Goal: Task Accomplishment & Management: Manage account settings

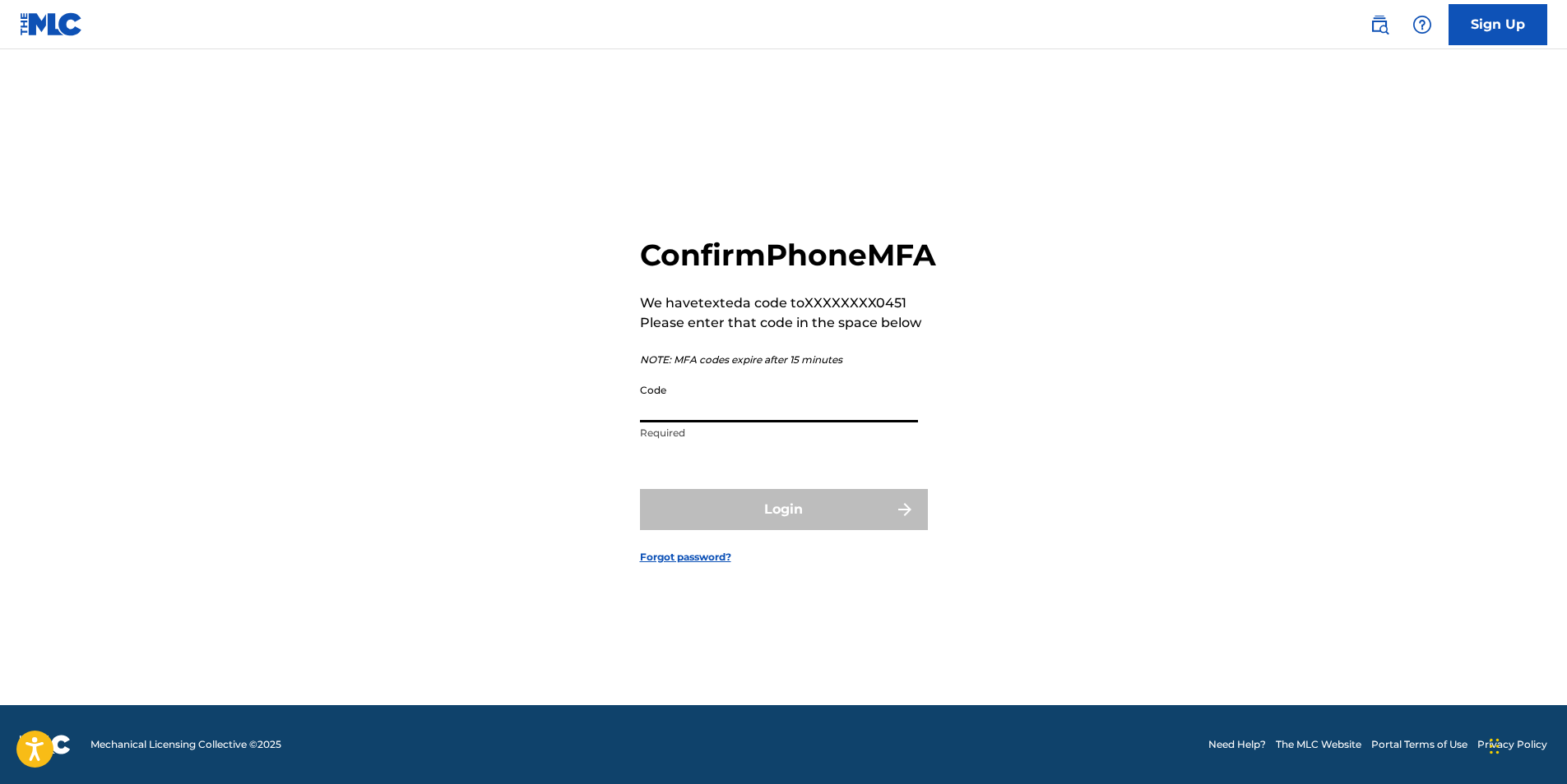
click at [681, 422] on input "Code" at bounding box center [778, 398] width 278 height 47
click at [682, 450] on div "Code Required" at bounding box center [778, 412] width 278 height 74
click at [699, 565] on link "Forgot password?" at bounding box center [685, 557] width 91 height 15
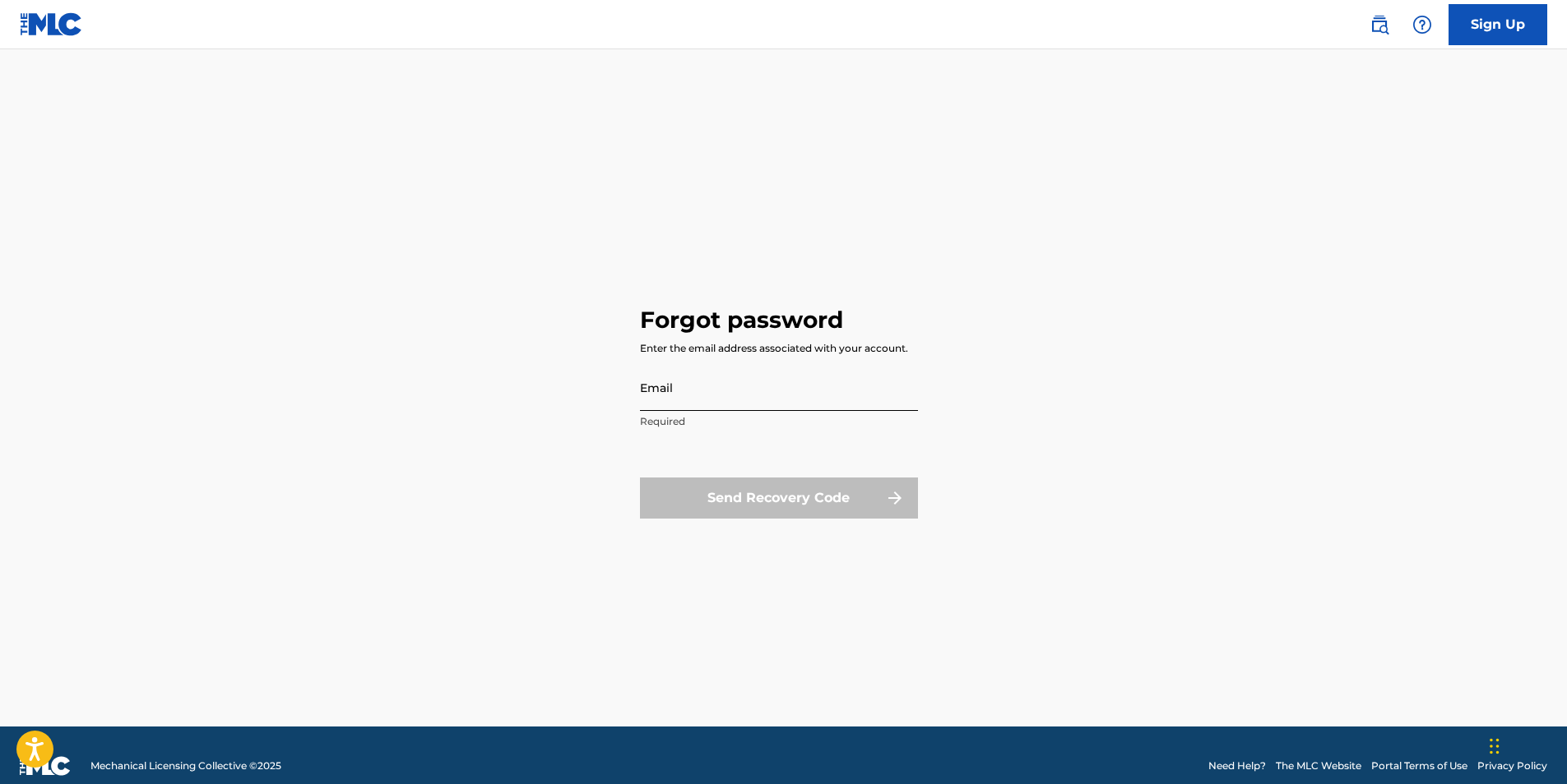
click at [790, 384] on input "Email" at bounding box center [778, 387] width 278 height 47
type input "[EMAIL_ADDRESS][DOMAIN_NAME]"
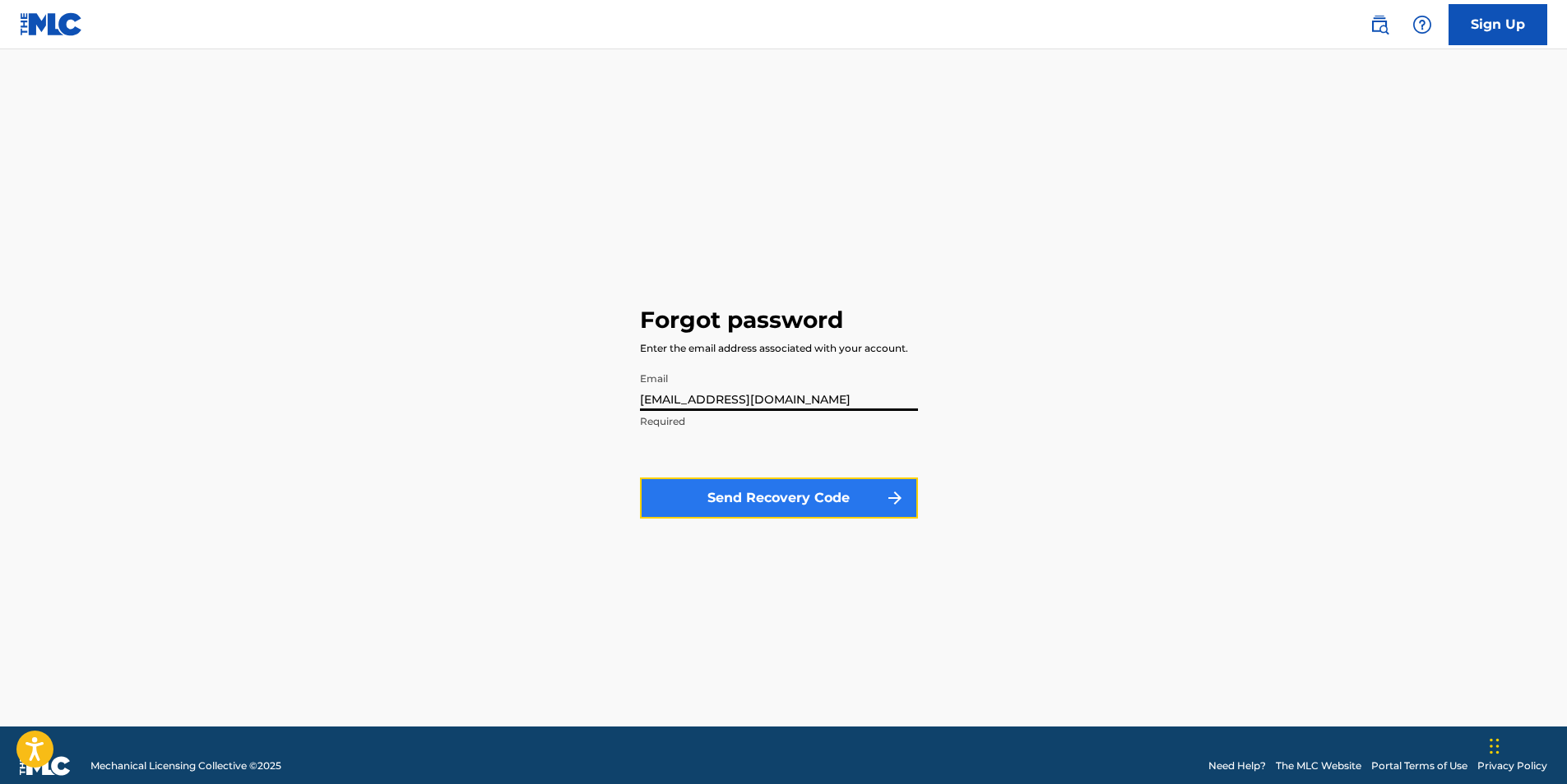
click at [736, 497] on button "Send Recovery Code" at bounding box center [778, 498] width 278 height 41
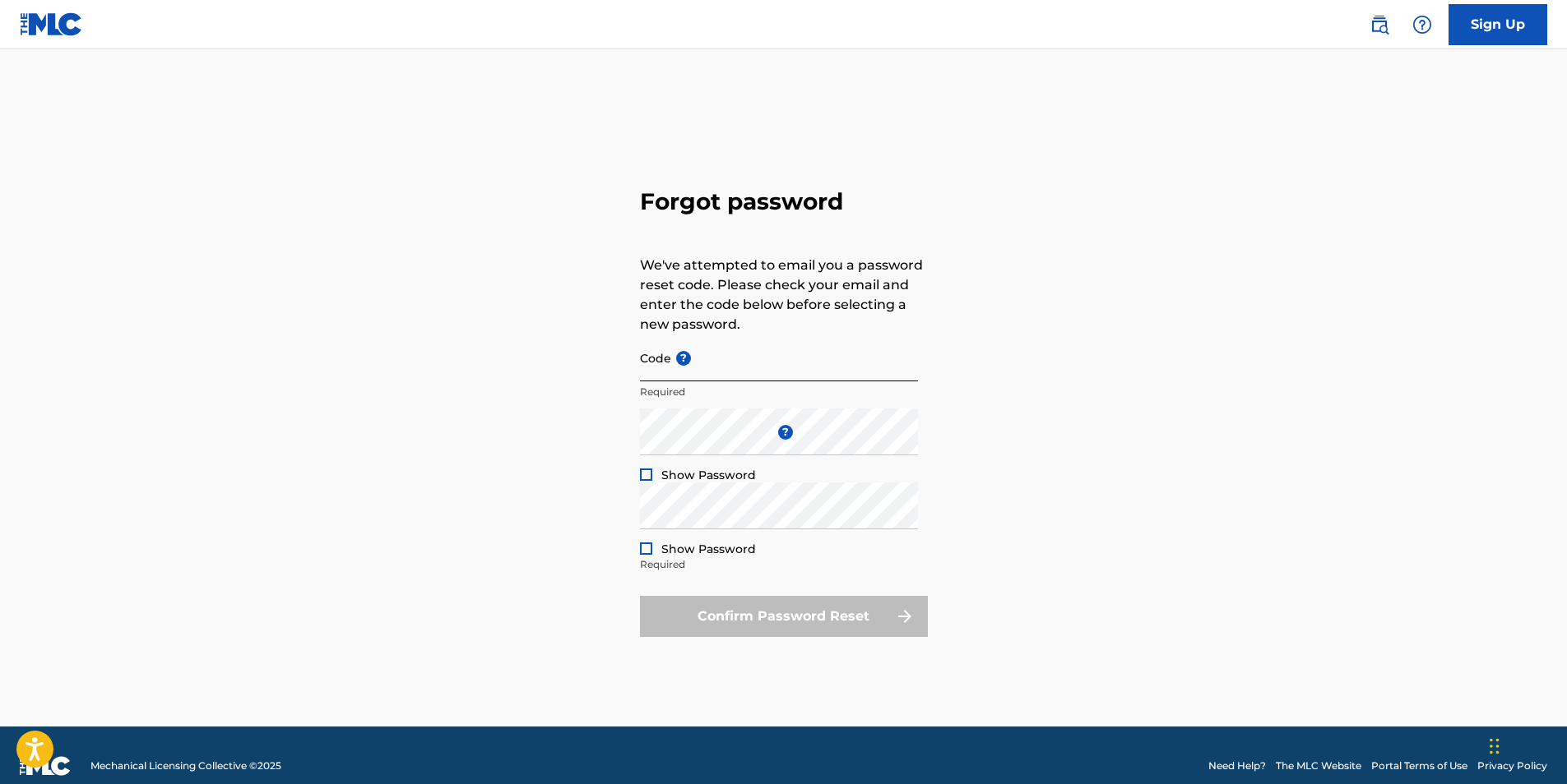
click at [755, 368] on input "Code ?" at bounding box center [778, 357] width 278 height 47
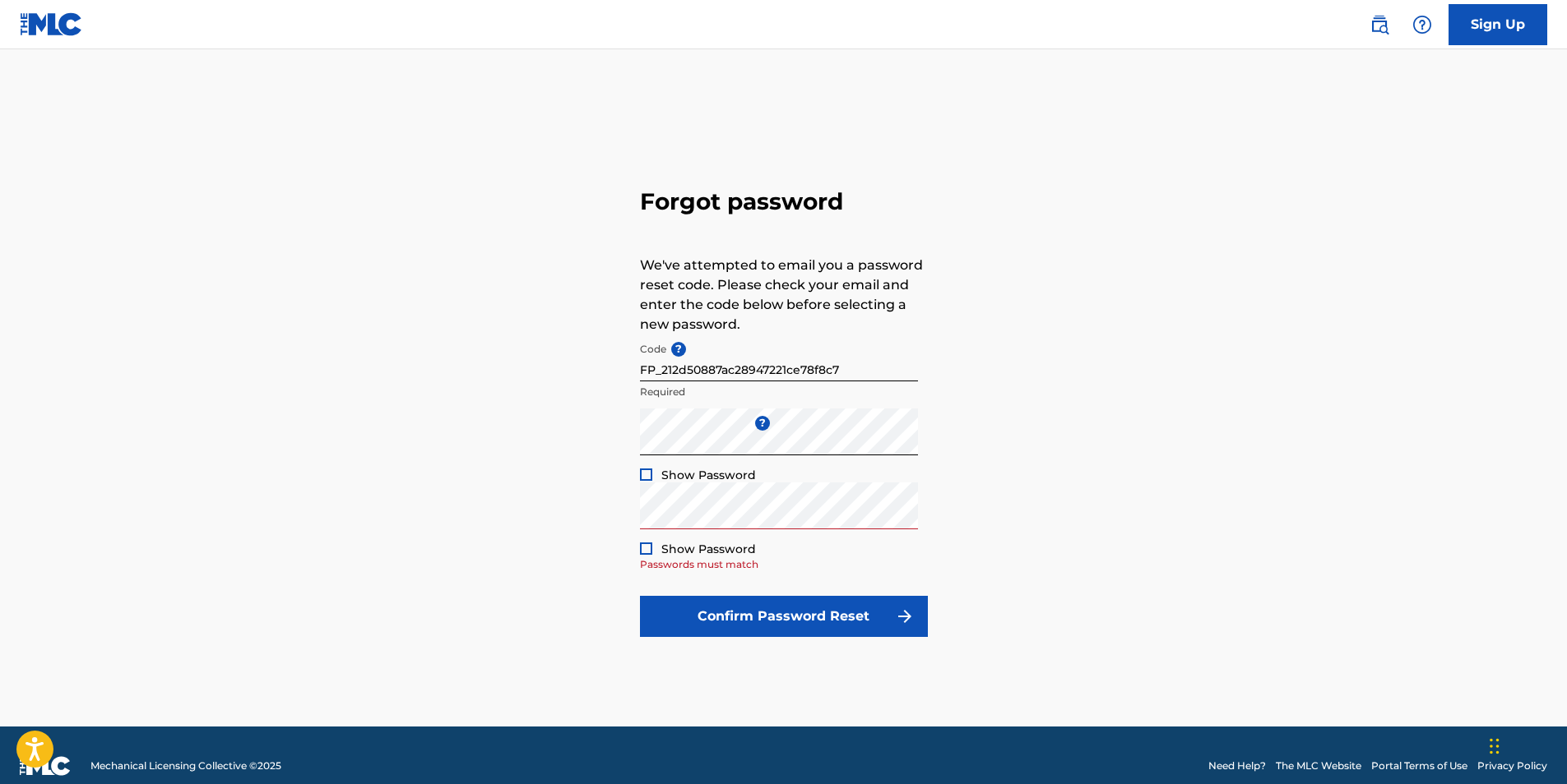
click at [643, 468] on div "Show Password" at bounding box center [697, 475] width 116 height 16
click at [652, 480] on div "Show Password" at bounding box center [697, 475] width 116 height 16
click at [650, 476] on div at bounding box center [645, 475] width 12 height 12
click at [656, 546] on div "Show Password" at bounding box center [697, 548] width 116 height 16
click at [651, 555] on div "Show Password" at bounding box center [697, 548] width 116 height 16
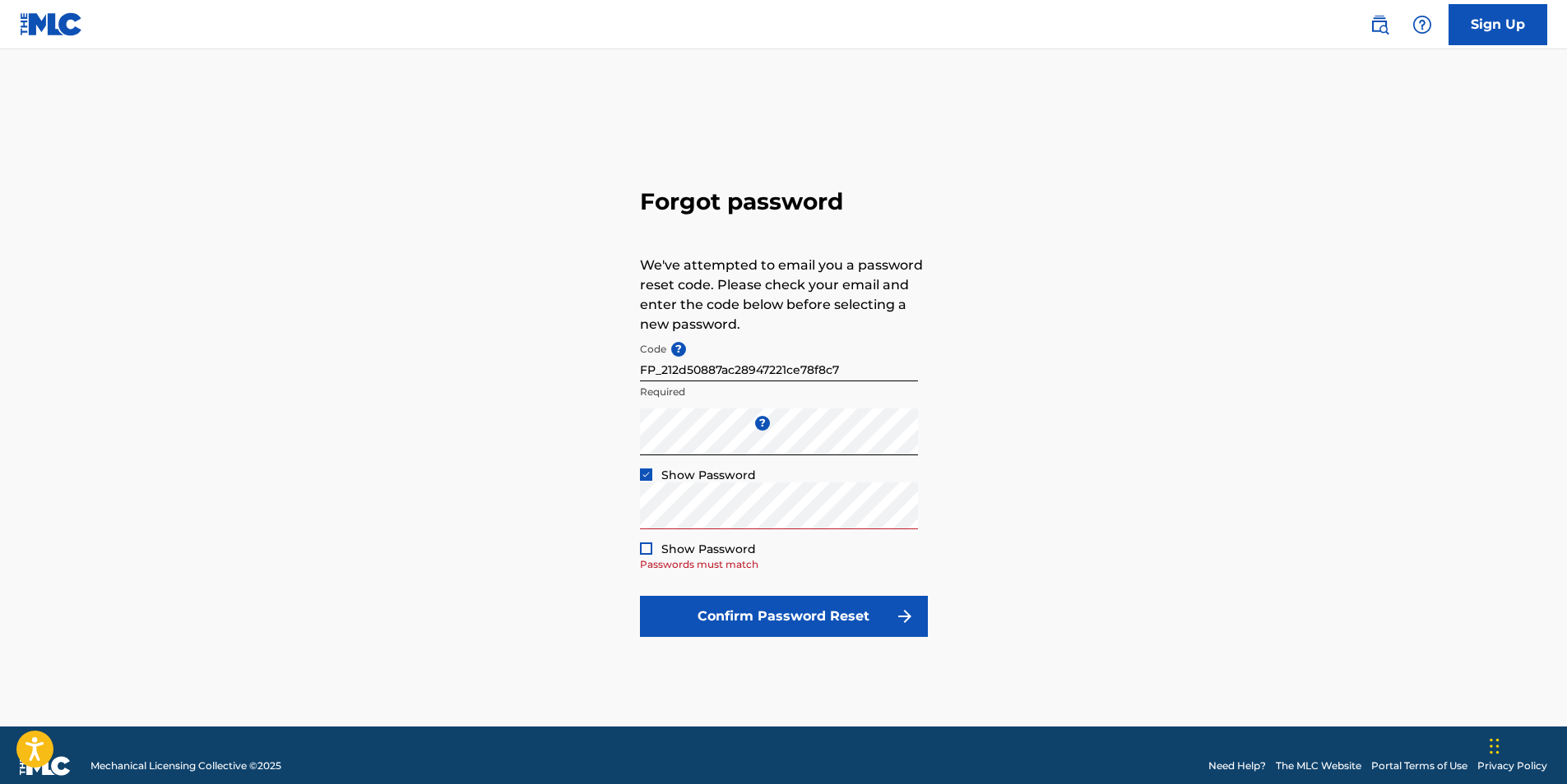
click at [649, 549] on div at bounding box center [645, 548] width 12 height 12
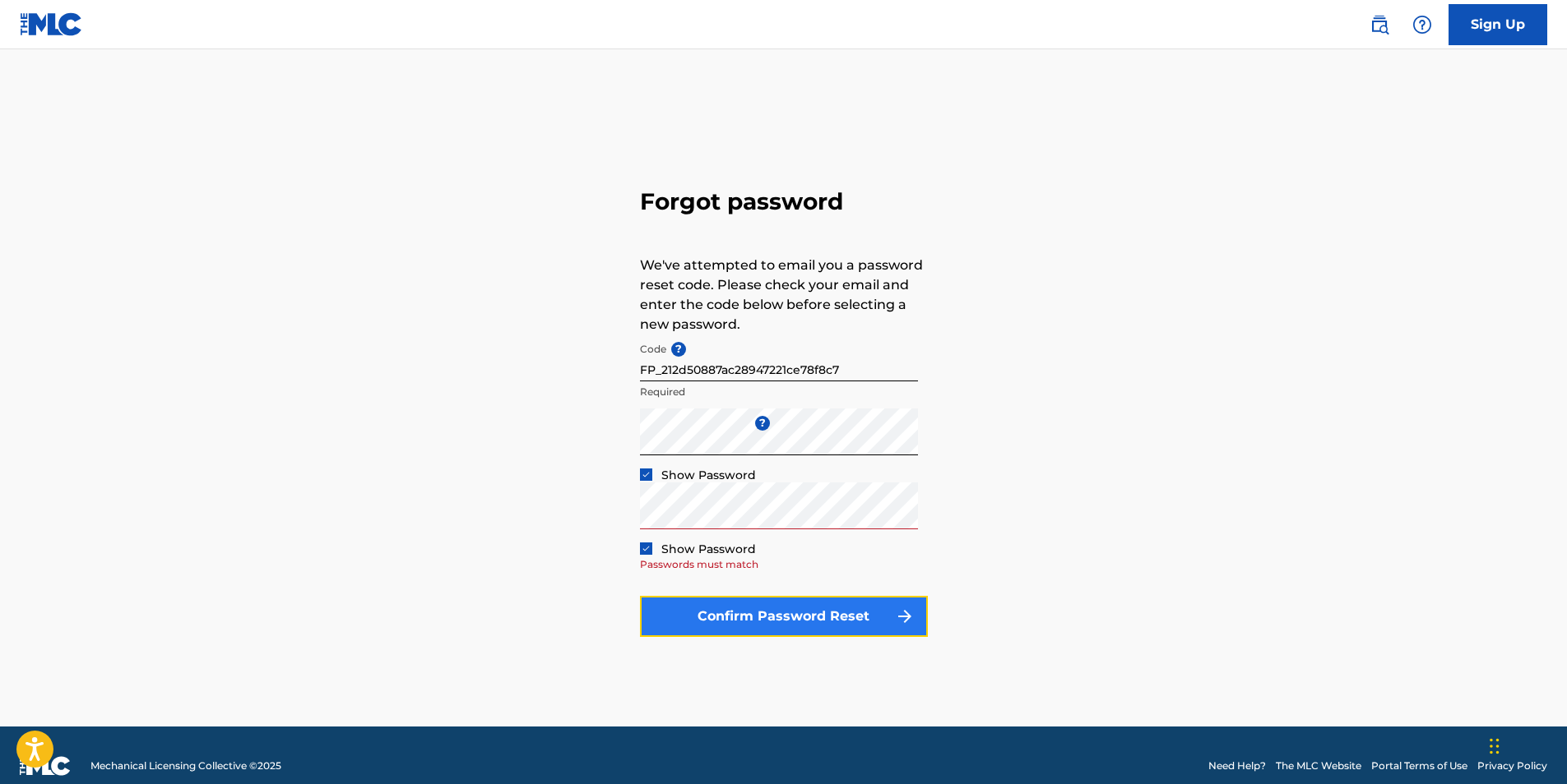
click at [779, 613] on button "Confirm Password Reset" at bounding box center [784, 617] width 288 height 41
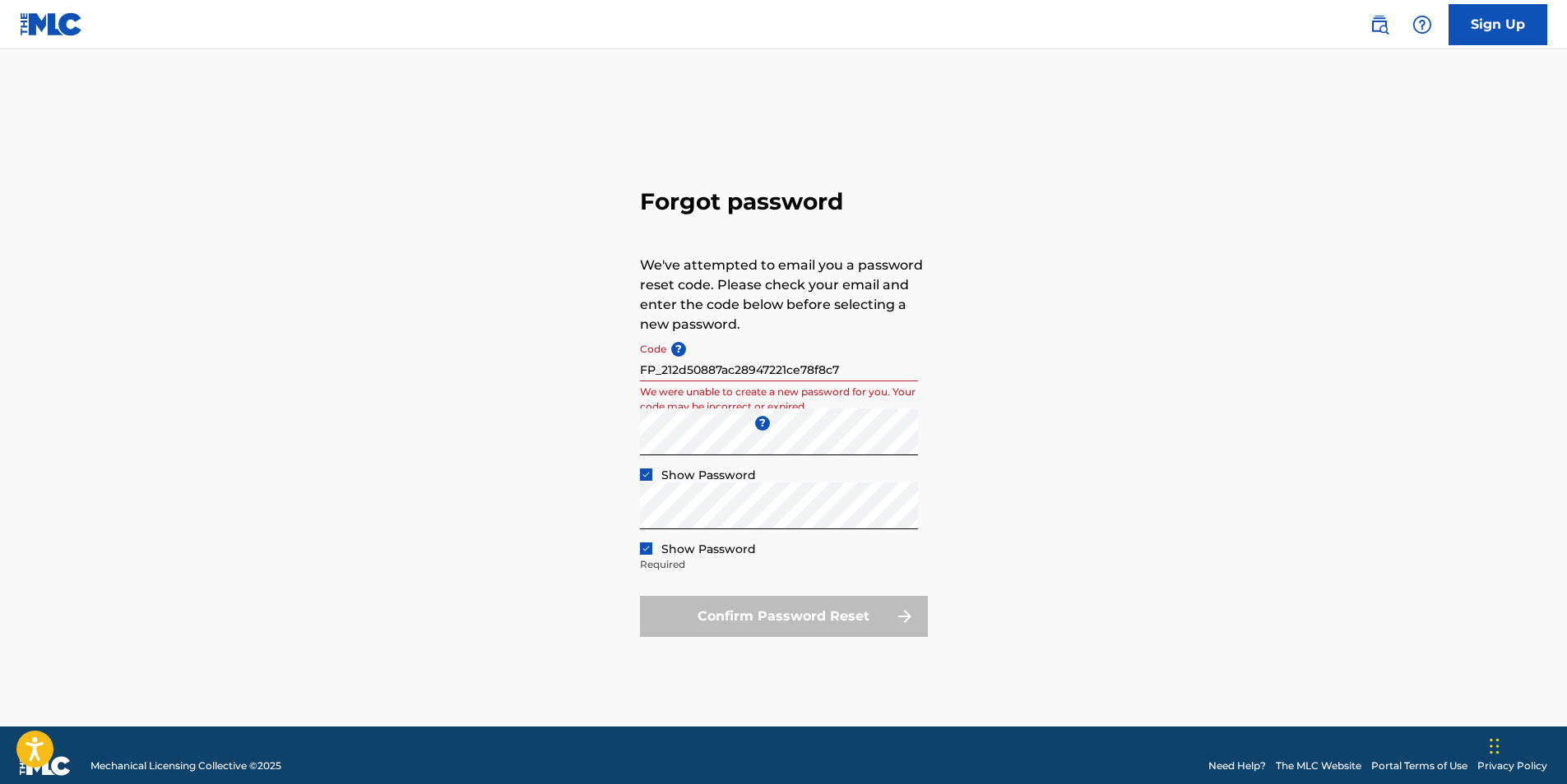
click at [730, 369] on input "FP_212d50887ac28947221ce78f8c7" at bounding box center [778, 357] width 278 height 47
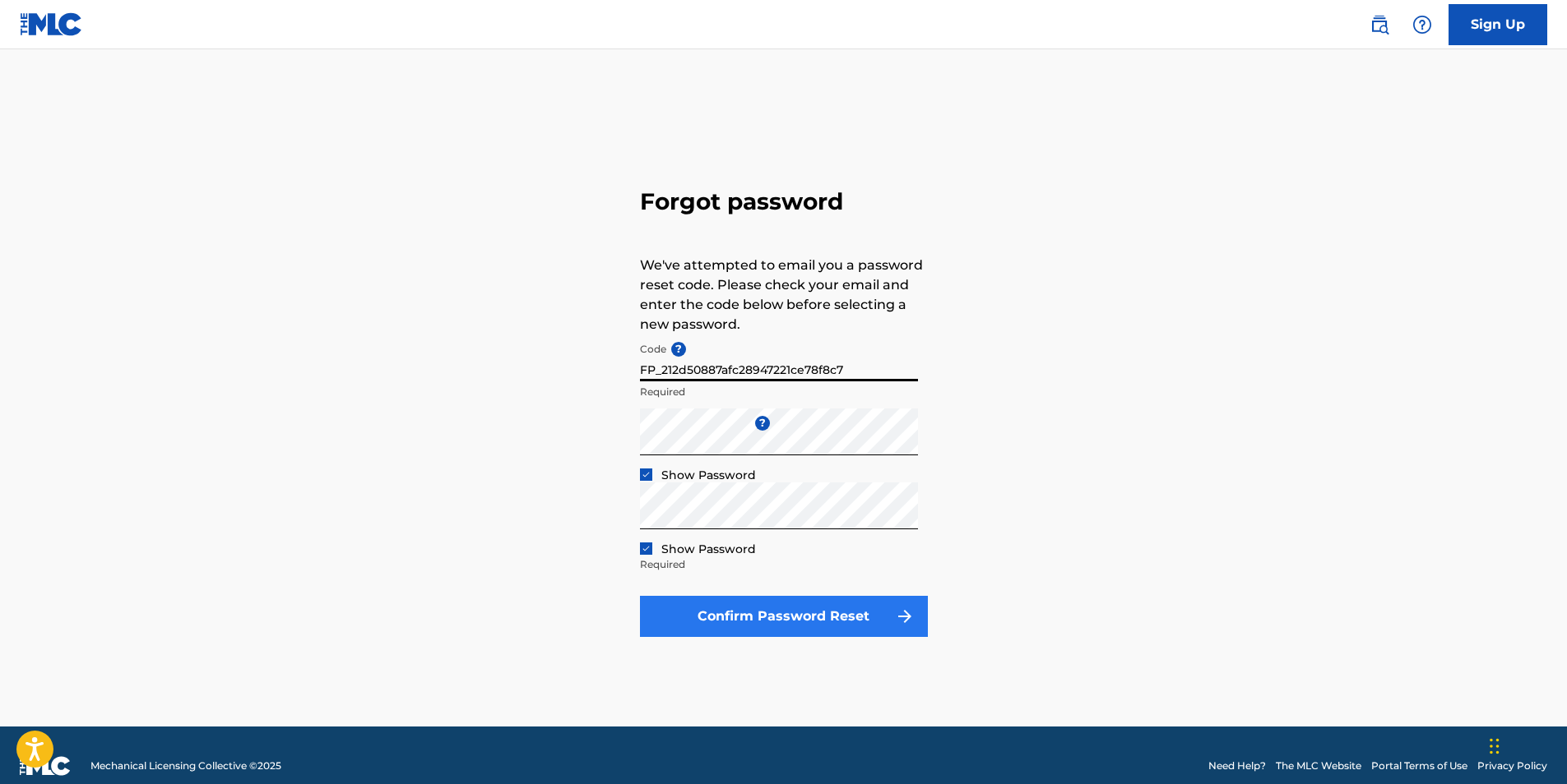
type input "FP_212d50887afc28947221ce78f8c7"
click at [773, 605] on button "Confirm Password Reset" at bounding box center [784, 617] width 288 height 41
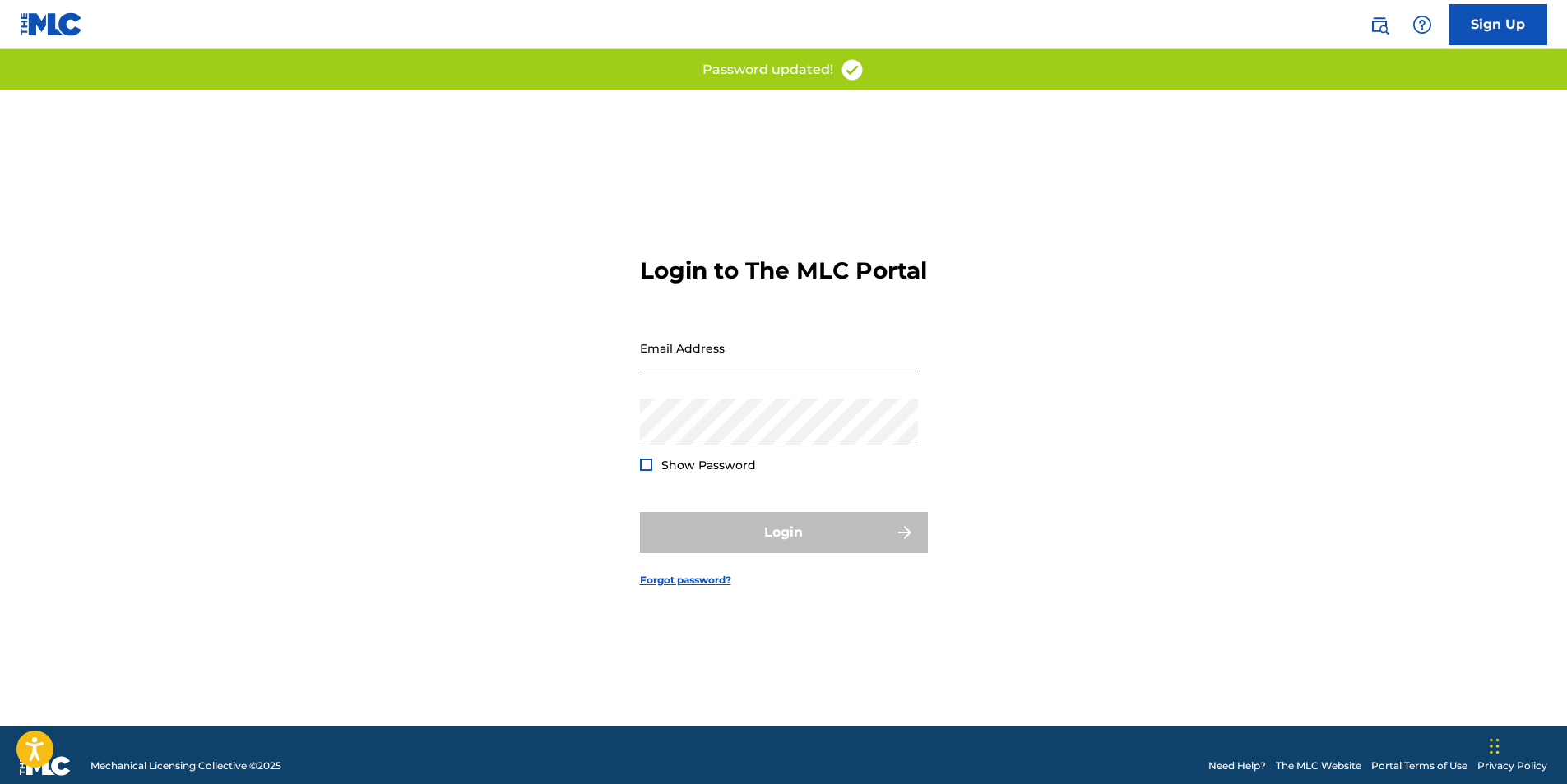
click at [789, 363] on input "Email Address" at bounding box center [778, 348] width 278 height 47
type input "[EMAIL_ADDRESS][DOMAIN_NAME]"
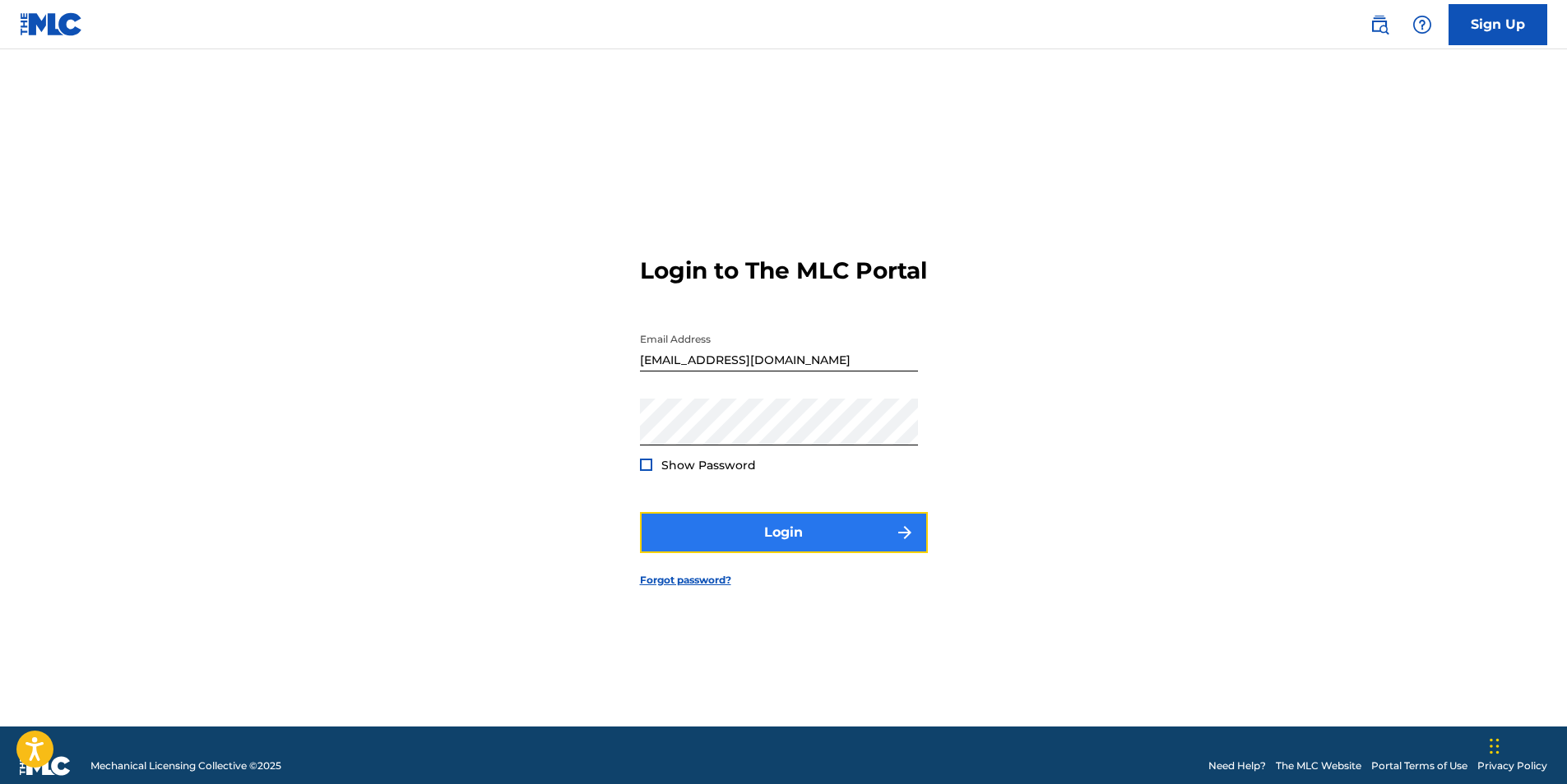
click at [792, 542] on button "Login" at bounding box center [784, 533] width 288 height 41
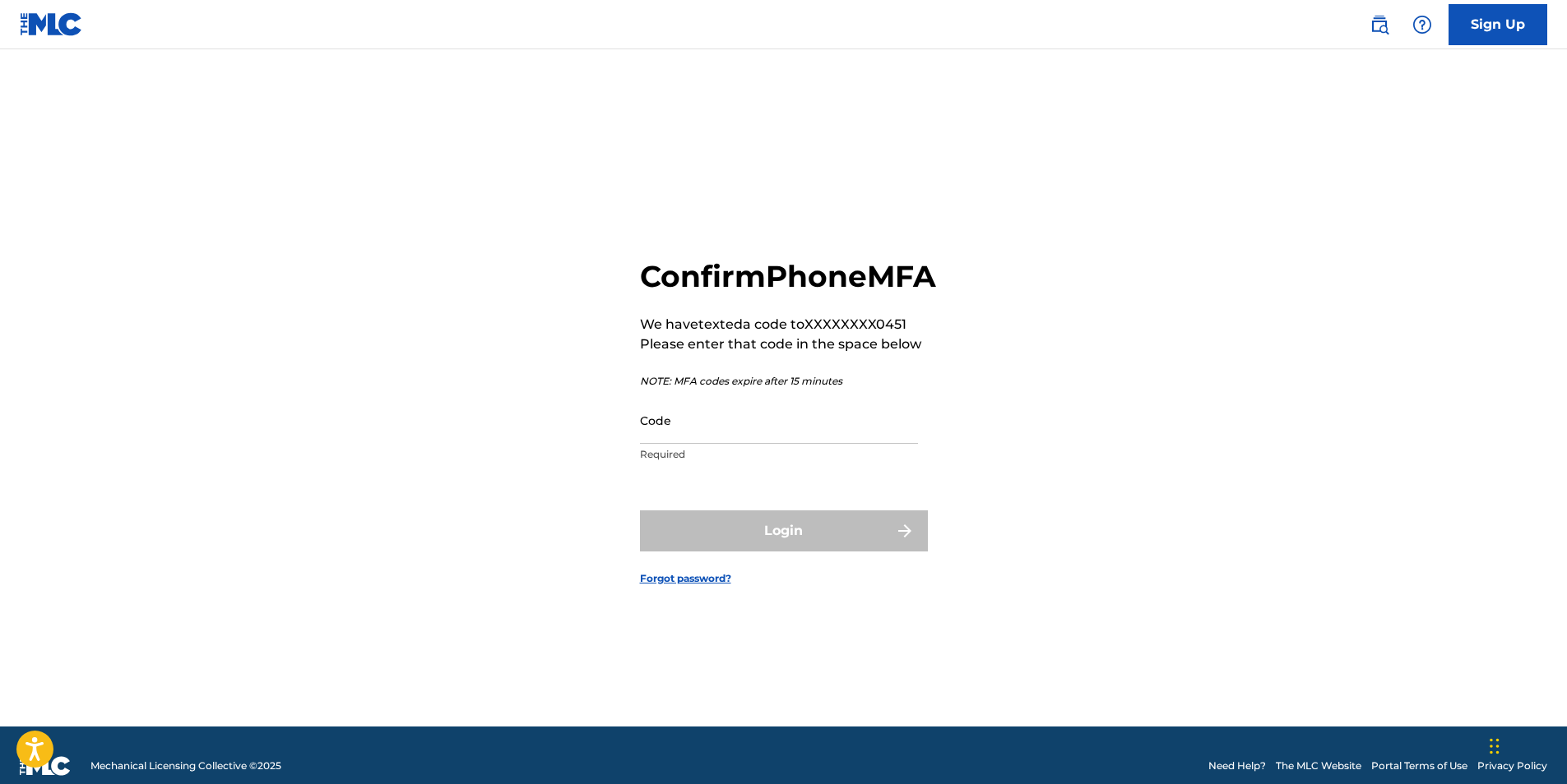
scroll to position [21, 0]
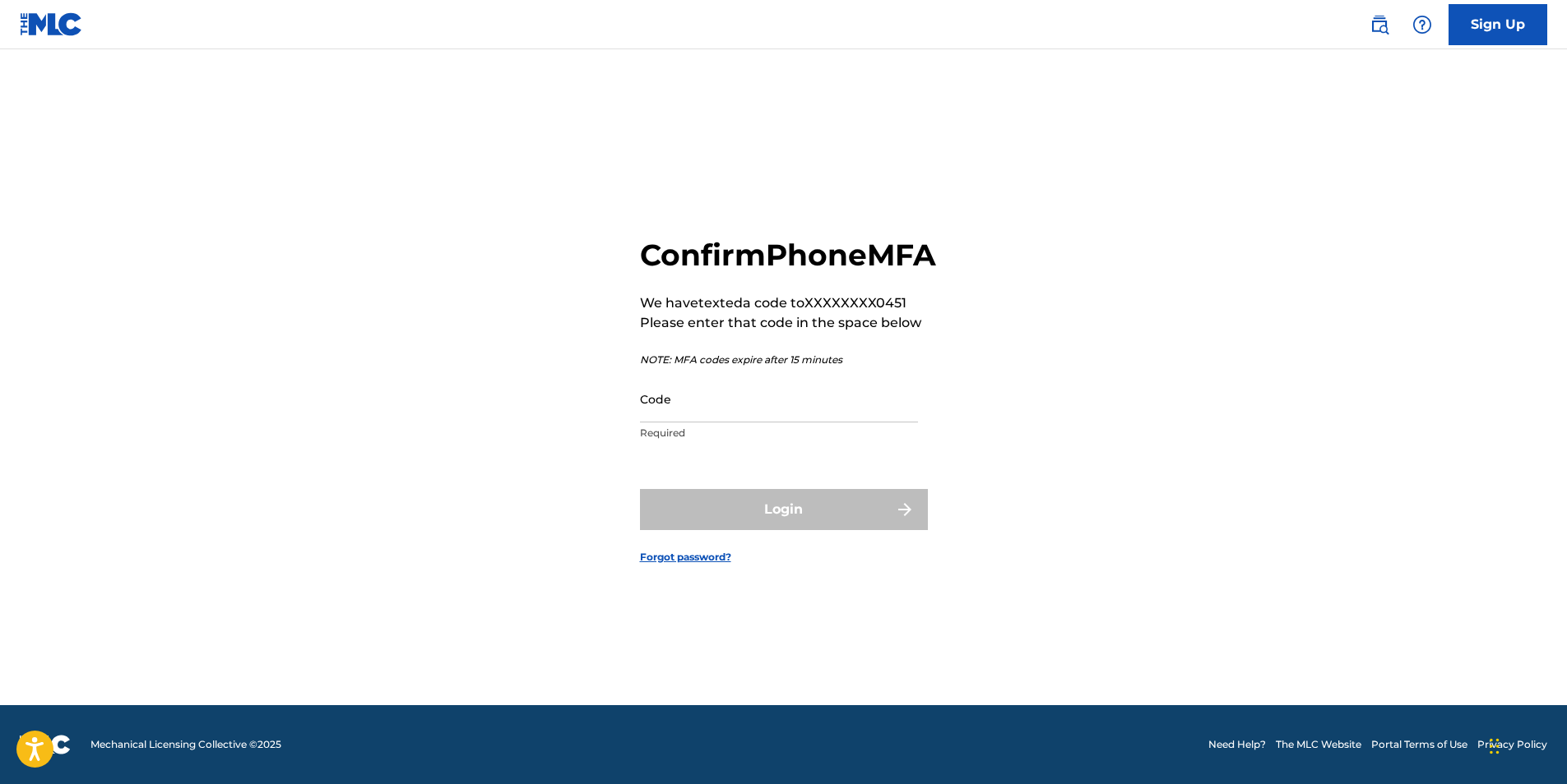
click at [696, 440] on p "Required" at bounding box center [778, 433] width 278 height 15
click at [684, 421] on input "Code" at bounding box center [778, 398] width 278 height 47
click at [1165, 478] on div "Confirm Phone MFA We have texted a code to XXXXXXXX0451 Please enter that code …" at bounding box center [784, 387] width 1151 height 637
click at [687, 314] on p "We have texted a code to XXXXXXXX0451" at bounding box center [787, 303] width 296 height 20
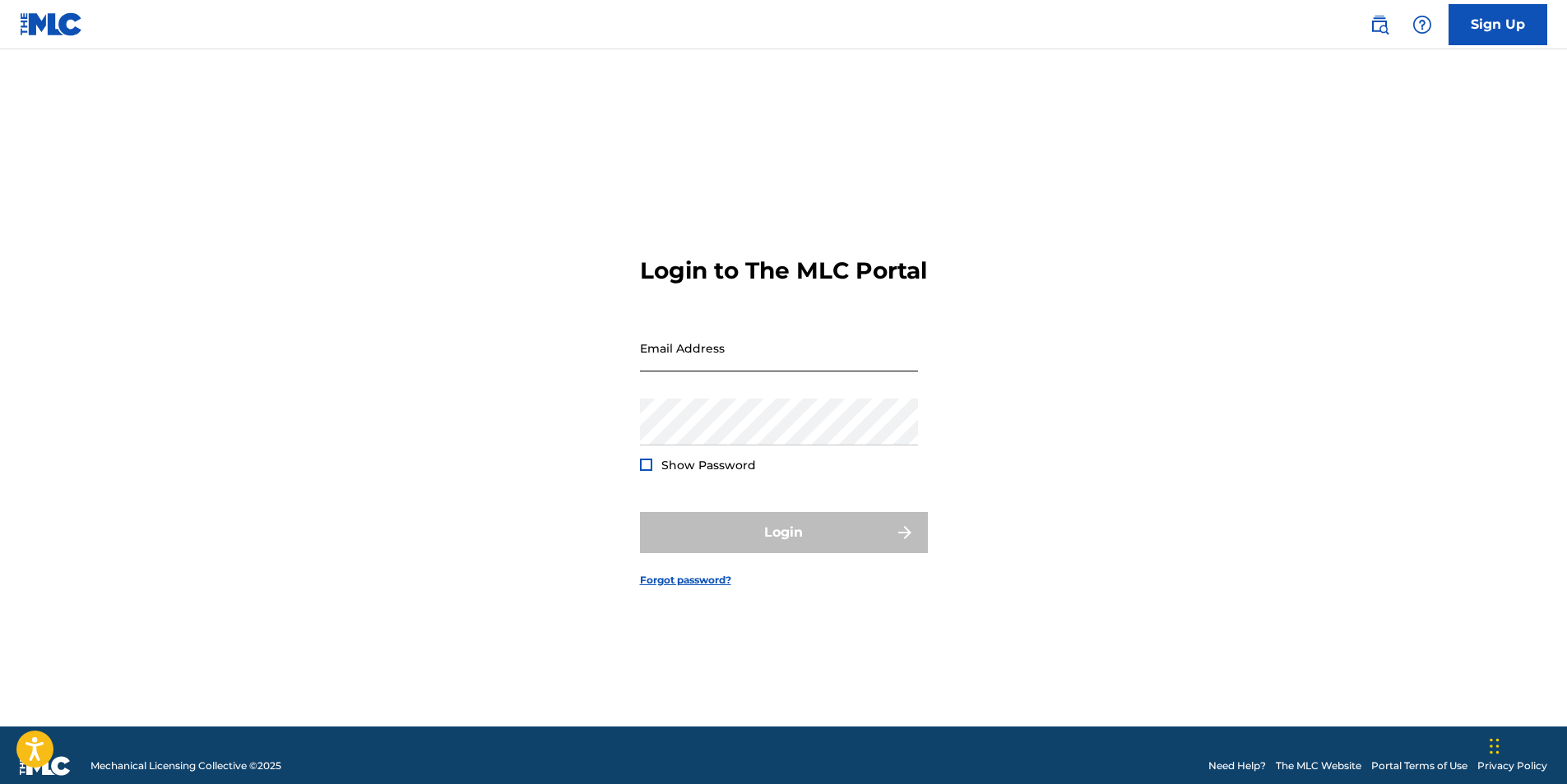
click at [752, 370] on input "Email Address" at bounding box center [778, 348] width 278 height 47
type input "[EMAIL_ADDRESS][DOMAIN_NAME]"
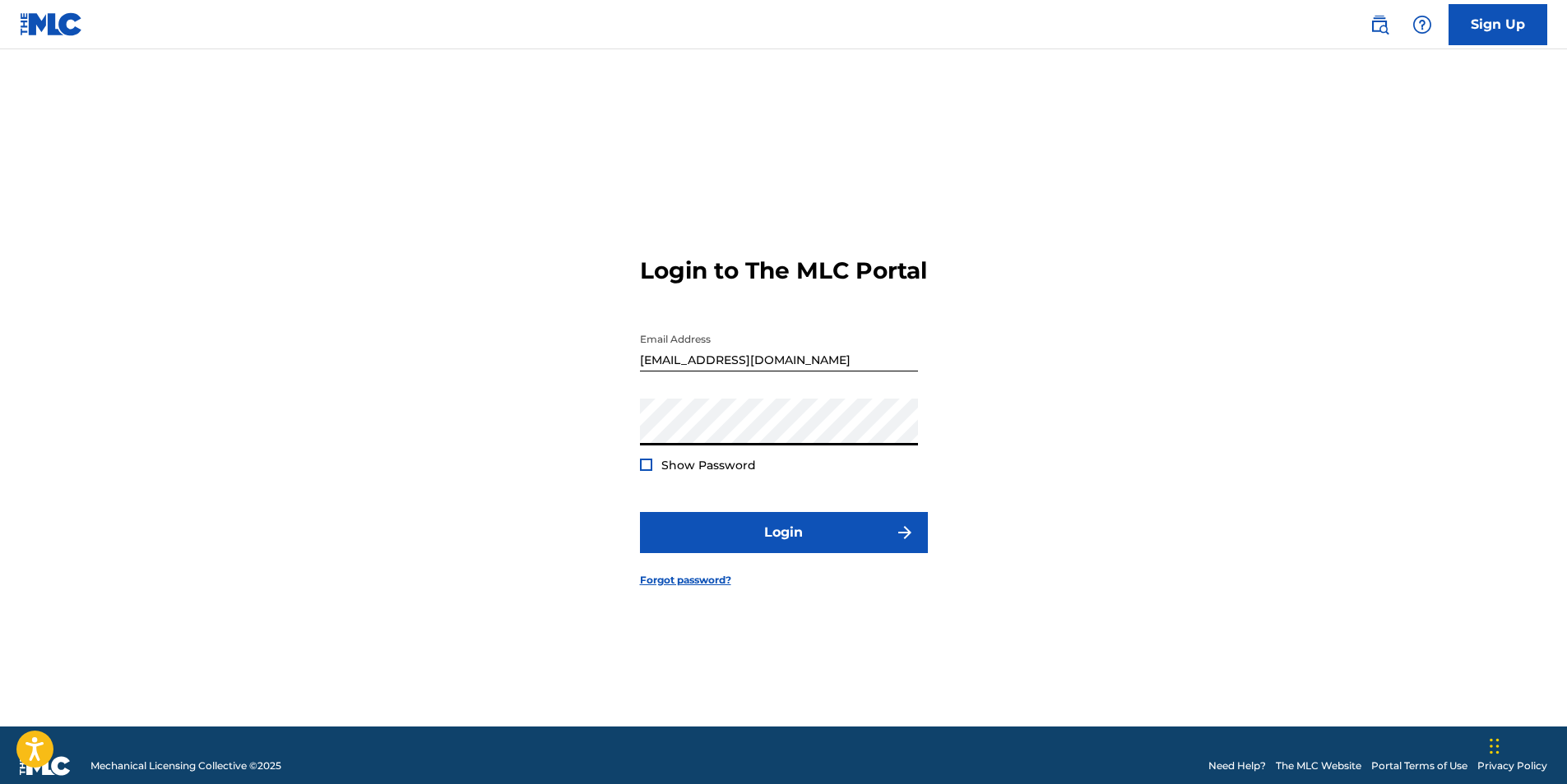
click at [639, 512] on button "Login" at bounding box center [784, 533] width 288 height 41
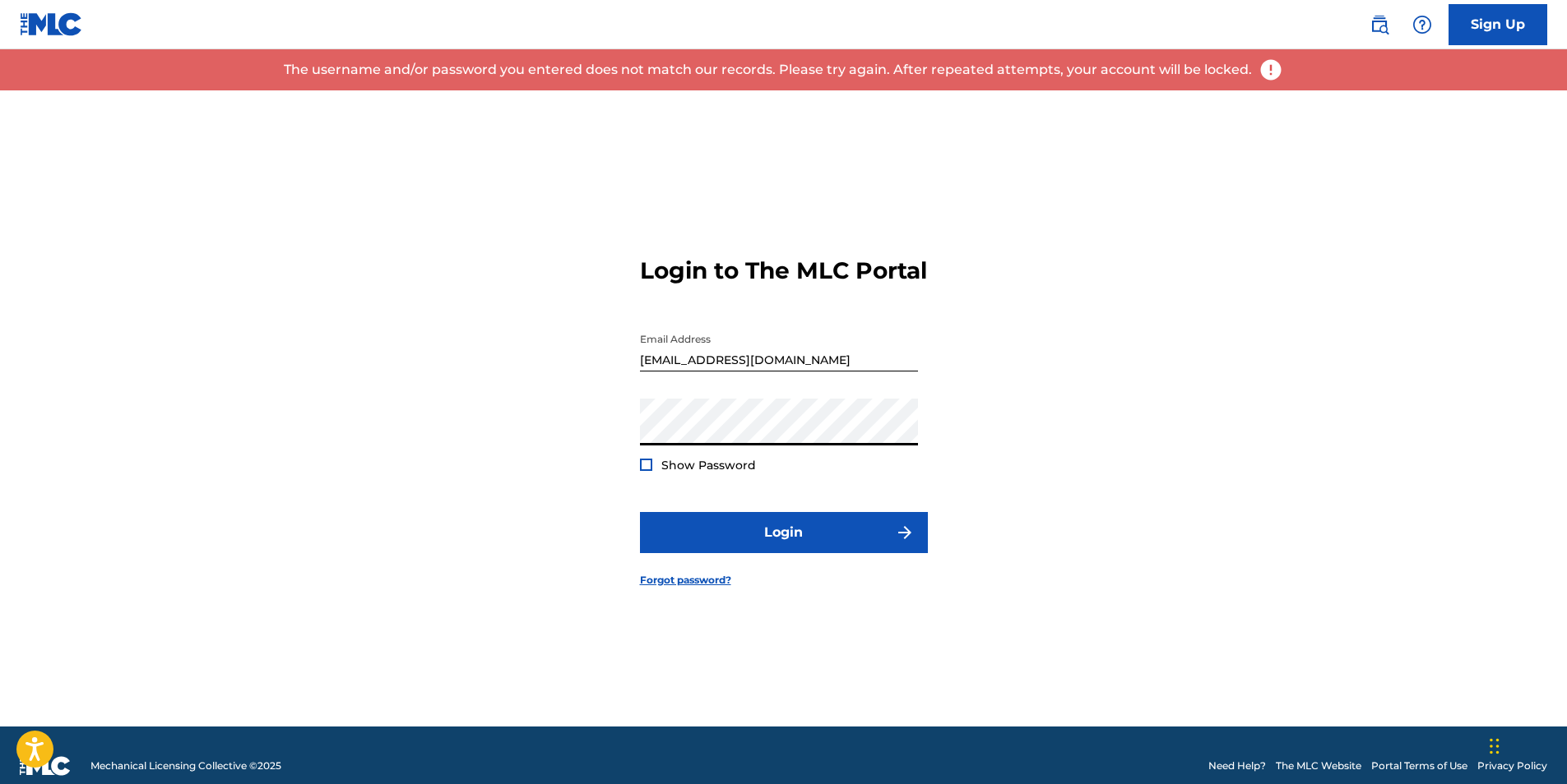
click at [550, 434] on div "Login to The MLC Portal Email Address [EMAIL_ADDRESS][DOMAIN_NAME] Password Sho…" at bounding box center [784, 409] width 1151 height 637
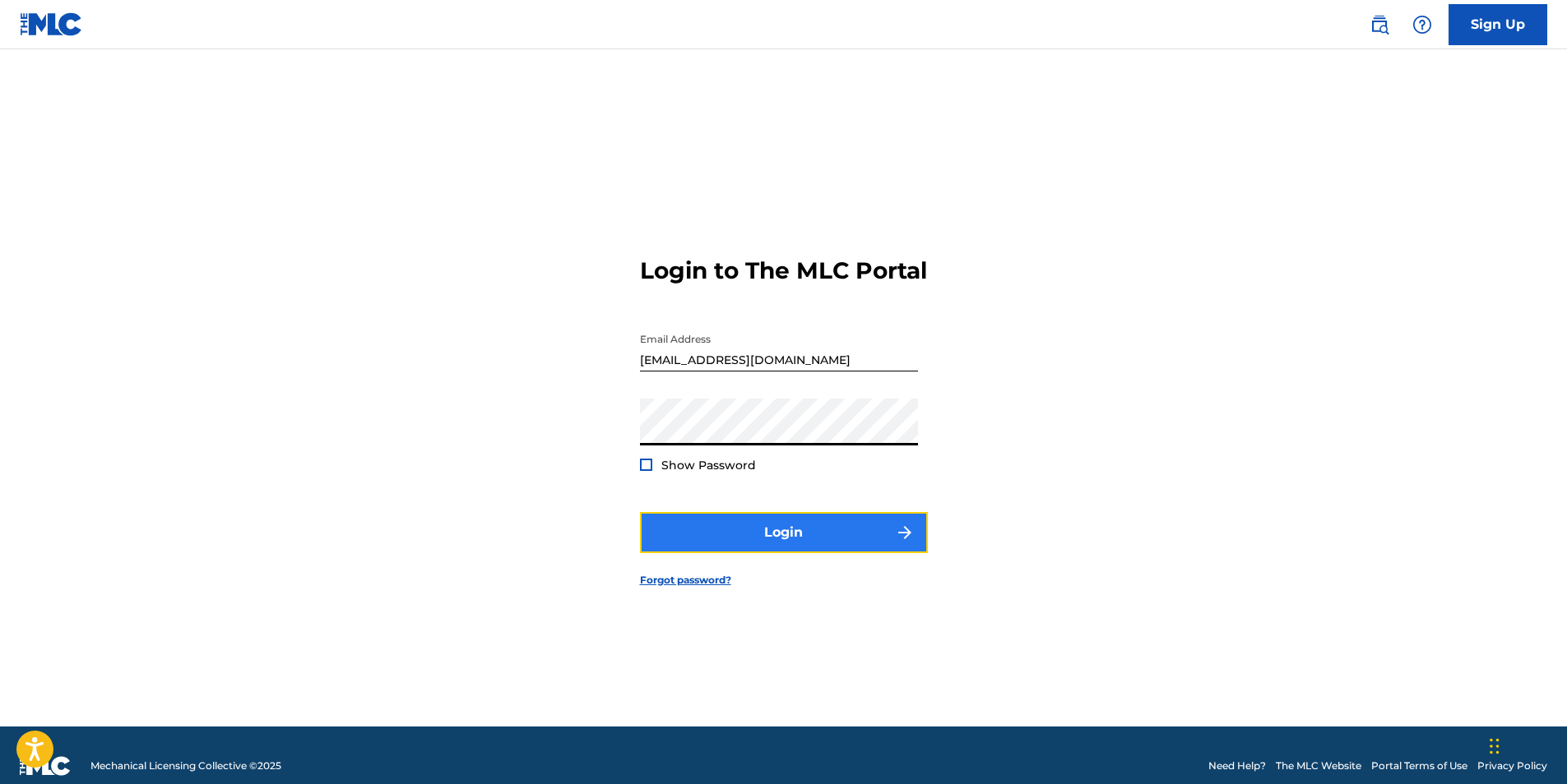
click at [844, 538] on button "Login" at bounding box center [784, 533] width 288 height 41
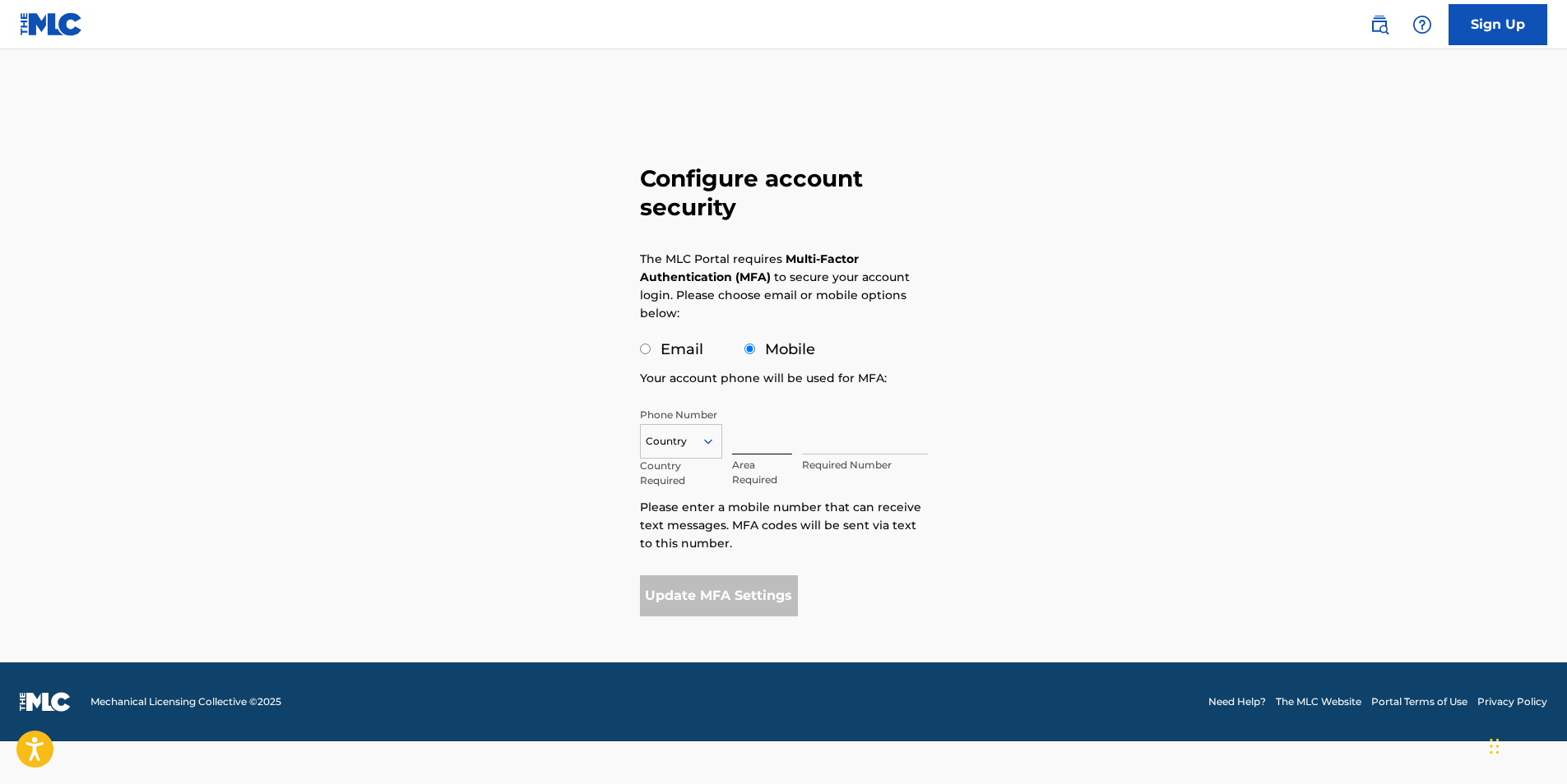
click at [760, 439] on input "text" at bounding box center [762, 431] width 61 height 47
click at [708, 441] on icon at bounding box center [707, 441] width 15 height 15
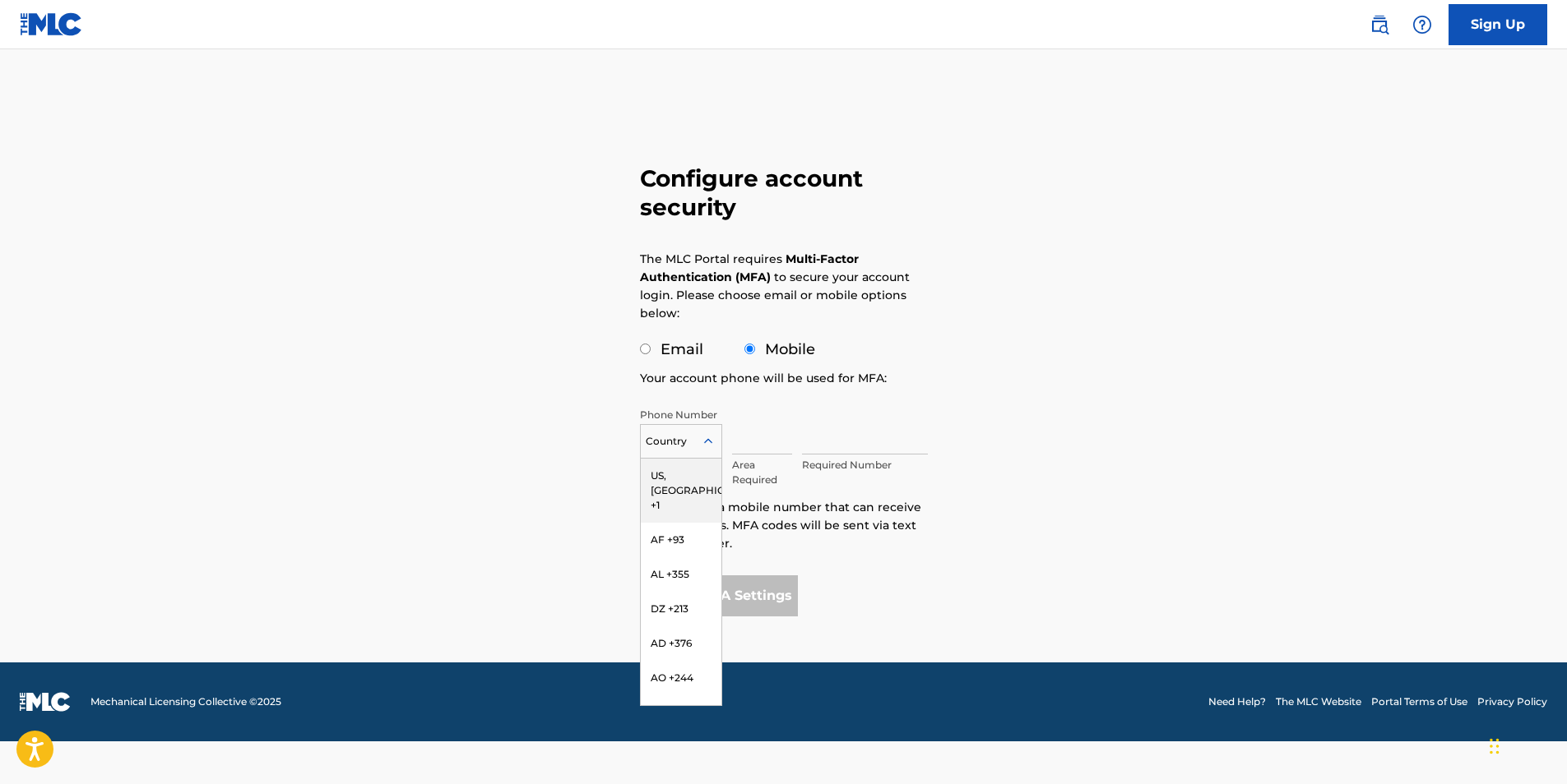
click at [681, 485] on div "US, [GEOGRAPHIC_DATA] +1" at bounding box center [681, 490] width 81 height 64
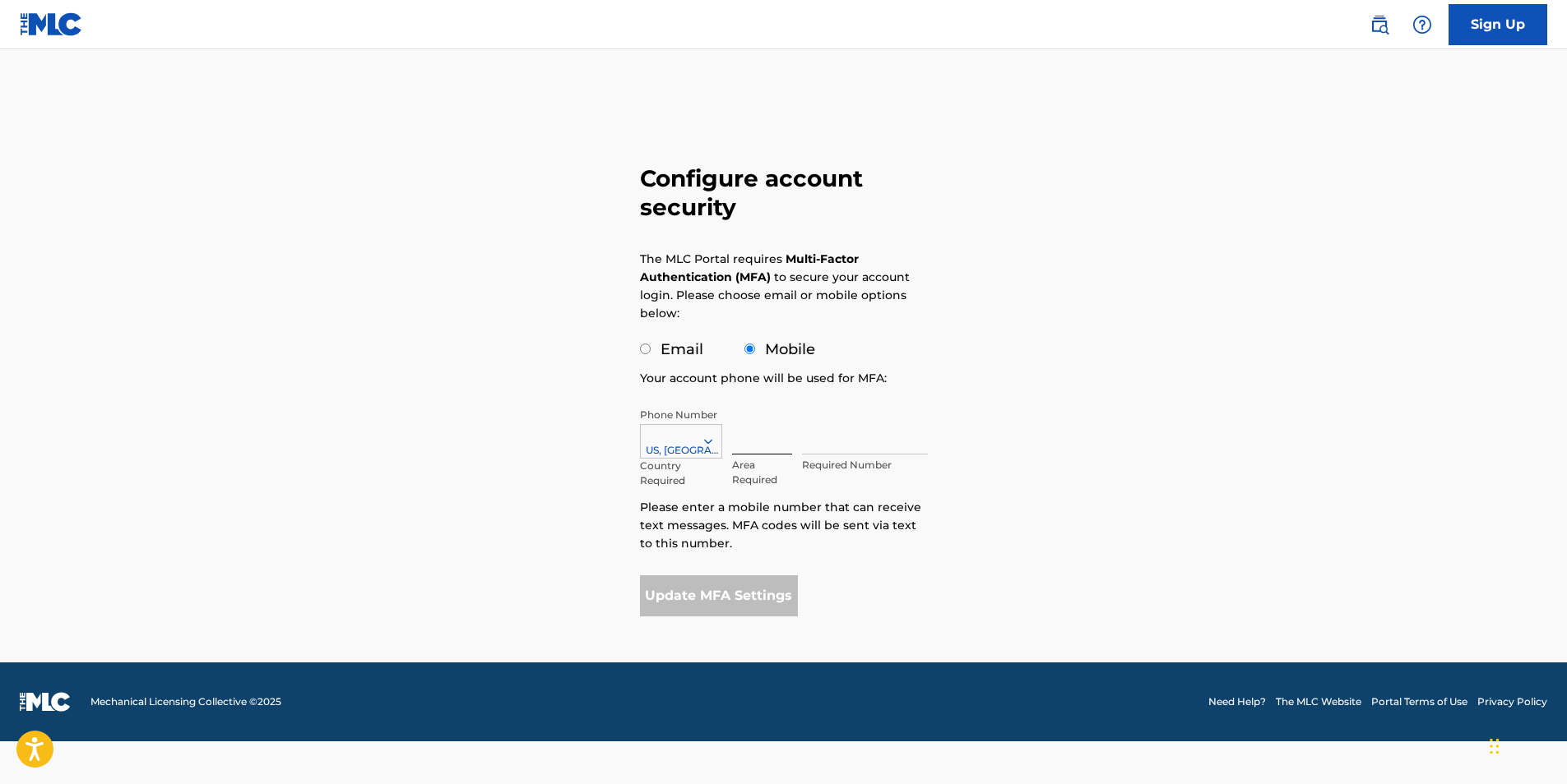
click at [752, 432] on input "text" at bounding box center [762, 431] width 61 height 47
type input "815"
type input "9852529"
click at [699, 592] on button "Update MFA Settings" at bounding box center [718, 596] width 159 height 41
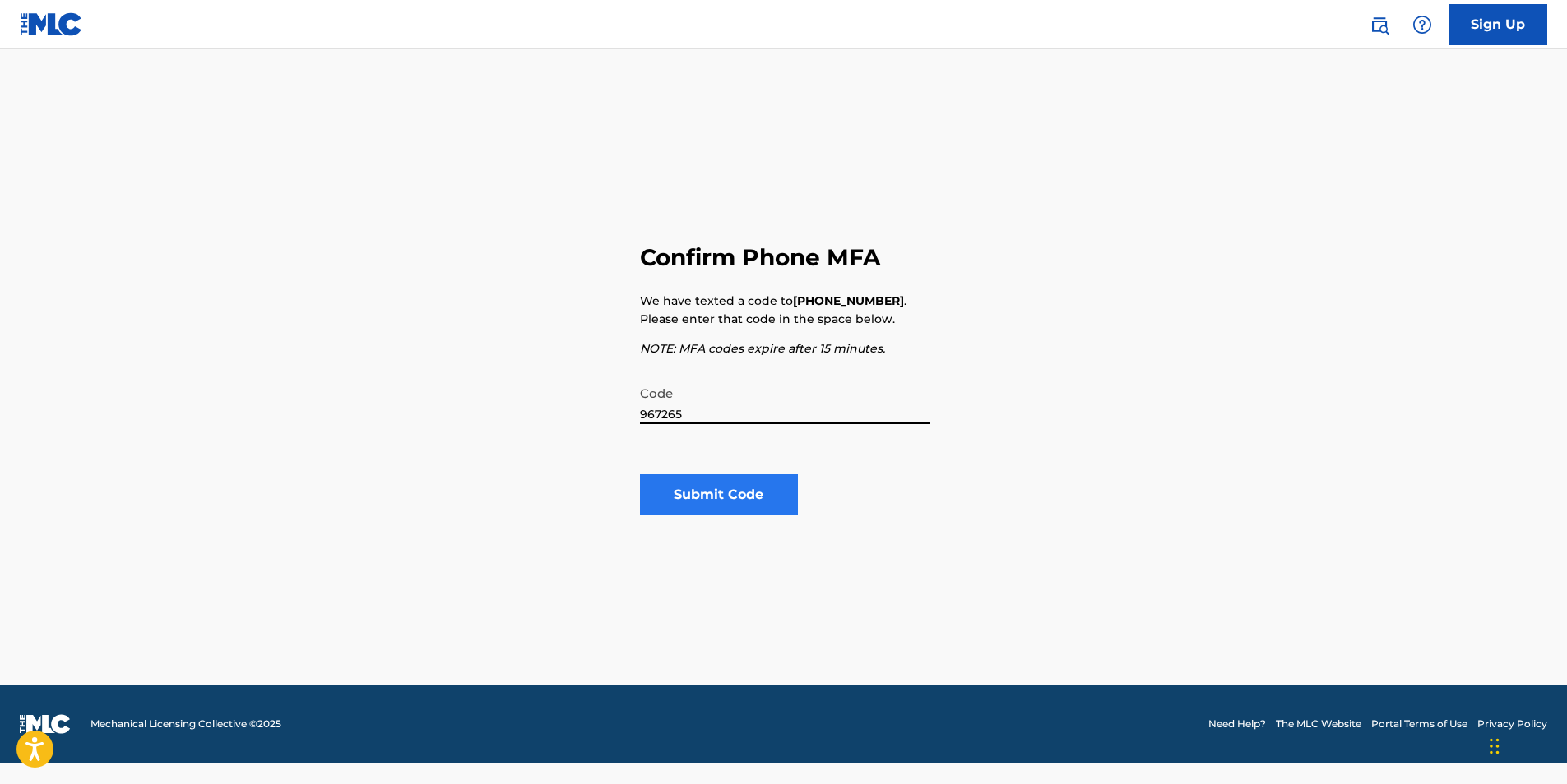
type input "967265"
click at [753, 514] on button "Submit Code" at bounding box center [718, 495] width 159 height 41
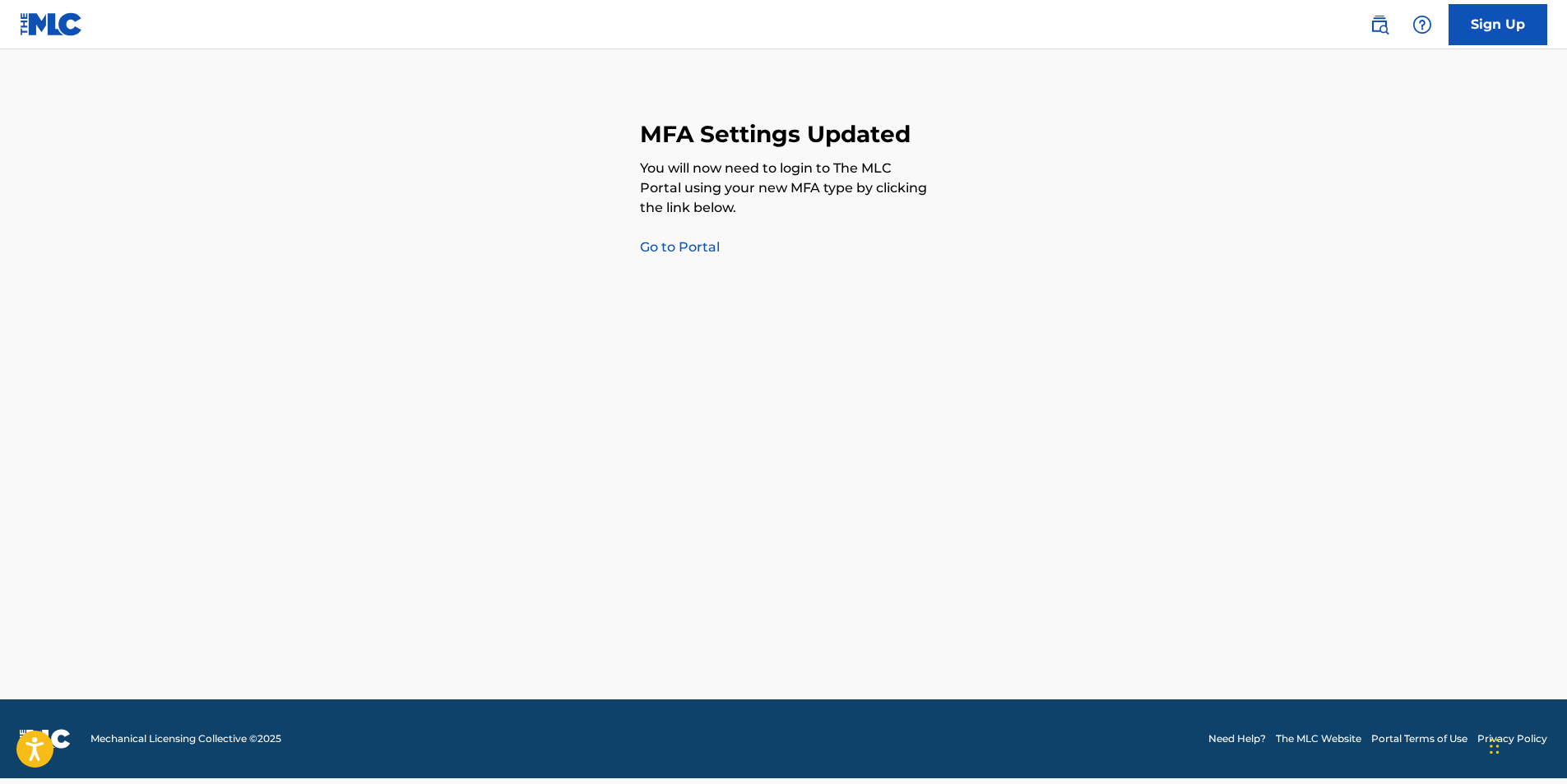
click at [681, 248] on link "Go to Portal" at bounding box center [679, 247] width 80 height 15
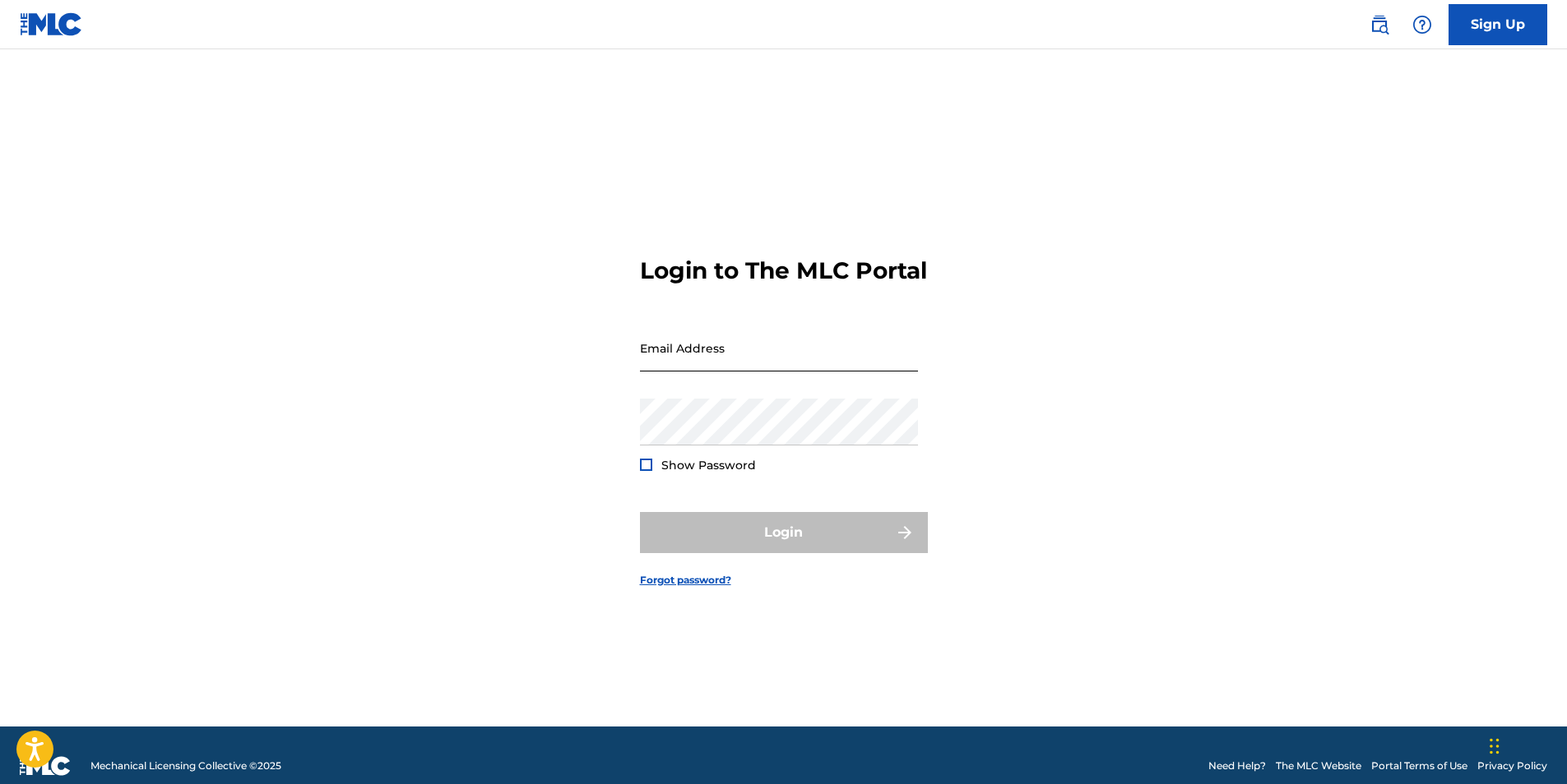
click at [743, 372] on input "Email Address" at bounding box center [778, 348] width 278 height 47
type input "[EMAIL_ADDRESS][DOMAIN_NAME]"
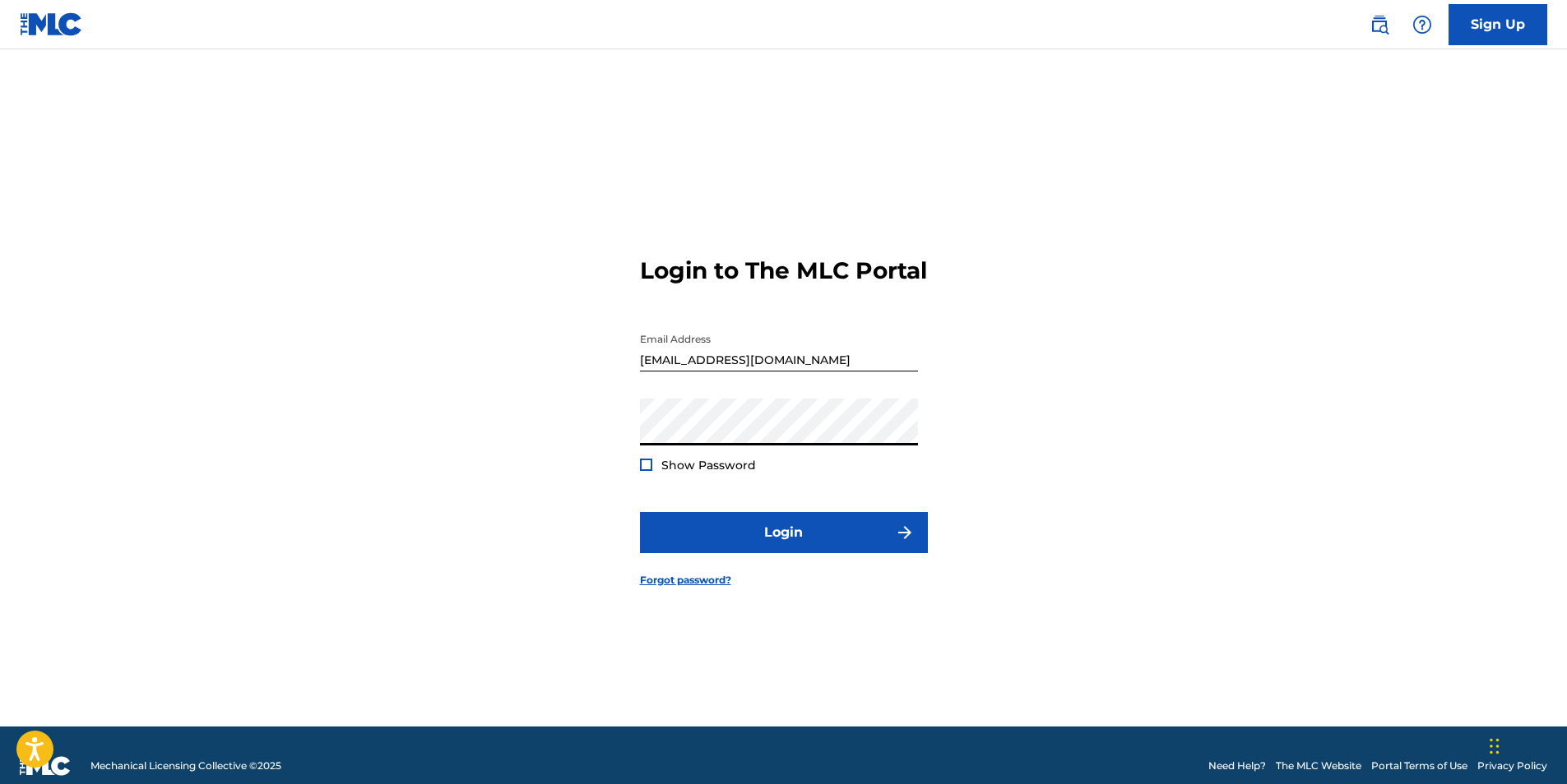
click at [639, 512] on button "Login" at bounding box center [784, 533] width 288 height 41
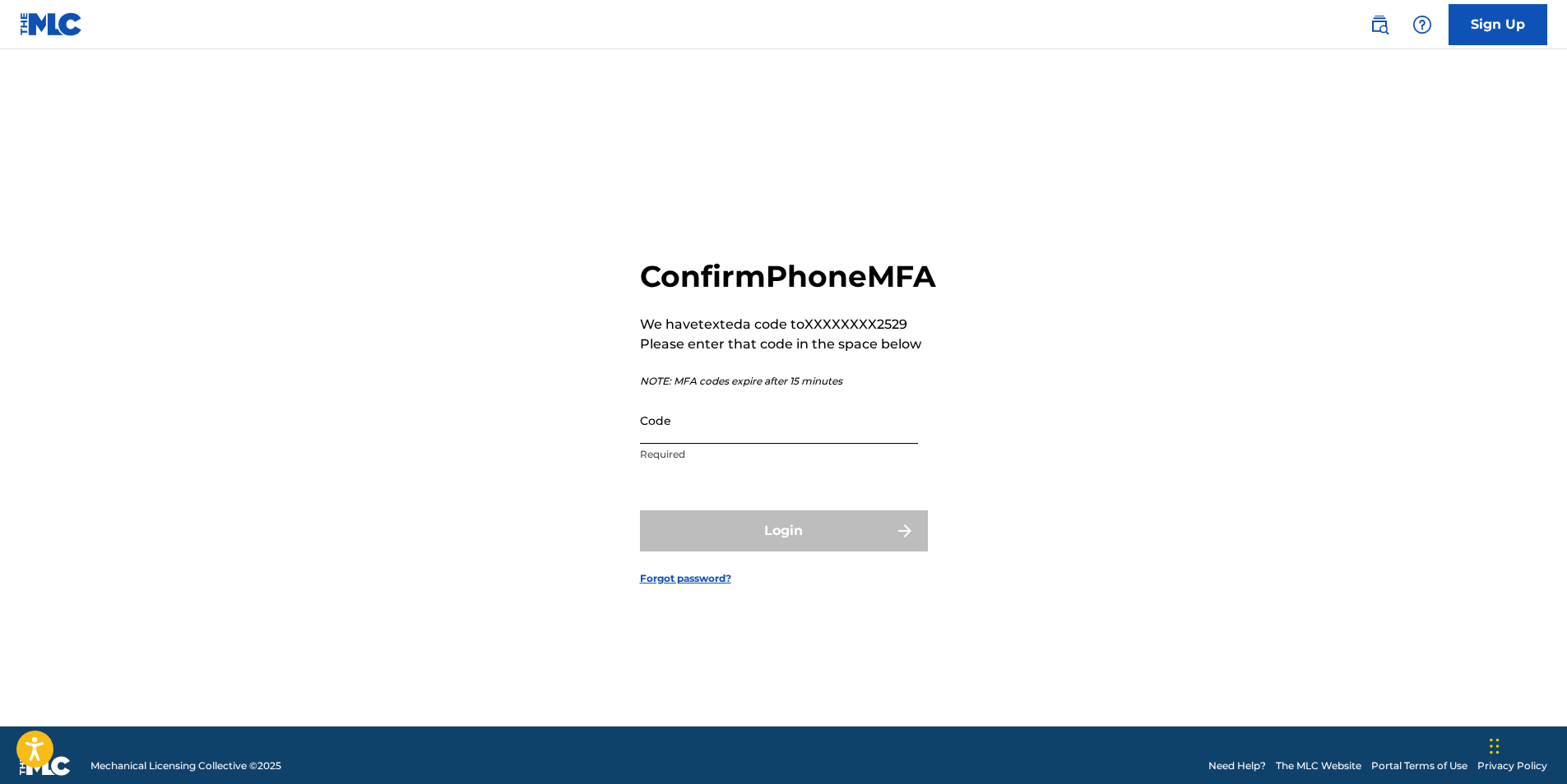
click at [701, 436] on input "Code" at bounding box center [778, 420] width 278 height 47
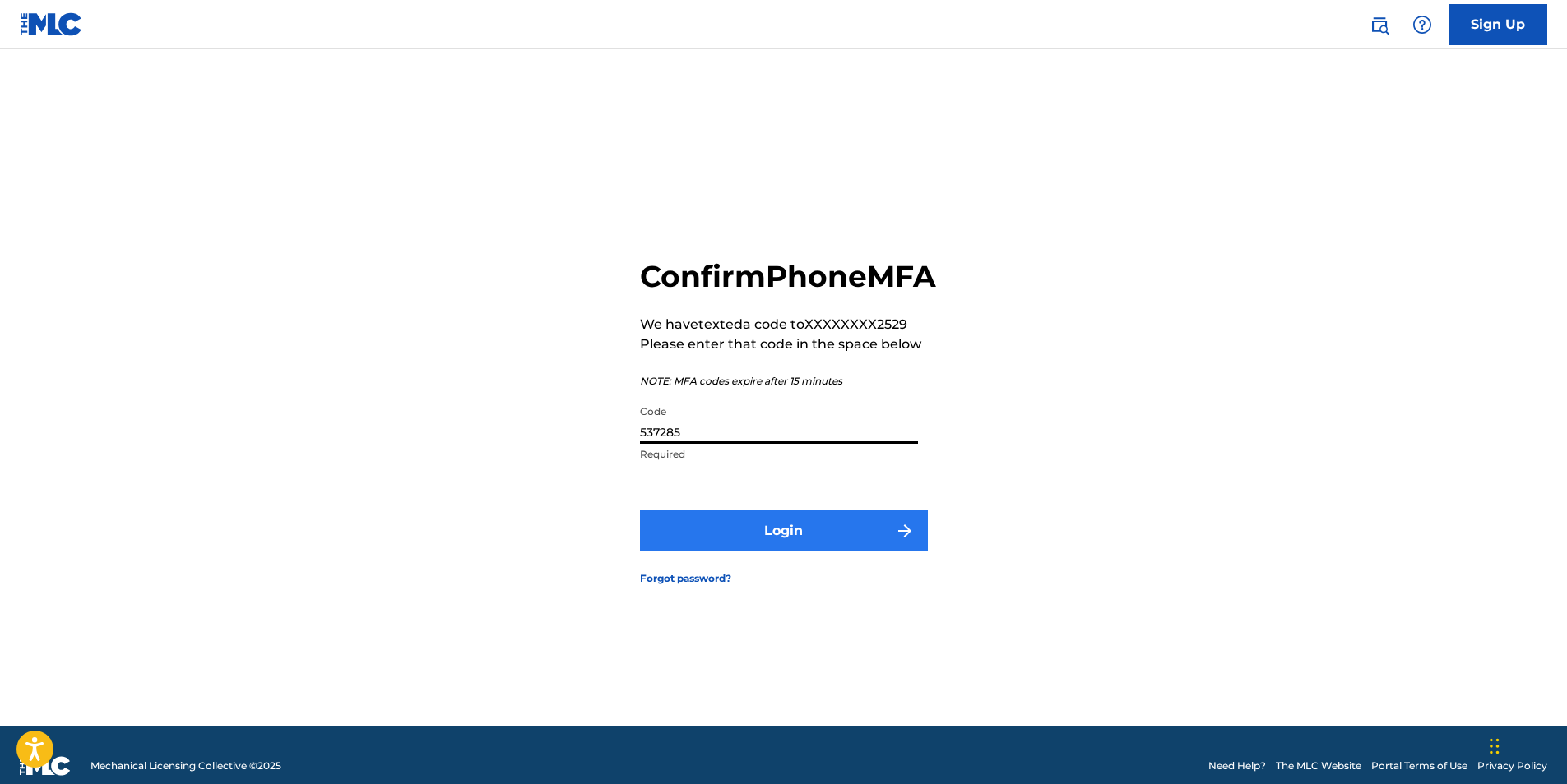
type input "537285"
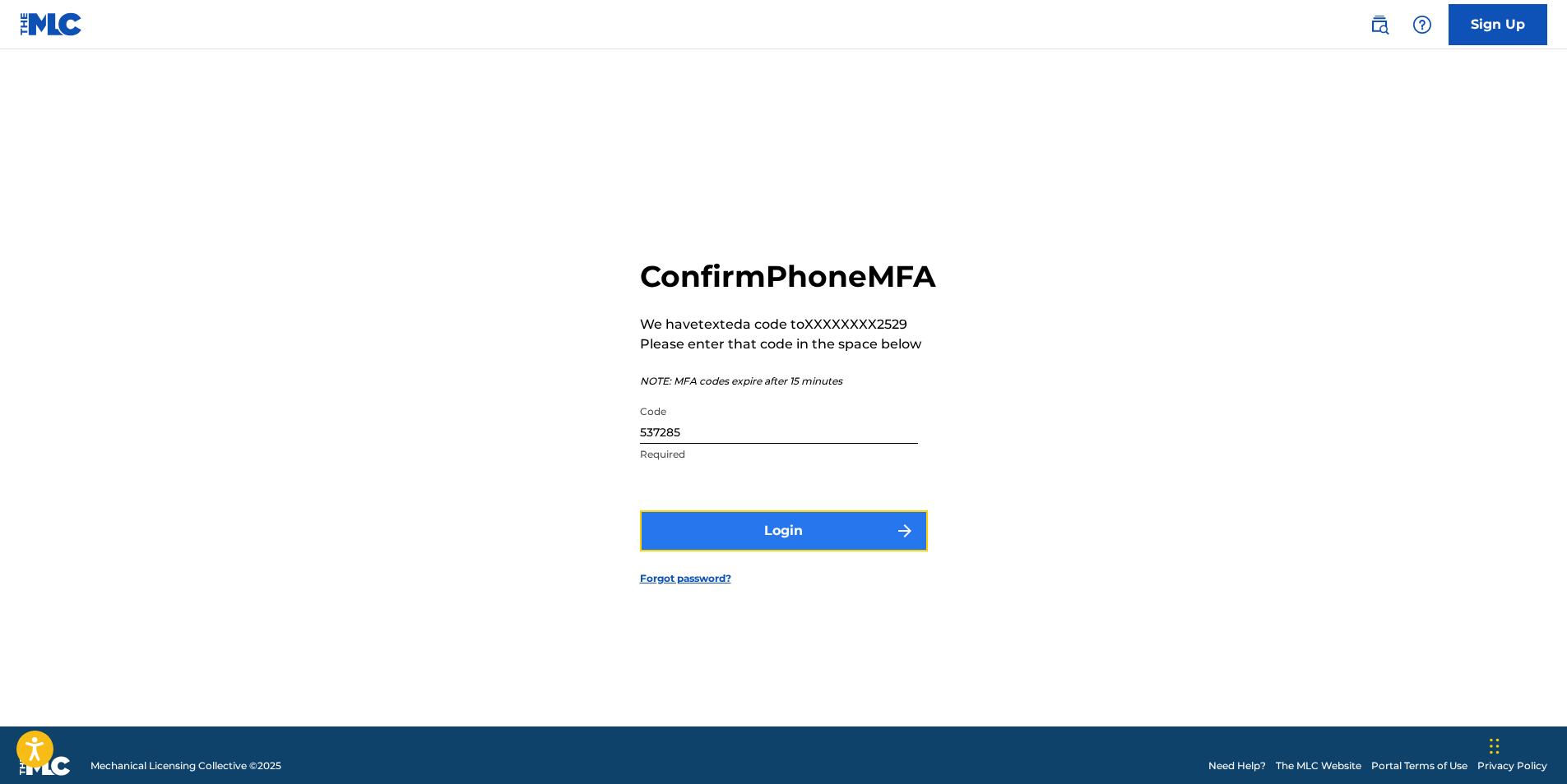
click at [780, 543] on button "Login" at bounding box center [784, 531] width 288 height 41
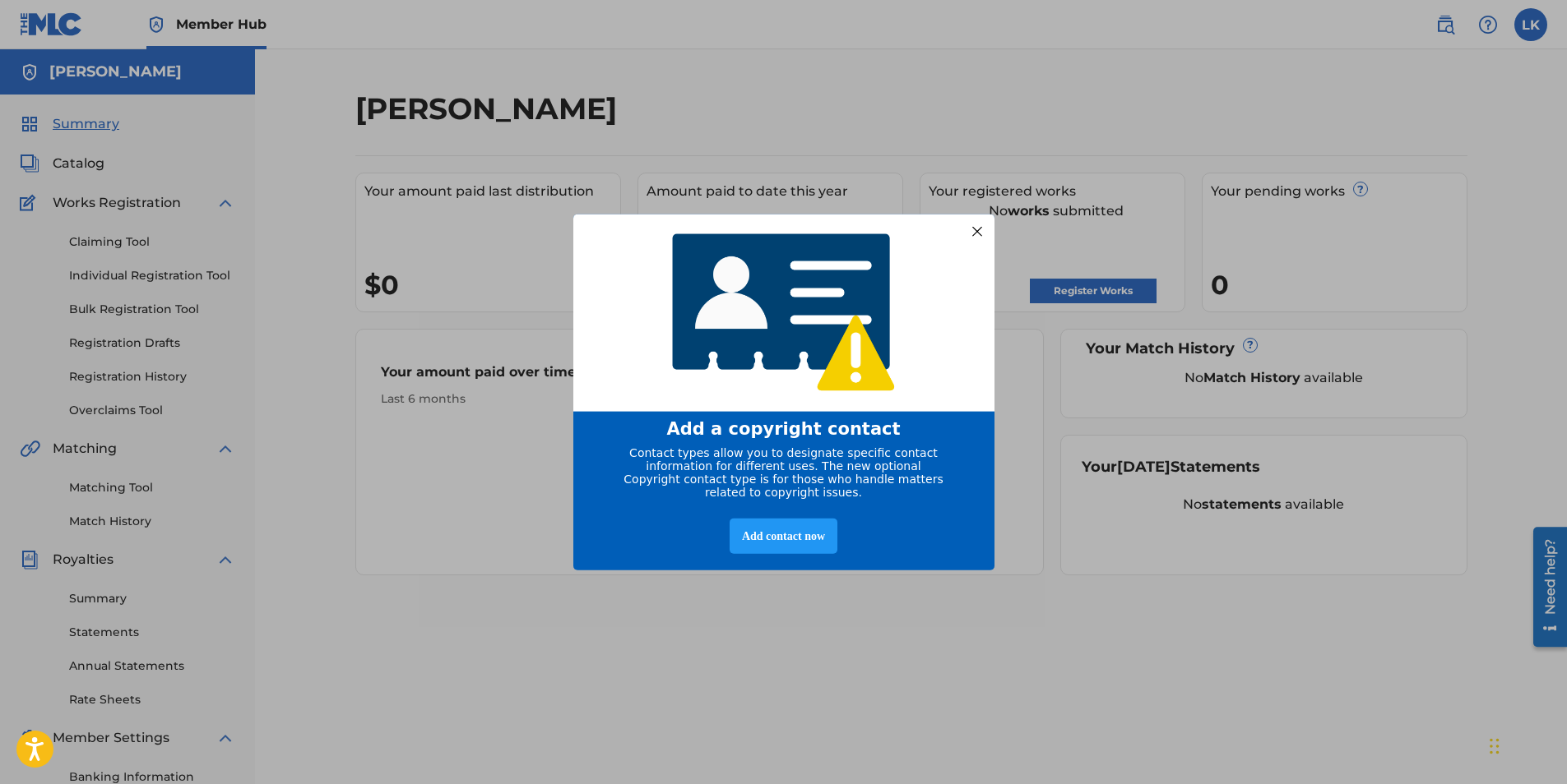
click at [976, 230] on div at bounding box center [976, 230] width 21 height 21
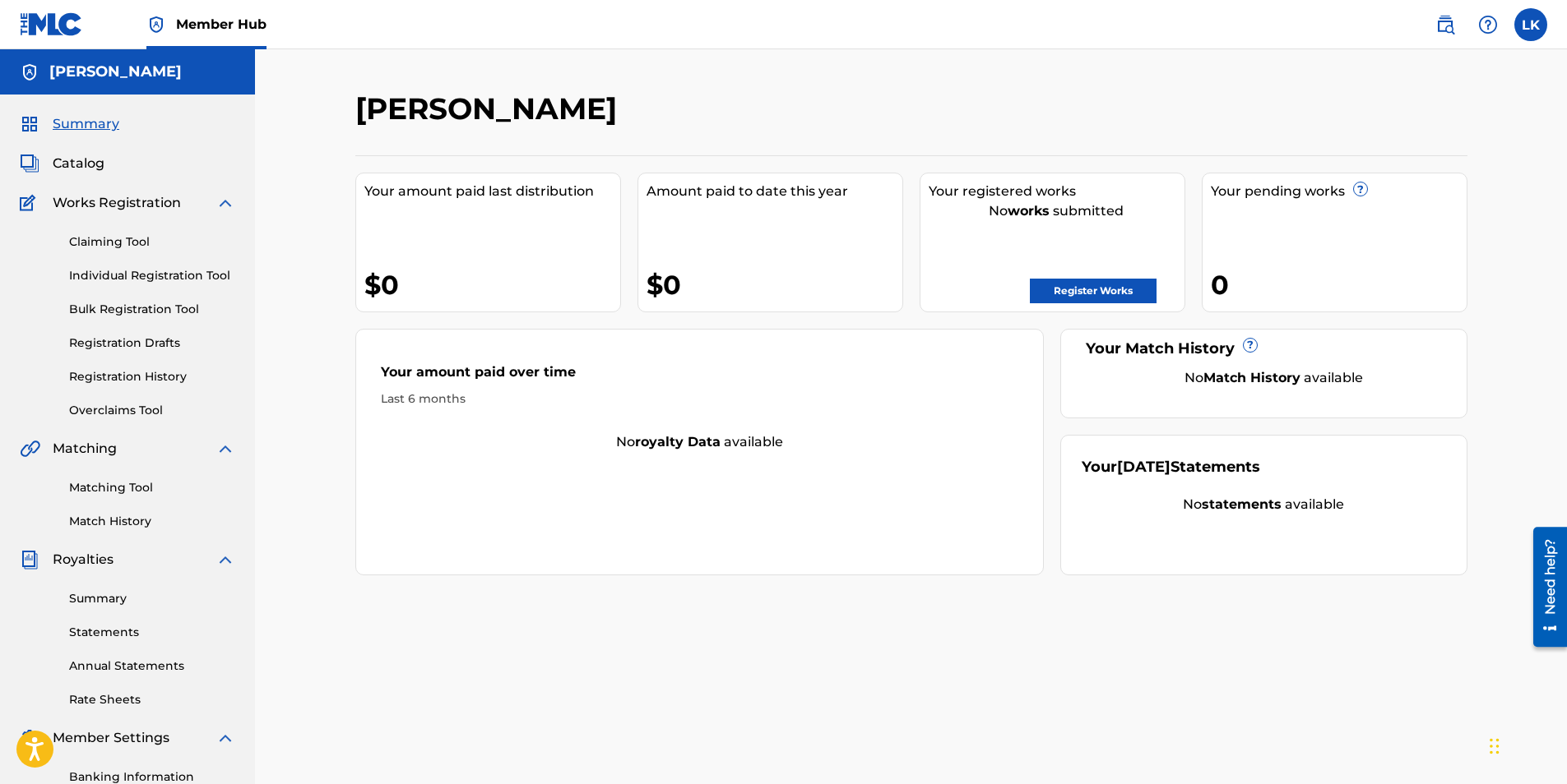
click at [1292, 96] on div at bounding box center [1339, 115] width 255 height 49
click at [85, 168] on span "Catalog" at bounding box center [78, 163] width 51 height 20
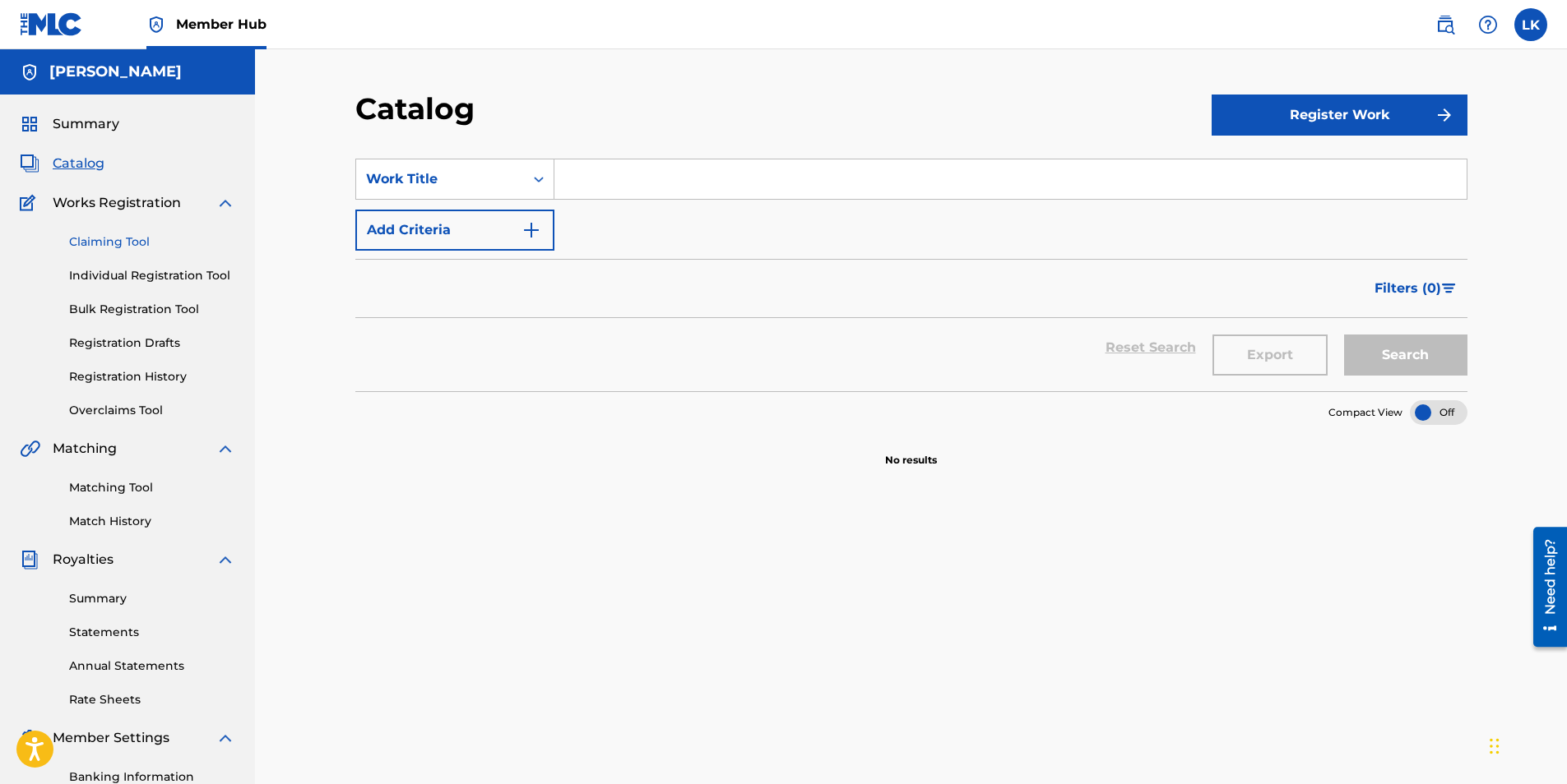
click at [124, 237] on link "Claiming Tool" at bounding box center [153, 242] width 166 height 17
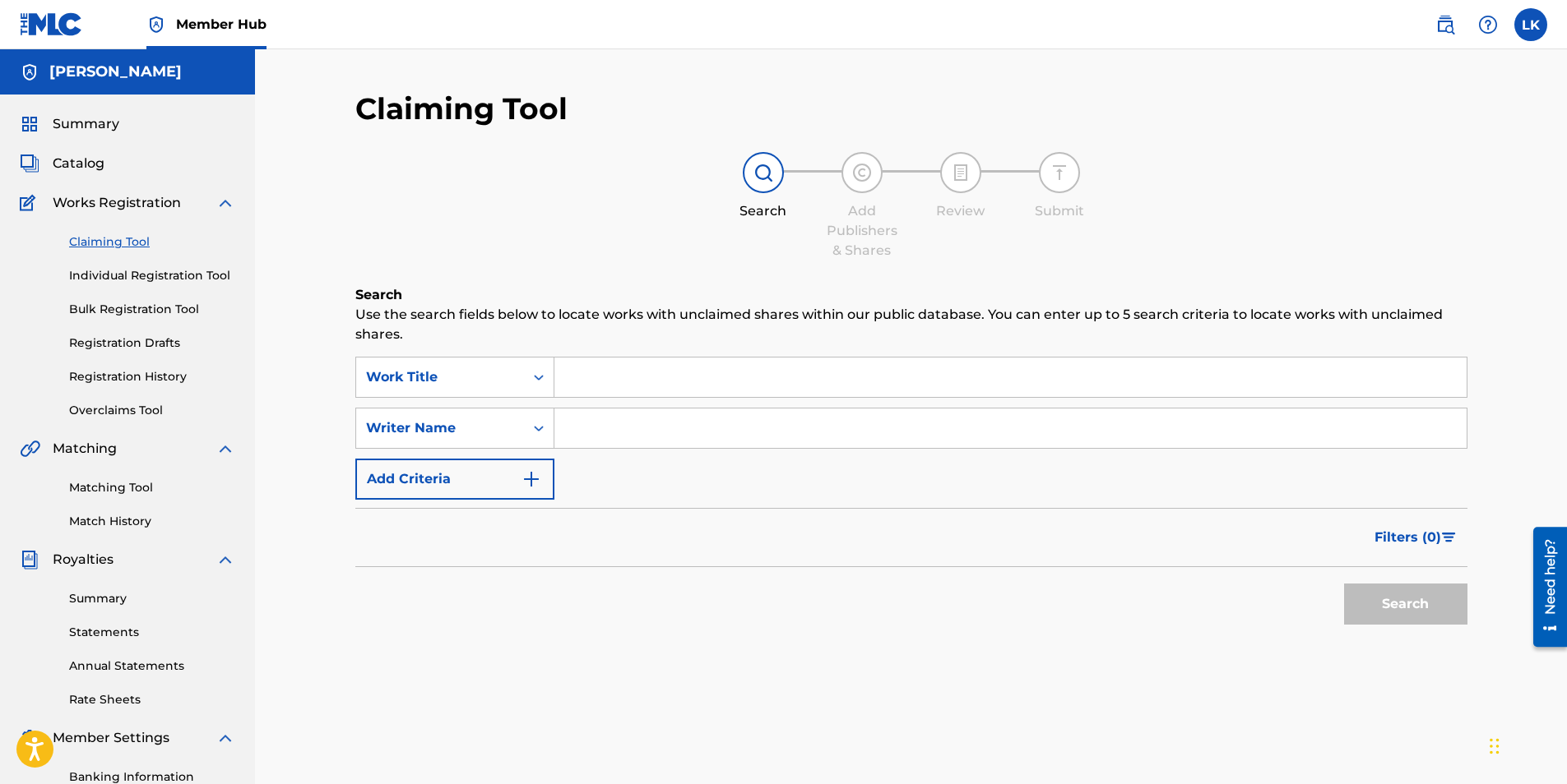
click at [109, 566] on span "Royalties" at bounding box center [82, 560] width 61 height 20
click at [116, 479] on link "Matching Tool" at bounding box center [153, 488] width 166 height 17
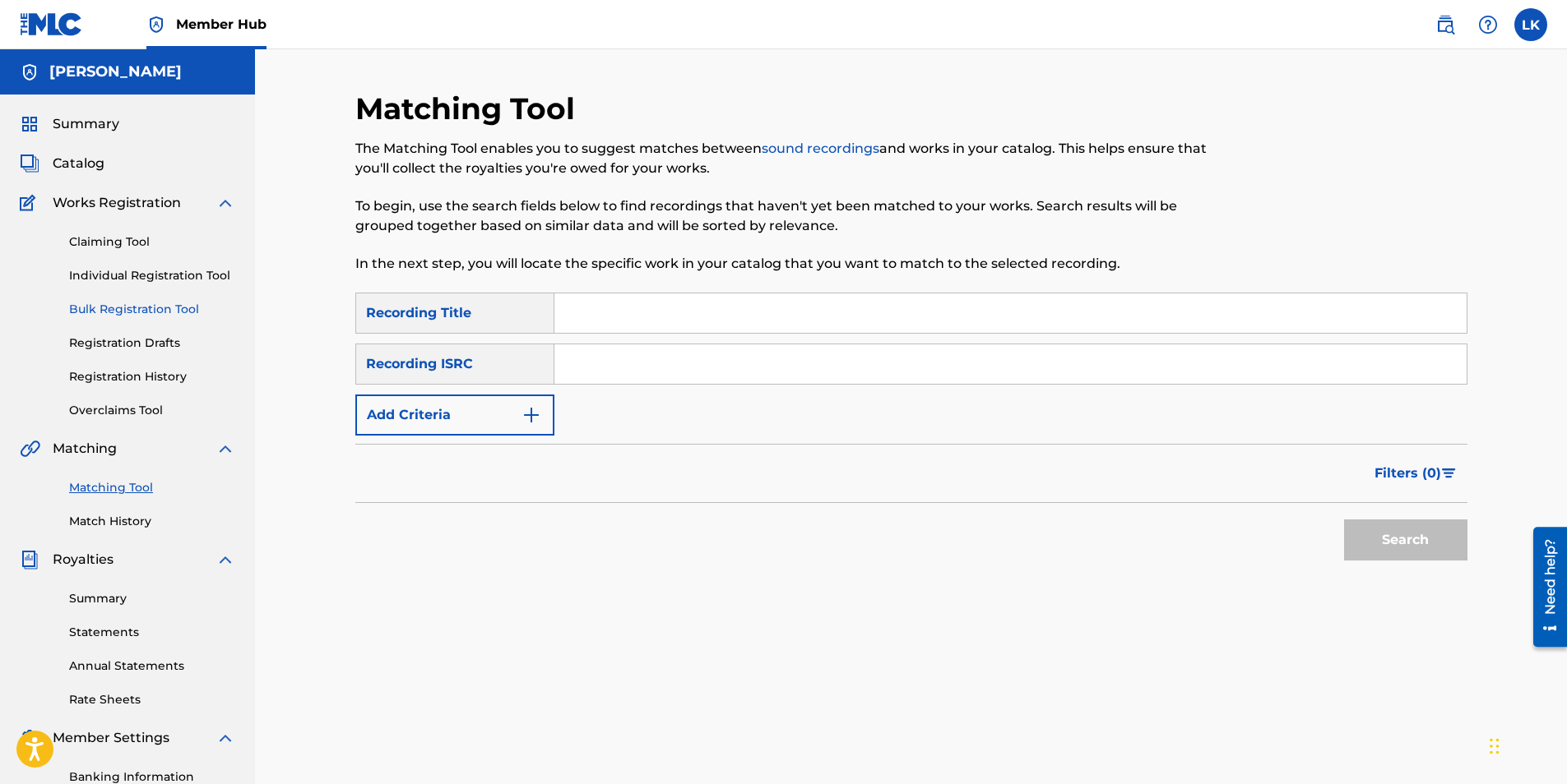
click at [170, 304] on link "Bulk Registration Tool" at bounding box center [153, 309] width 166 height 17
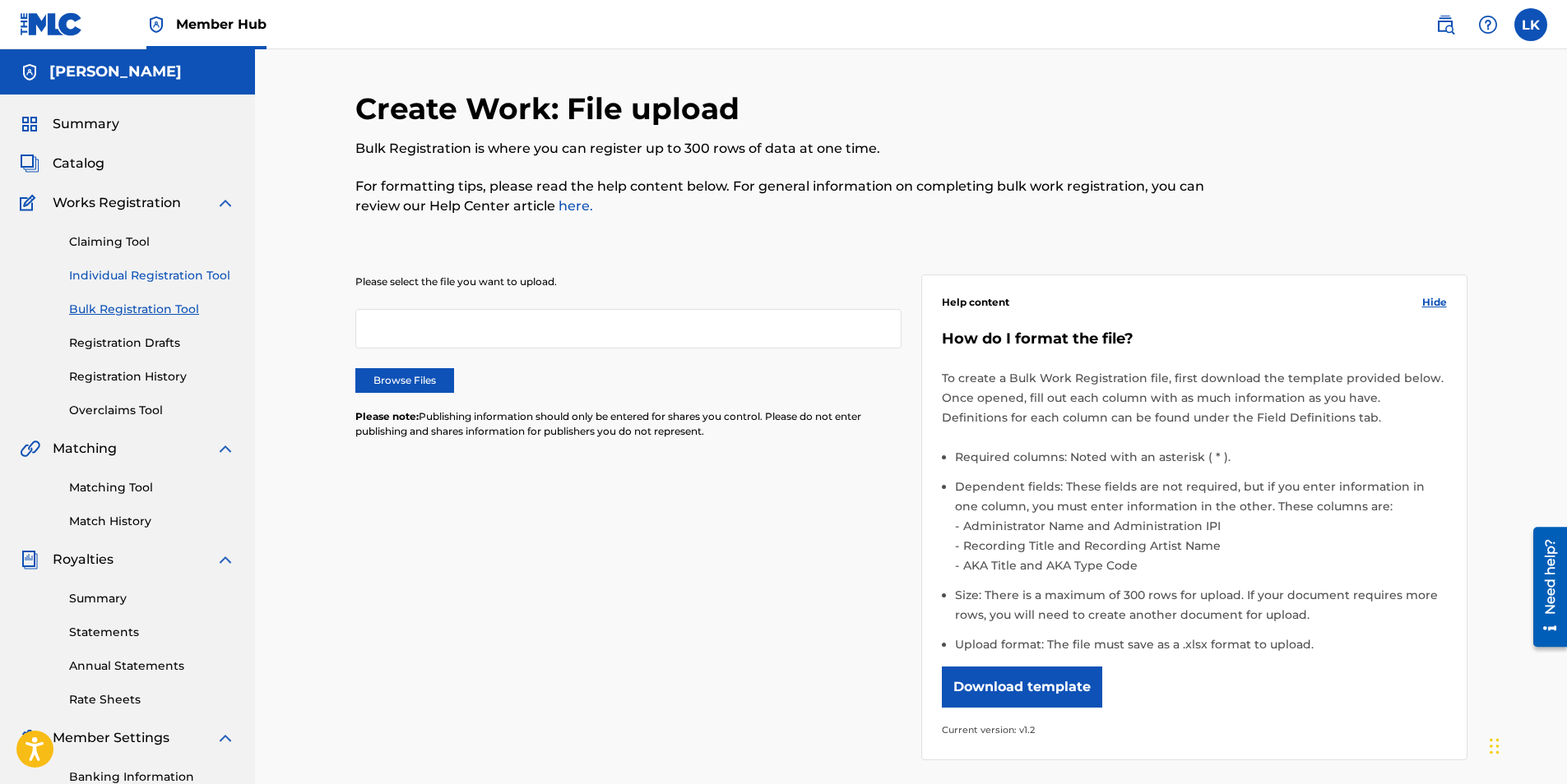
click at [181, 273] on link "Individual Registration Tool" at bounding box center [153, 276] width 166 height 17
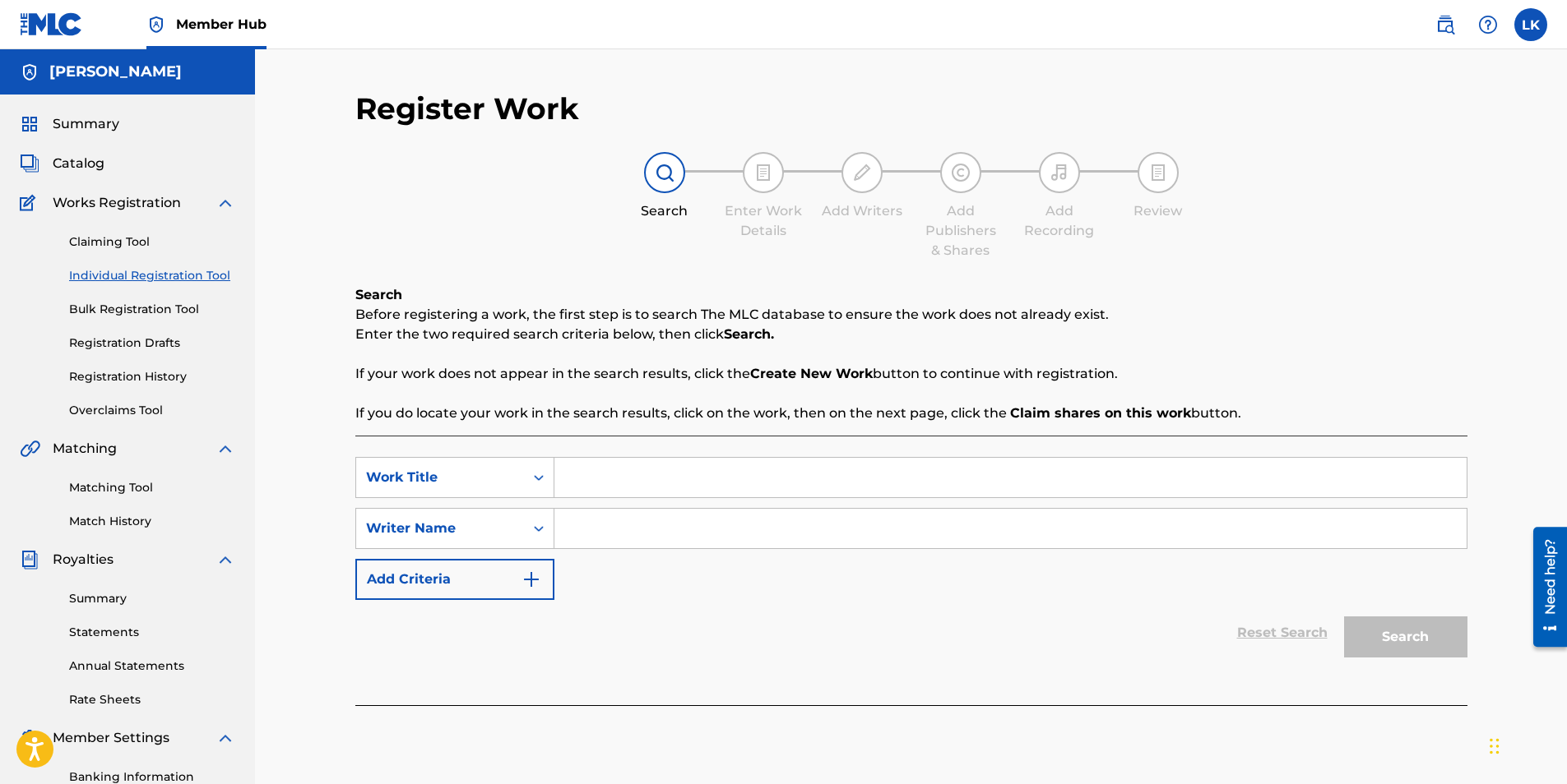
click at [161, 362] on div "Claiming Tool Individual Registration Tool Bulk Registration Tool Registration …" at bounding box center [127, 315] width 215 height 206
click at [166, 348] on link "Registration Drafts" at bounding box center [153, 343] width 166 height 17
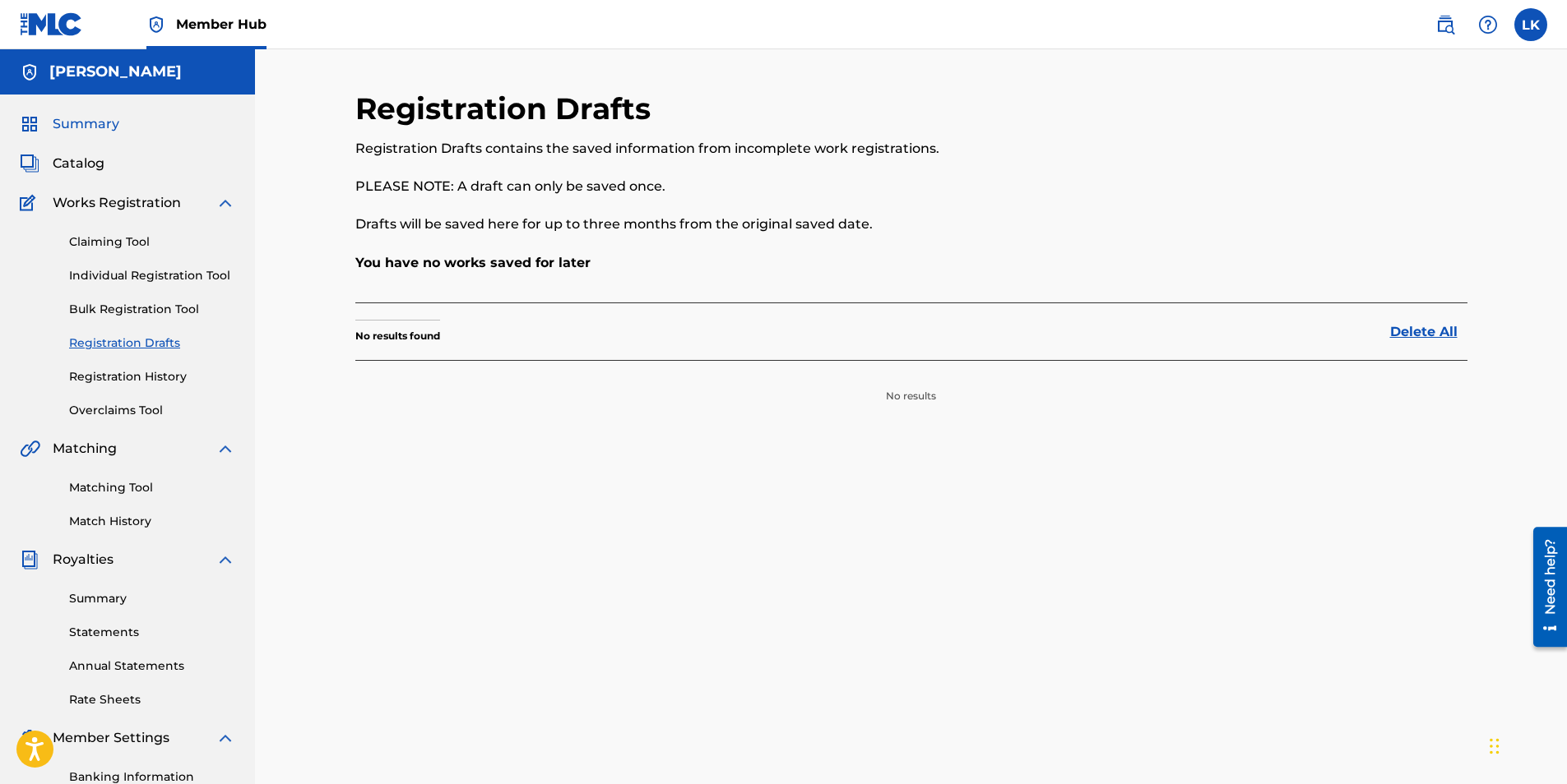
click at [93, 117] on span "Summary" at bounding box center [86, 123] width 67 height 20
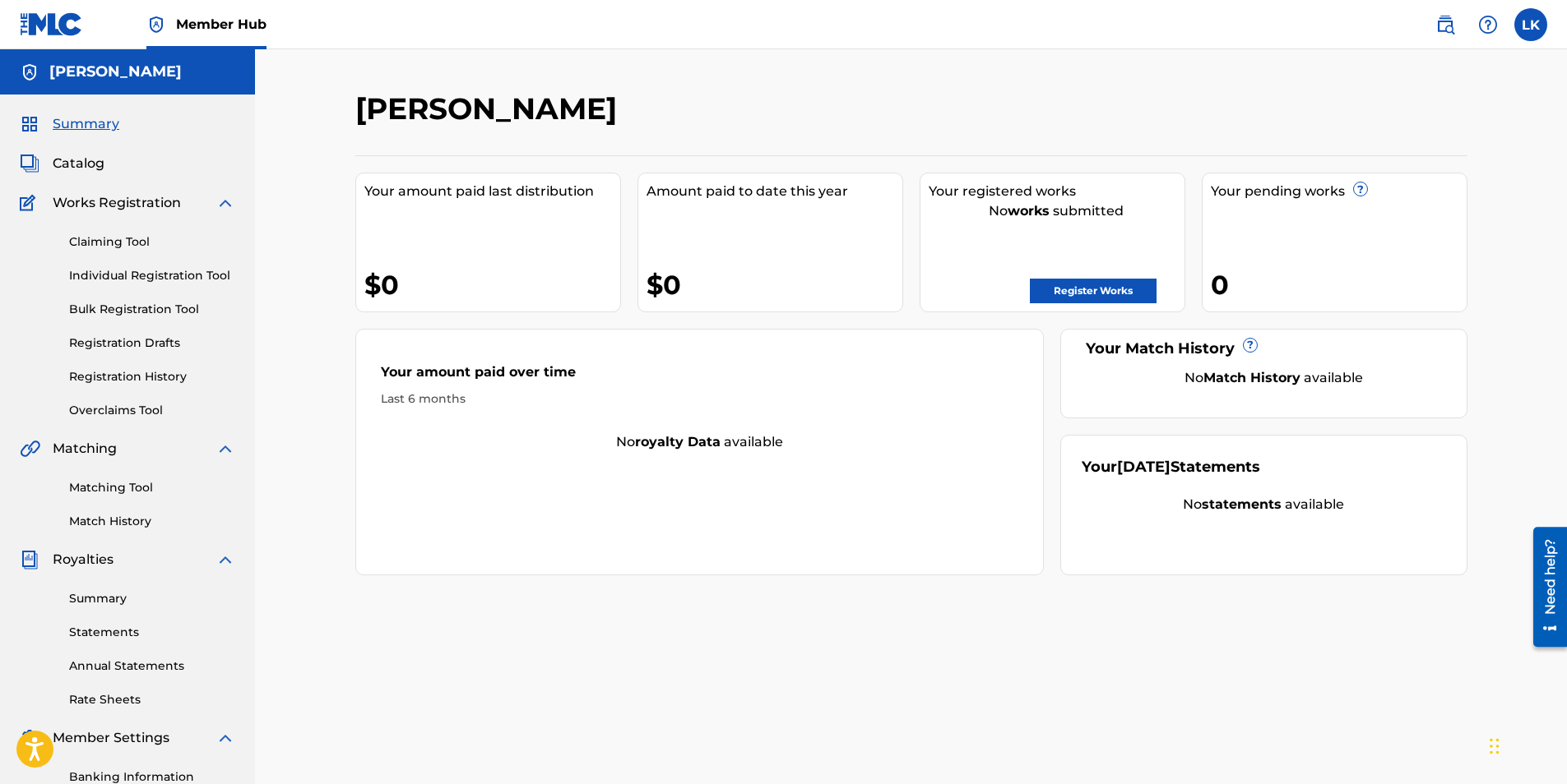
click at [1461, 76] on div "[PERSON_NAME] Your amount paid last distribution $0 Amount paid to date this ye…" at bounding box center [910, 495] width 1312 height 891
click at [83, 160] on span "Catalog" at bounding box center [78, 163] width 51 height 20
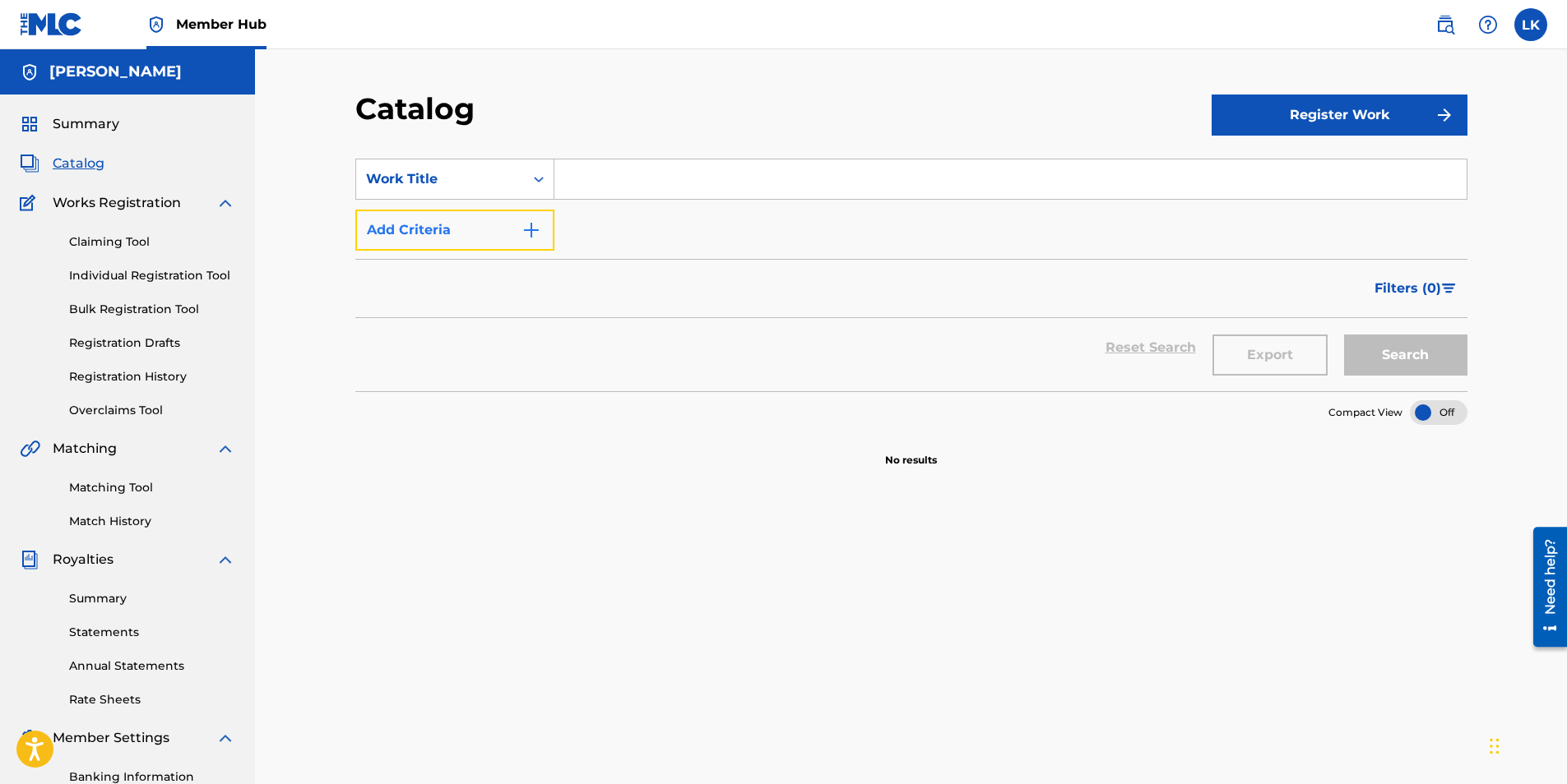
click at [528, 234] on img "Search Form" at bounding box center [531, 230] width 20 height 20
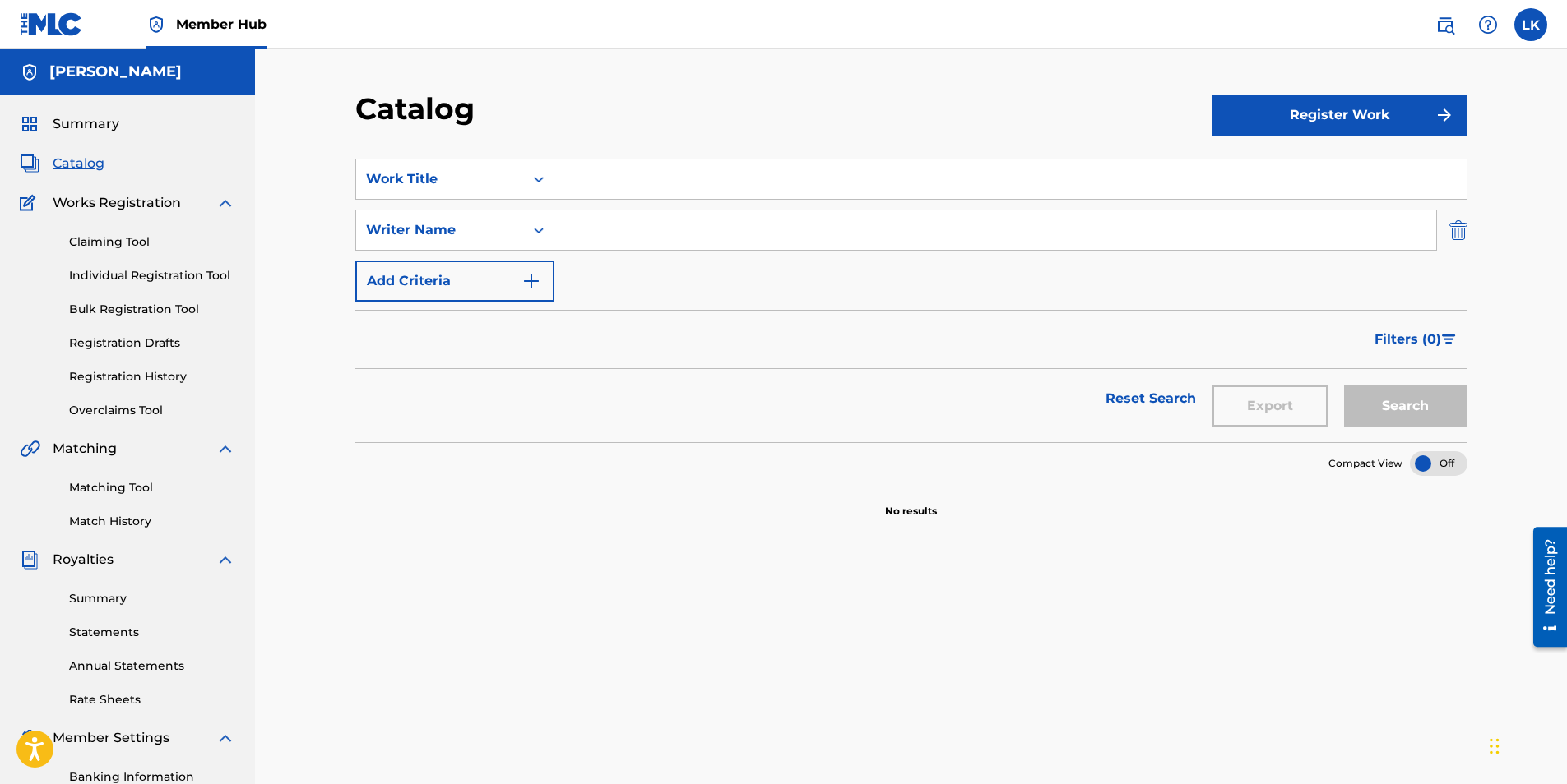
click at [1465, 227] on div "Catalog Register Work SearchWithCriteriac5073f27-214c-47bb-8a94-30cce4c398a2 Wo…" at bounding box center [910, 516] width 1151 height 850
click at [129, 247] on link "Claiming Tool" at bounding box center [153, 242] width 166 height 17
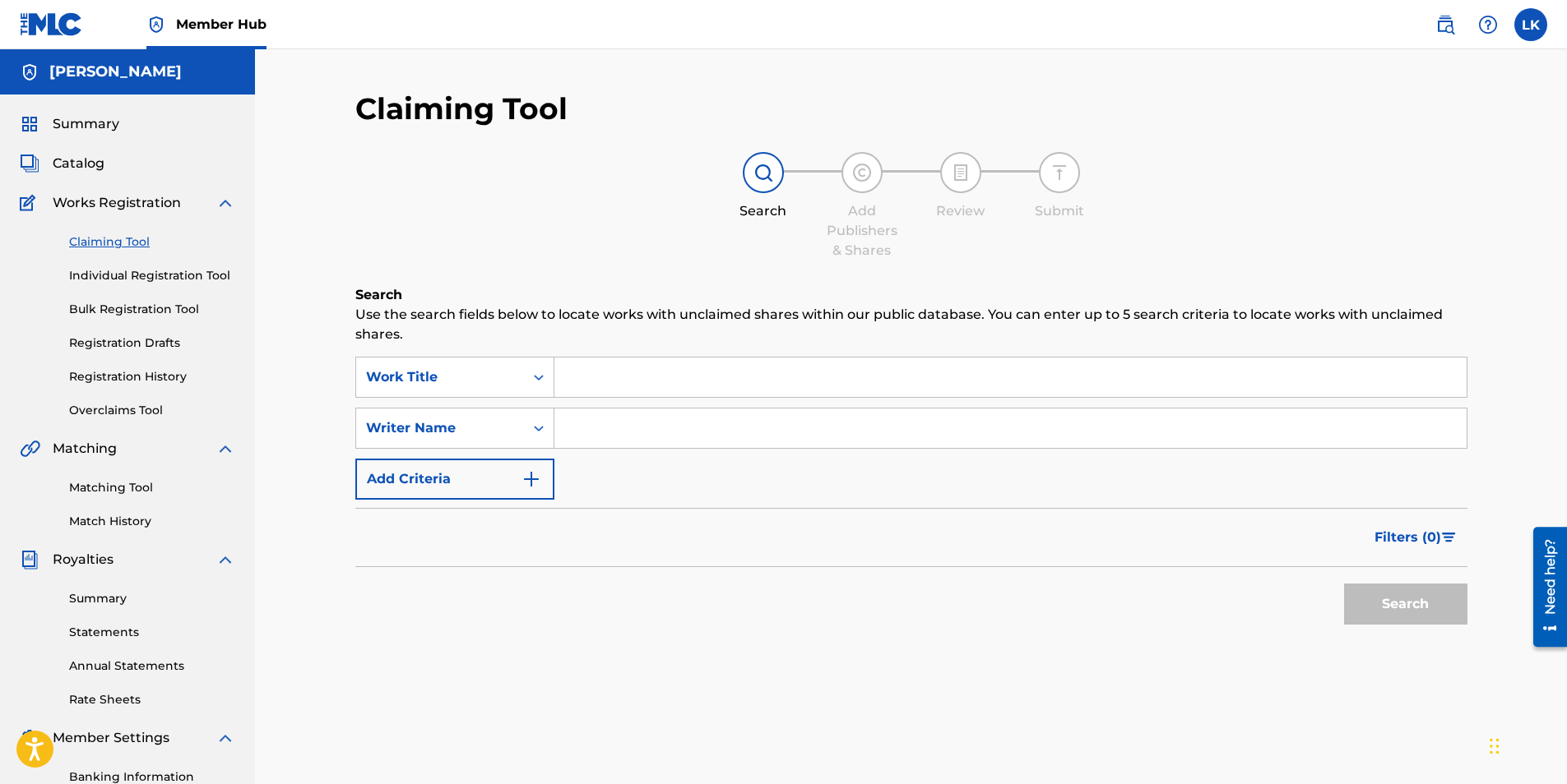
click at [595, 431] on input "Search Form" at bounding box center [1011, 428] width 912 height 39
type input "[PERSON_NAME]"
click at [1417, 607] on button "Search" at bounding box center [1406, 604] width 123 height 41
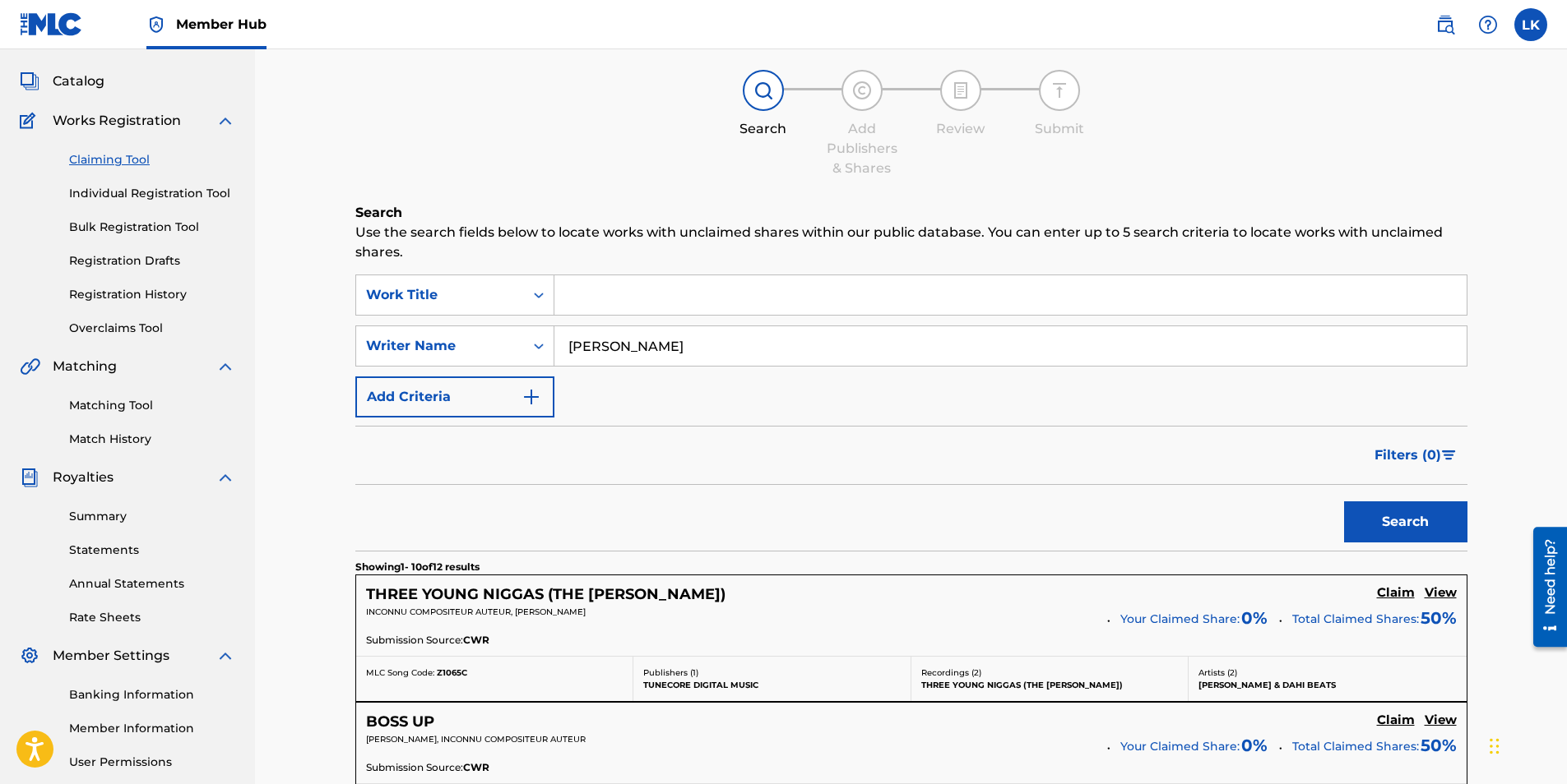
scroll to position [329, 0]
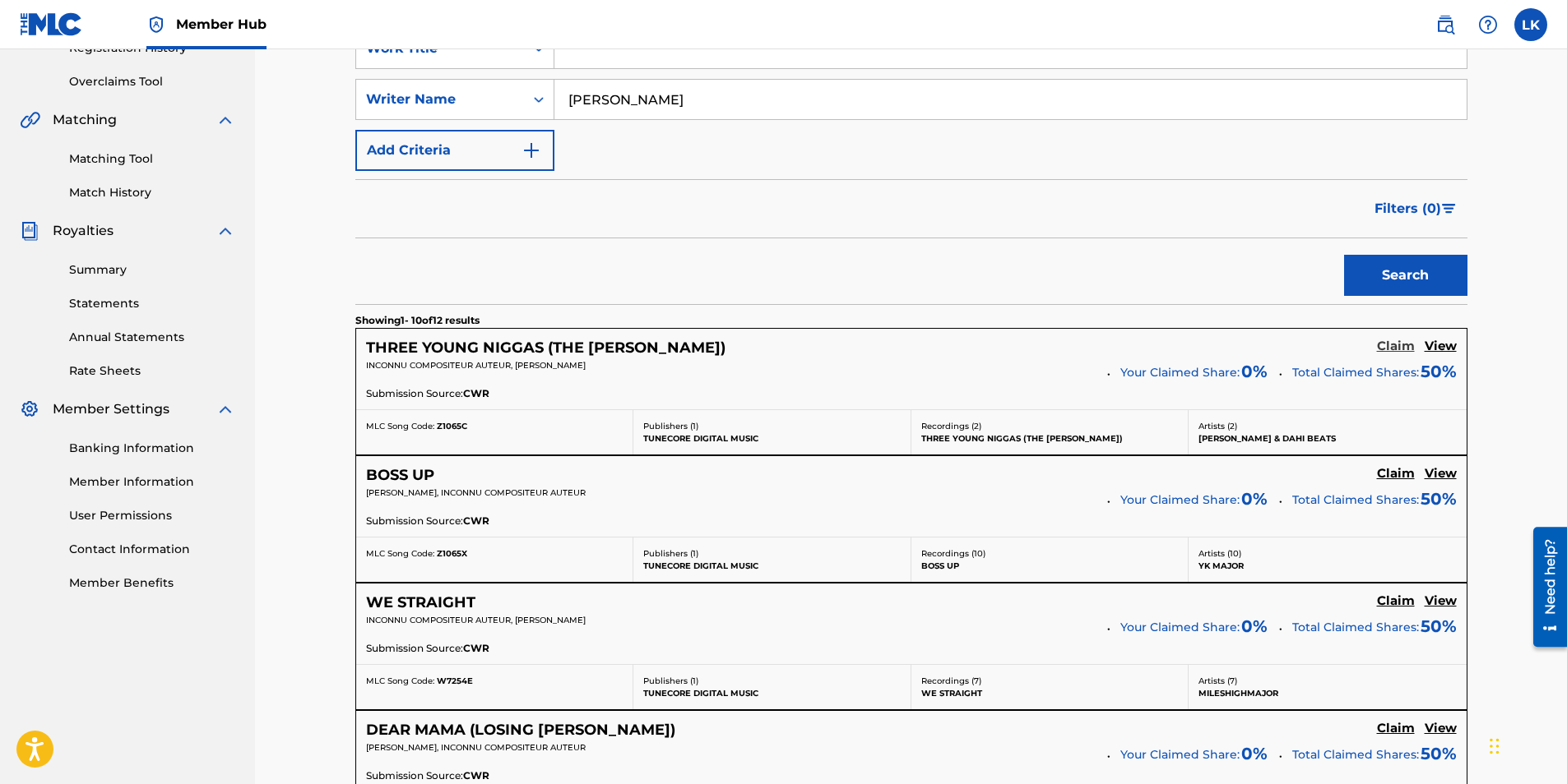
click at [1396, 343] on h5 "Claim" at bounding box center [1396, 346] width 38 height 15
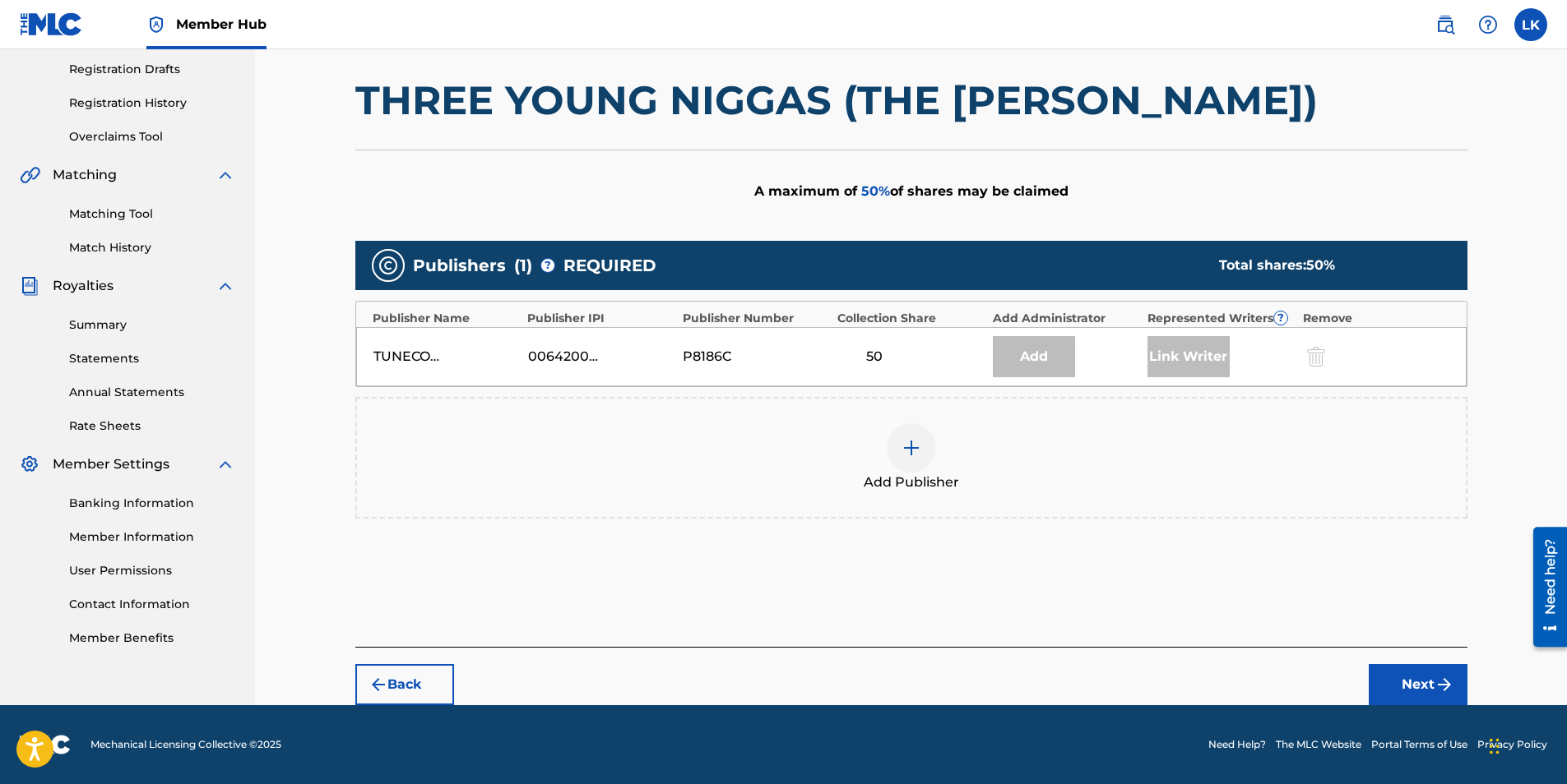
click at [666, 451] on div "Add Publisher" at bounding box center [910, 458] width 1108 height 69
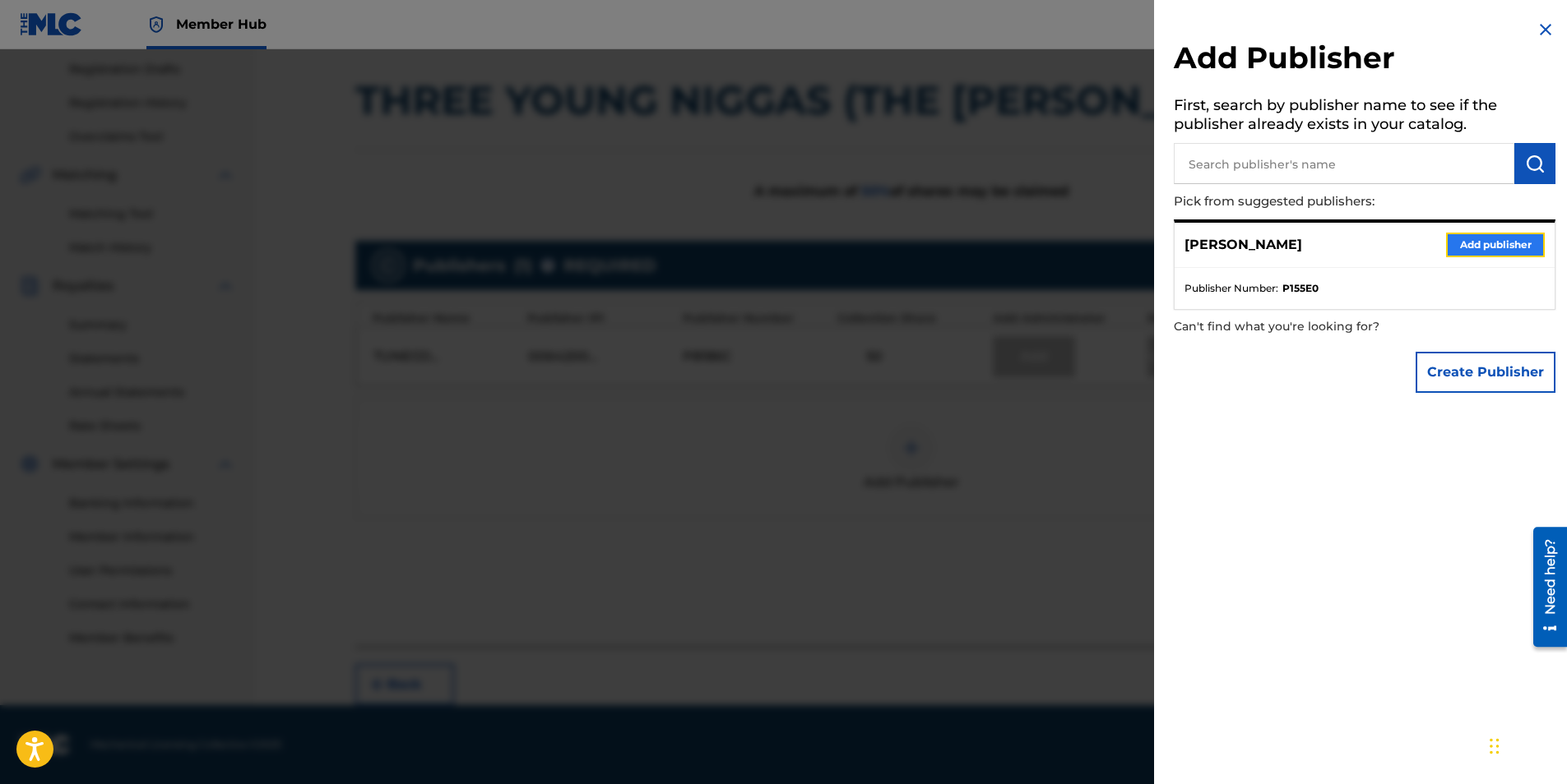
click at [1492, 242] on button "Add publisher" at bounding box center [1495, 245] width 99 height 25
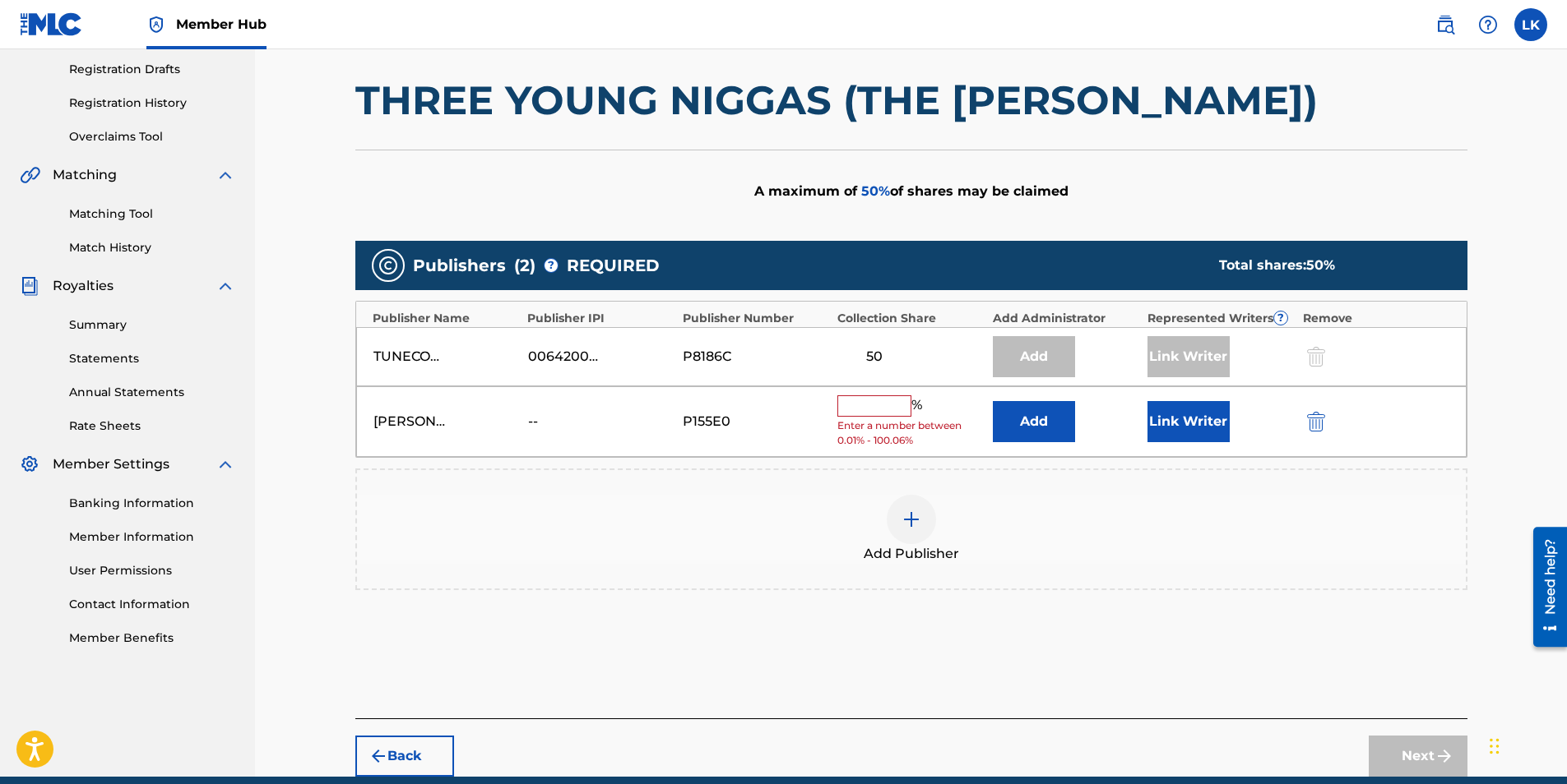
click at [879, 403] on input "text" at bounding box center [874, 405] width 74 height 21
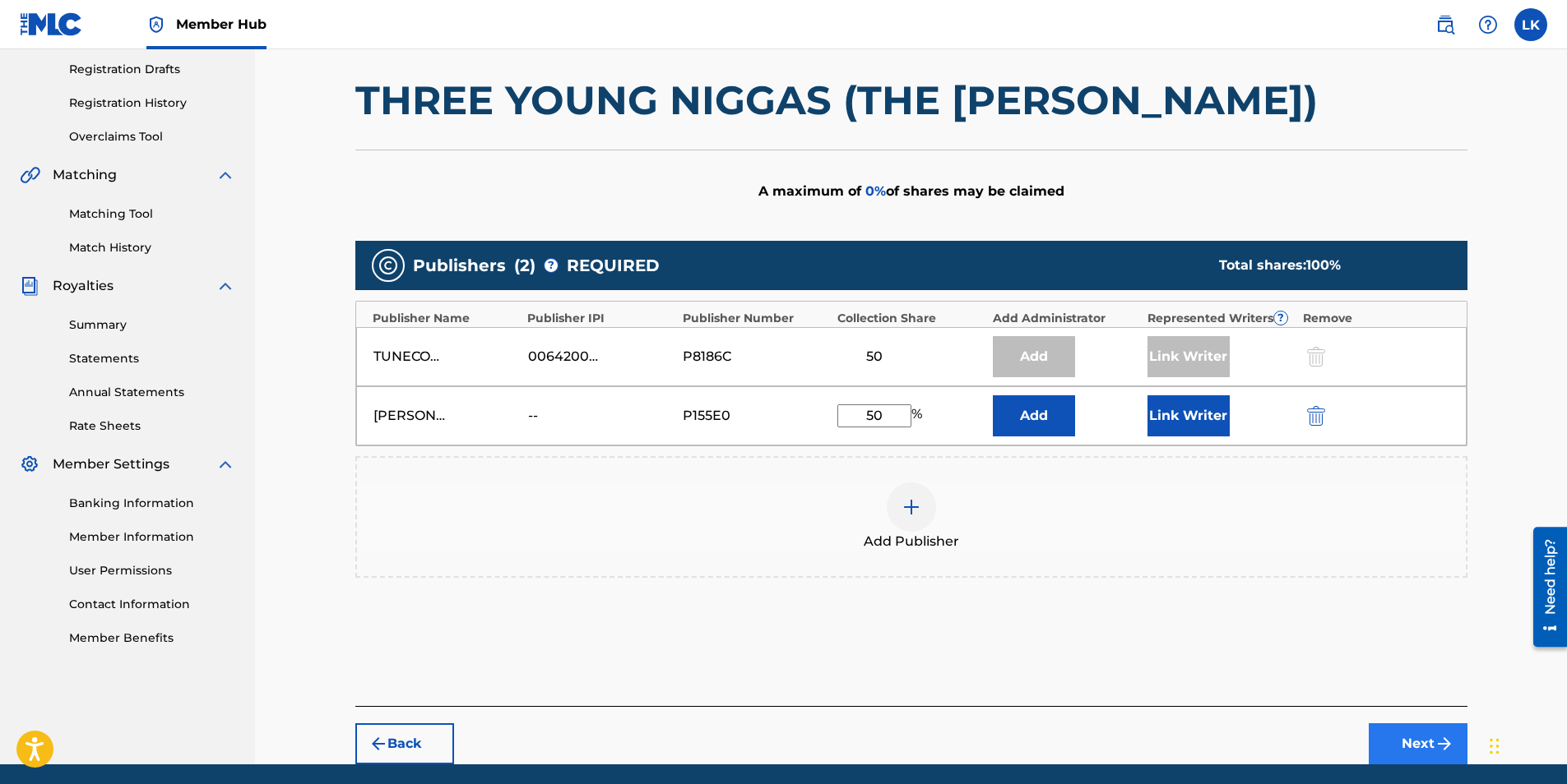
type input "50"
click at [1420, 750] on button "Next" at bounding box center [1418, 744] width 99 height 41
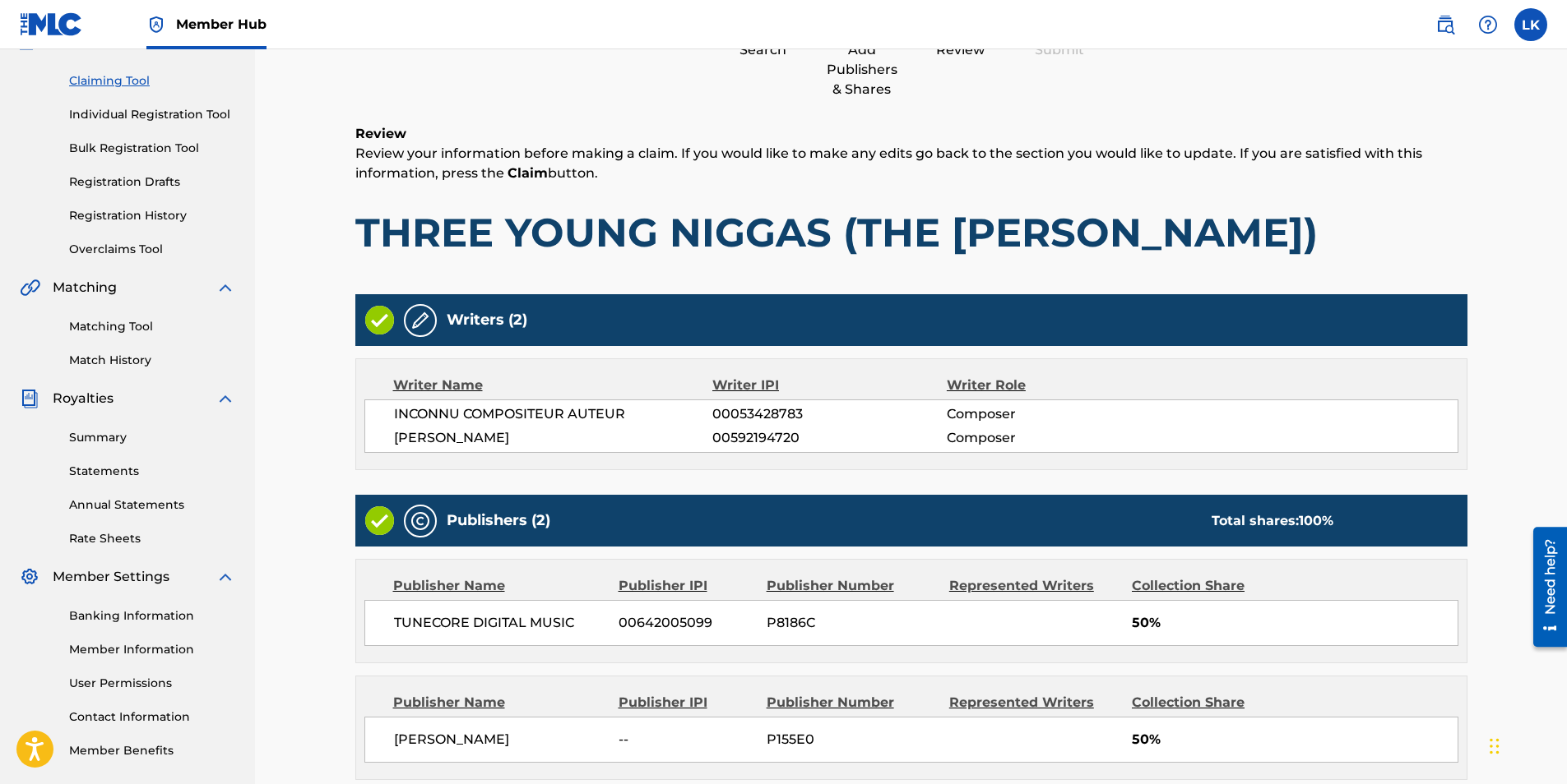
scroll to position [319, 0]
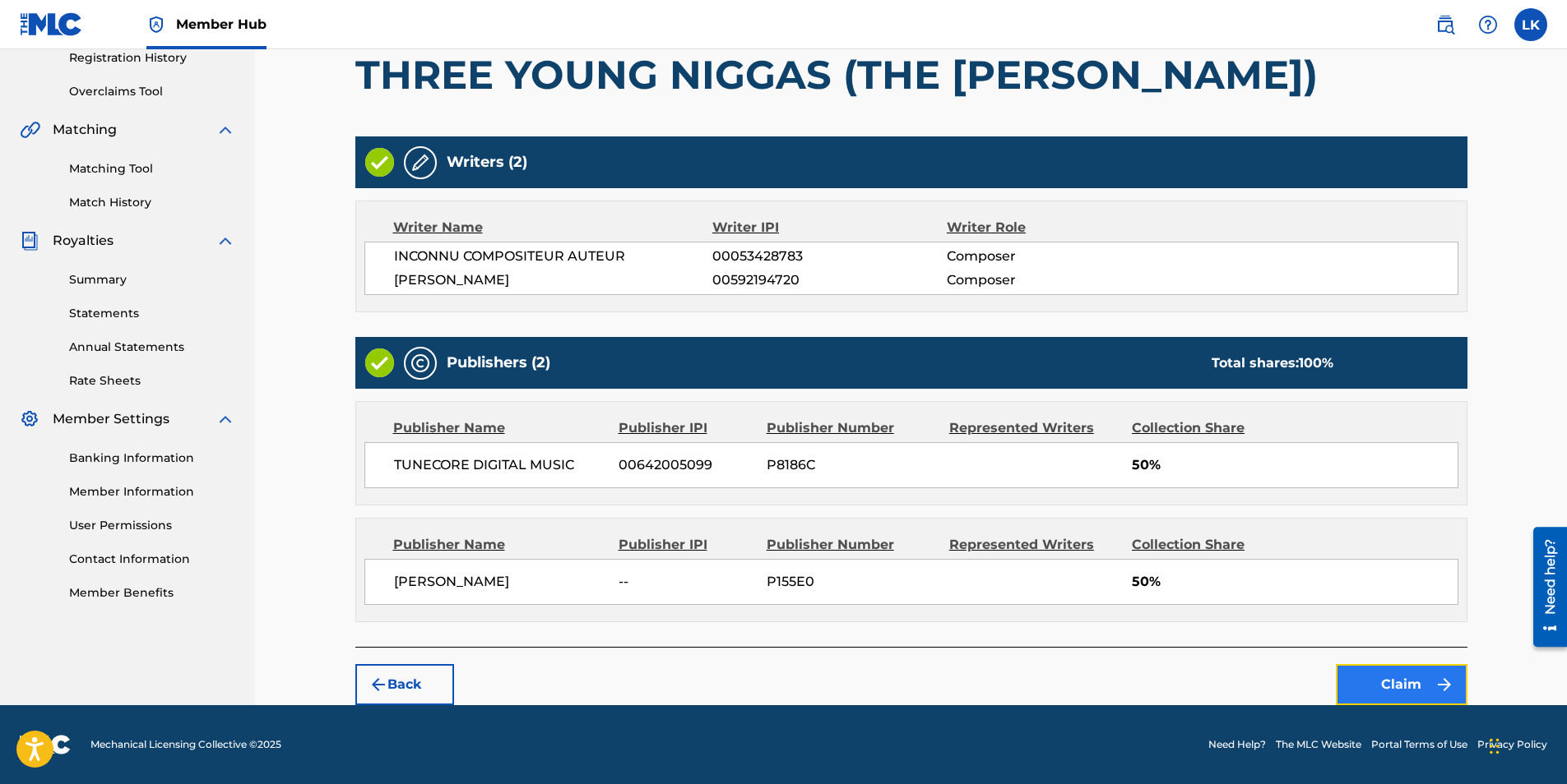
click at [1391, 681] on button "Claim" at bounding box center [1402, 685] width 132 height 41
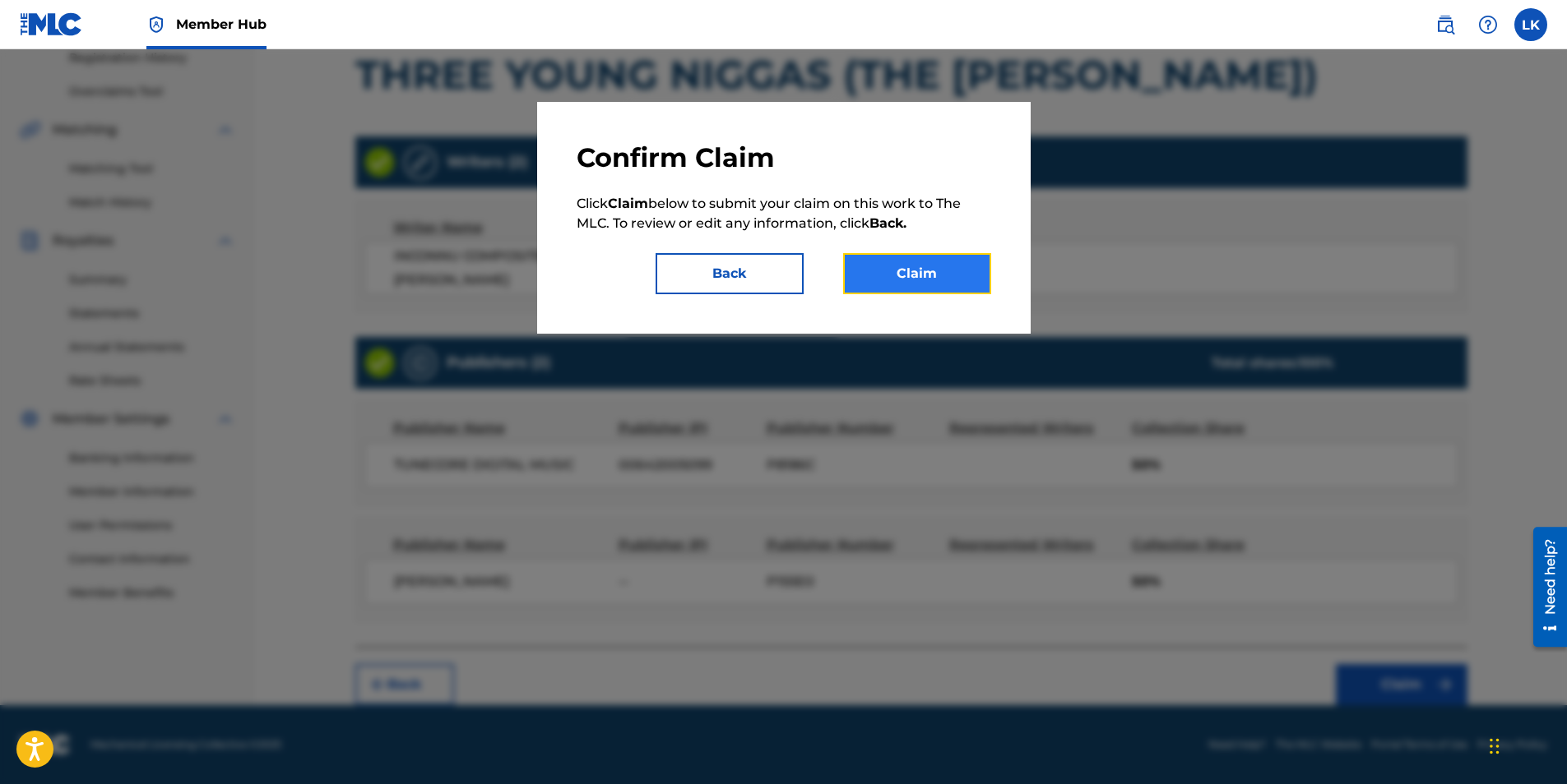
click at [943, 254] on button "Claim" at bounding box center [916, 274] width 148 height 41
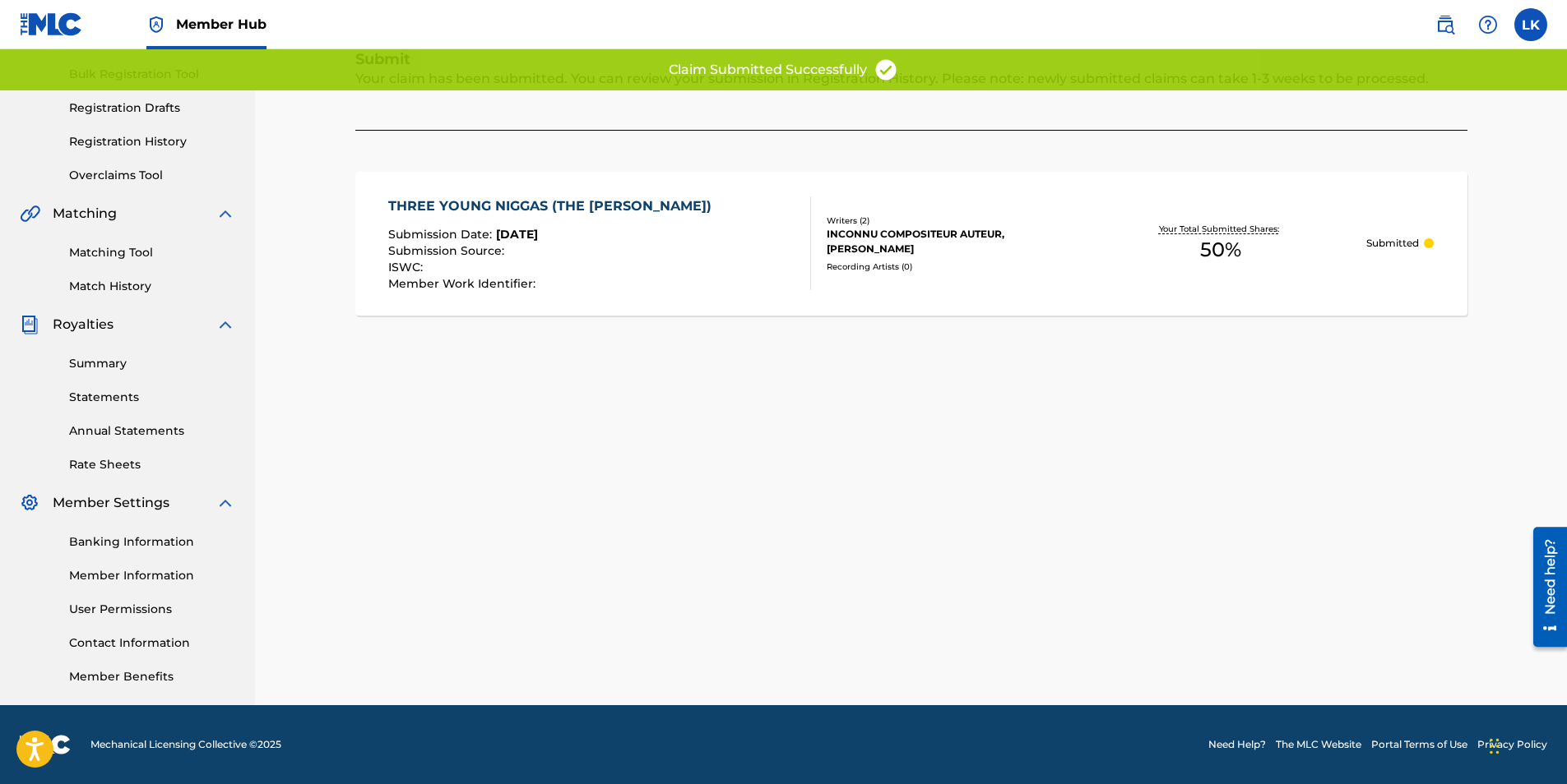
scroll to position [0, 0]
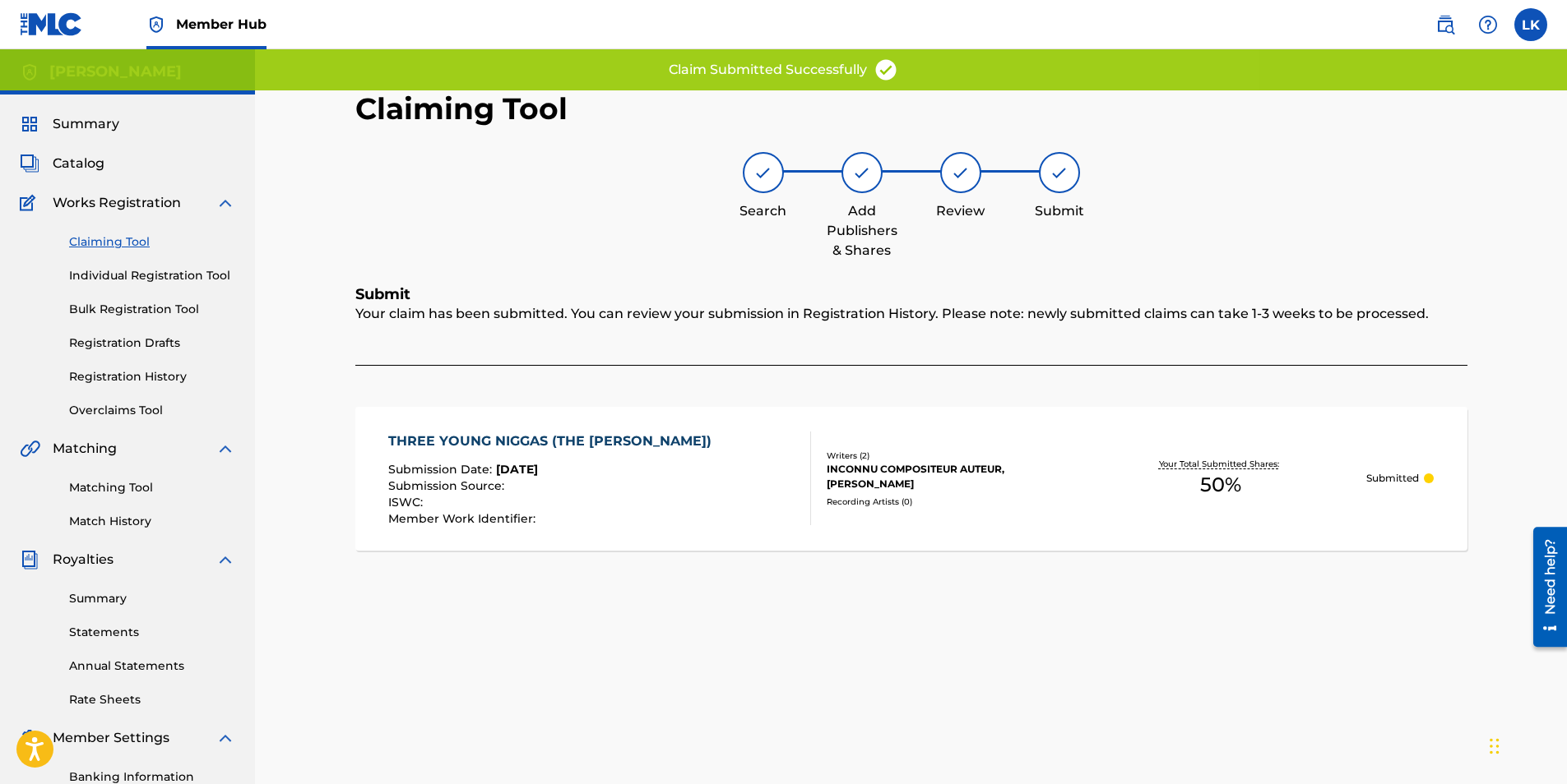
click at [103, 243] on link "Claiming Tool" at bounding box center [153, 242] width 166 height 17
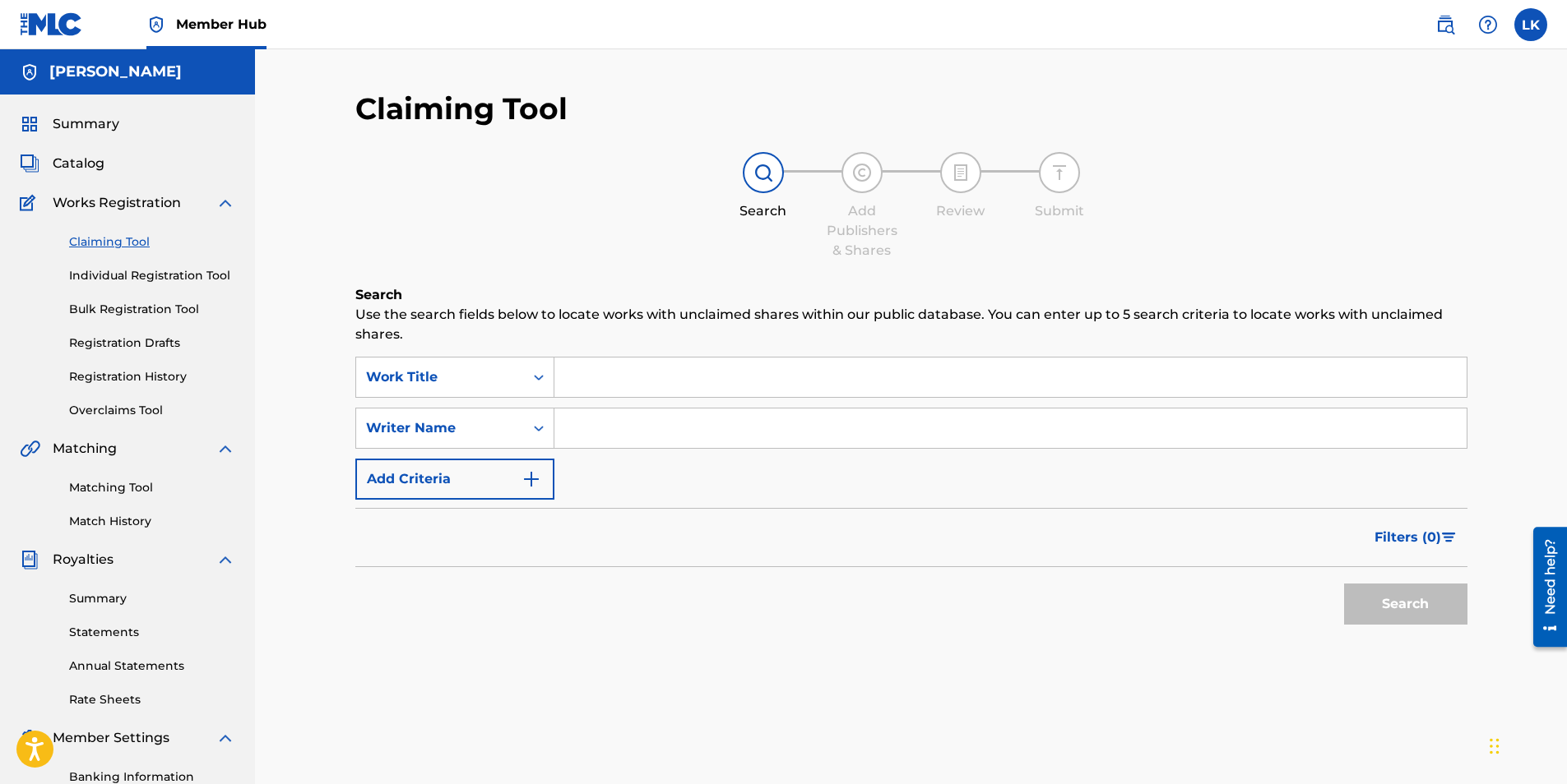
click at [645, 426] on input "Search Form" at bounding box center [1011, 428] width 912 height 39
click at [1404, 609] on button "Search" at bounding box center [1406, 604] width 123 height 41
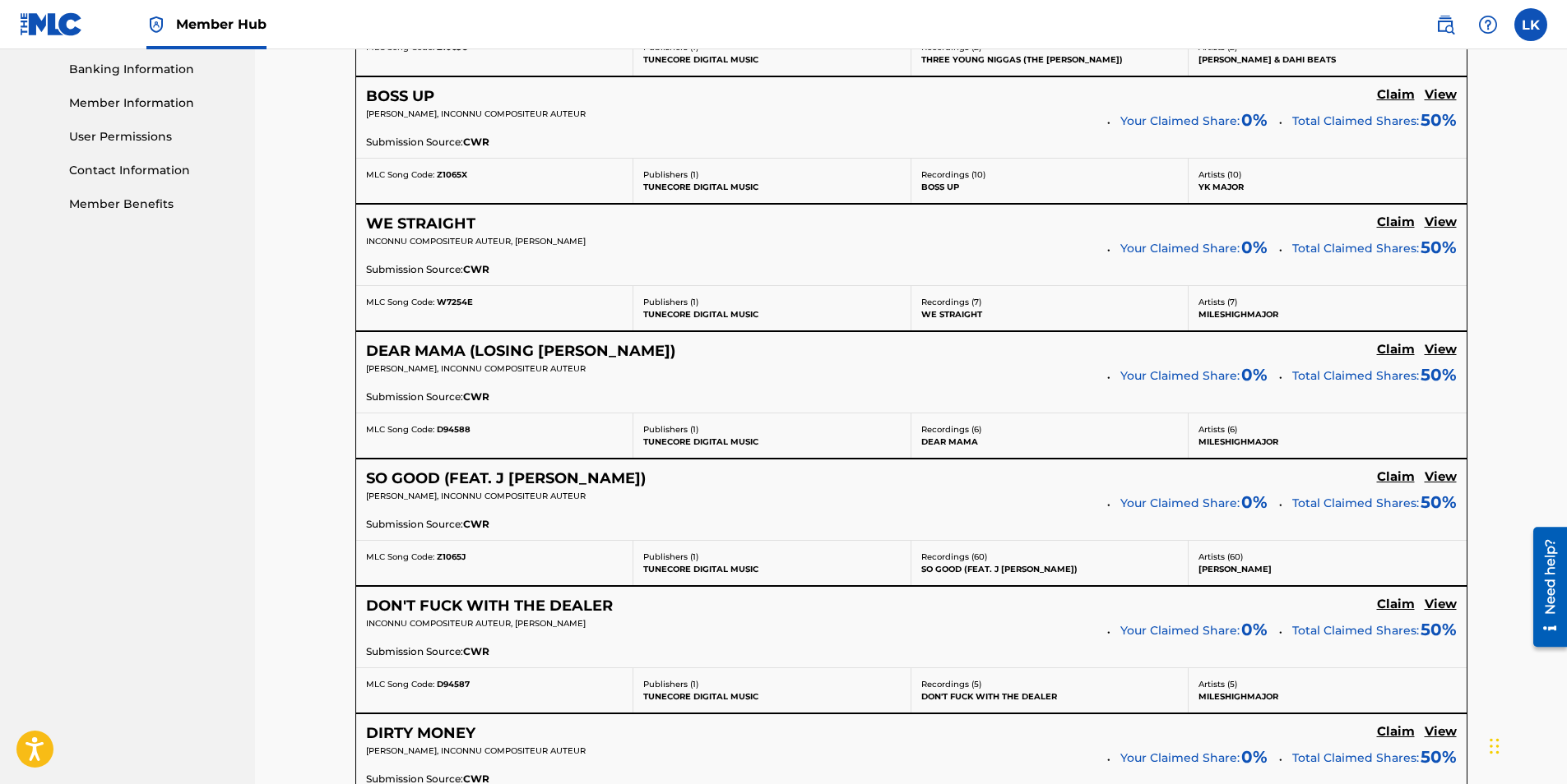
scroll to position [904, 0]
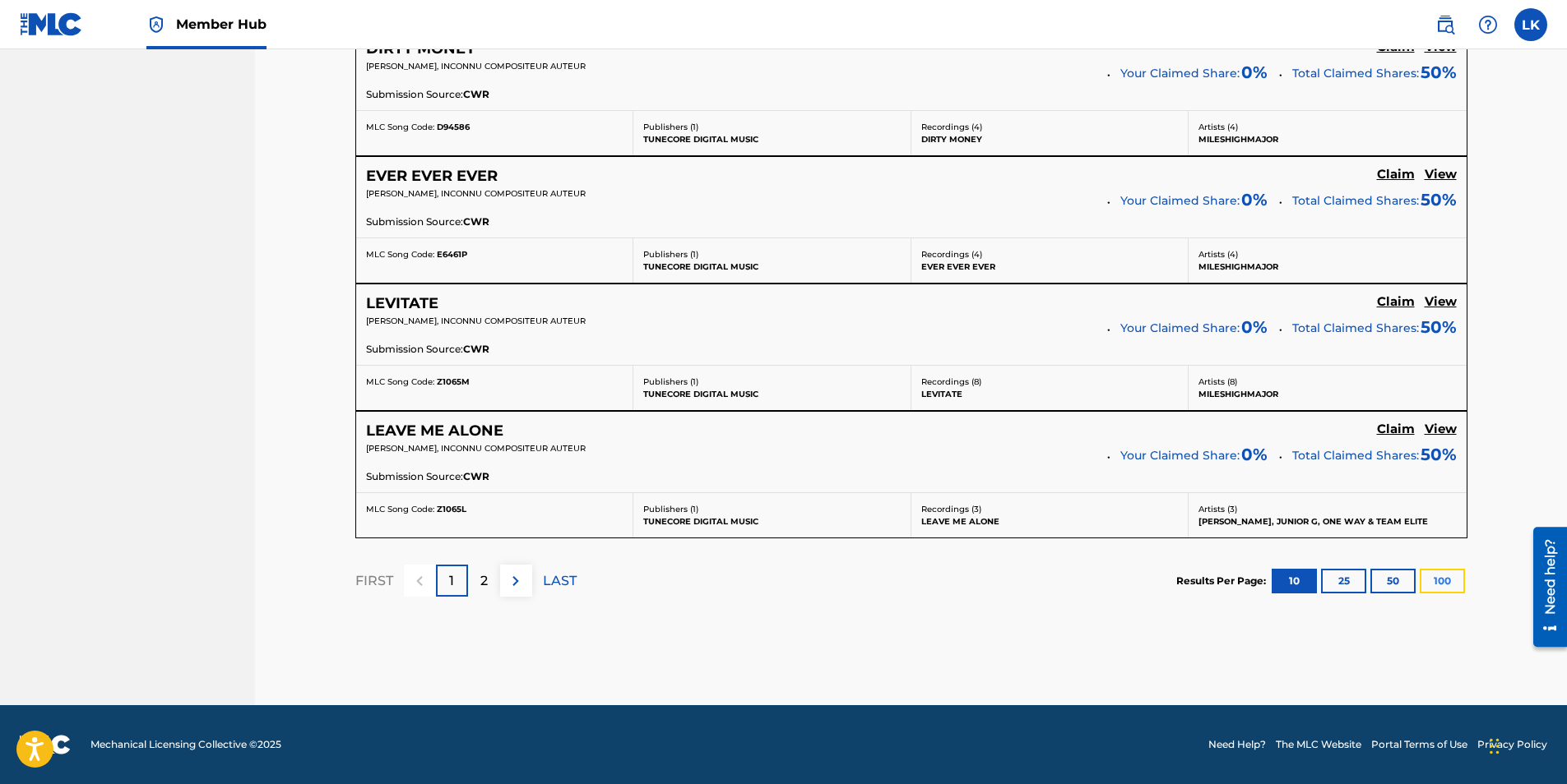
click at [1440, 572] on button "100" at bounding box center [1442, 581] width 45 height 25
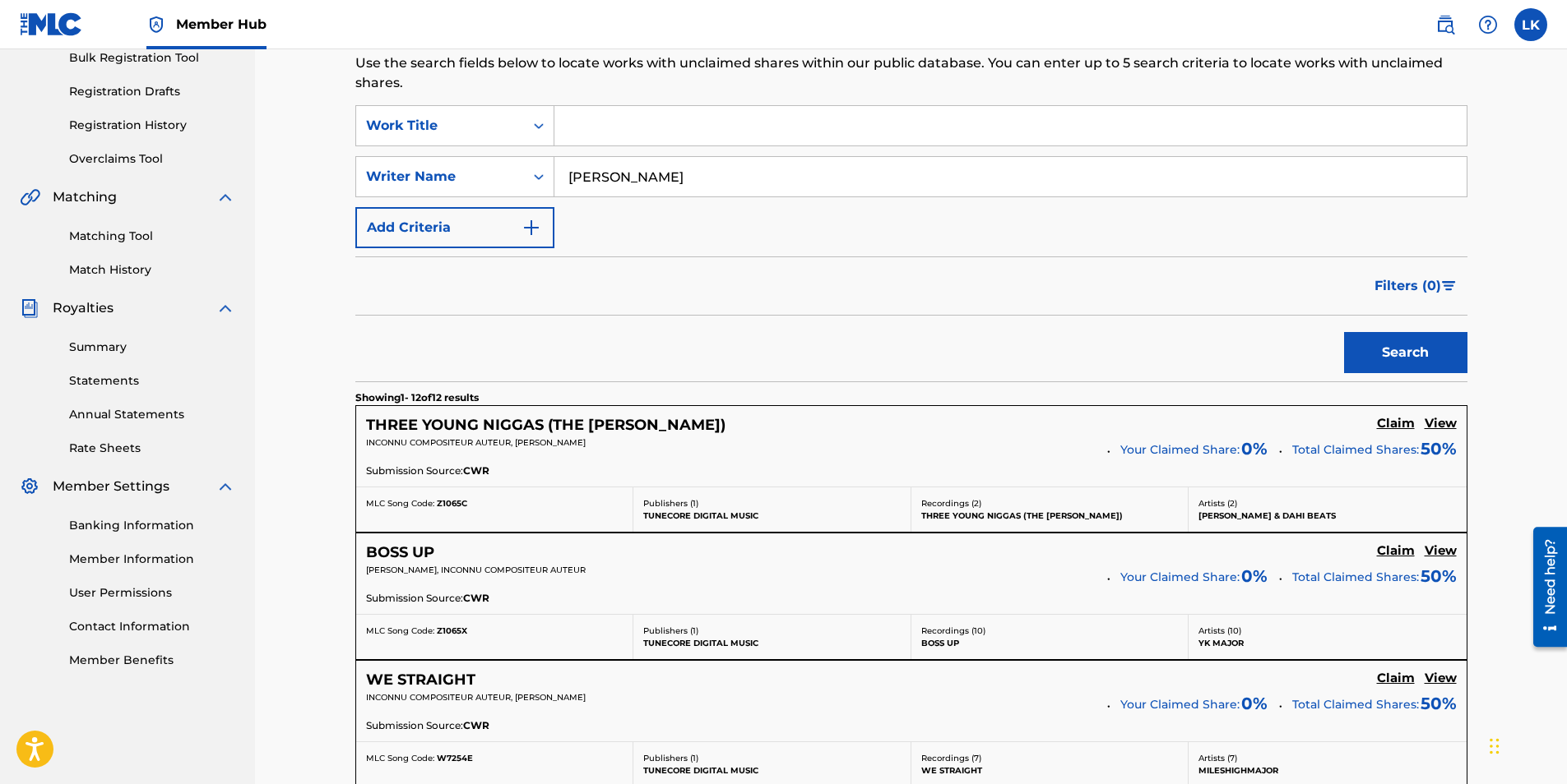
scroll to position [224, 0]
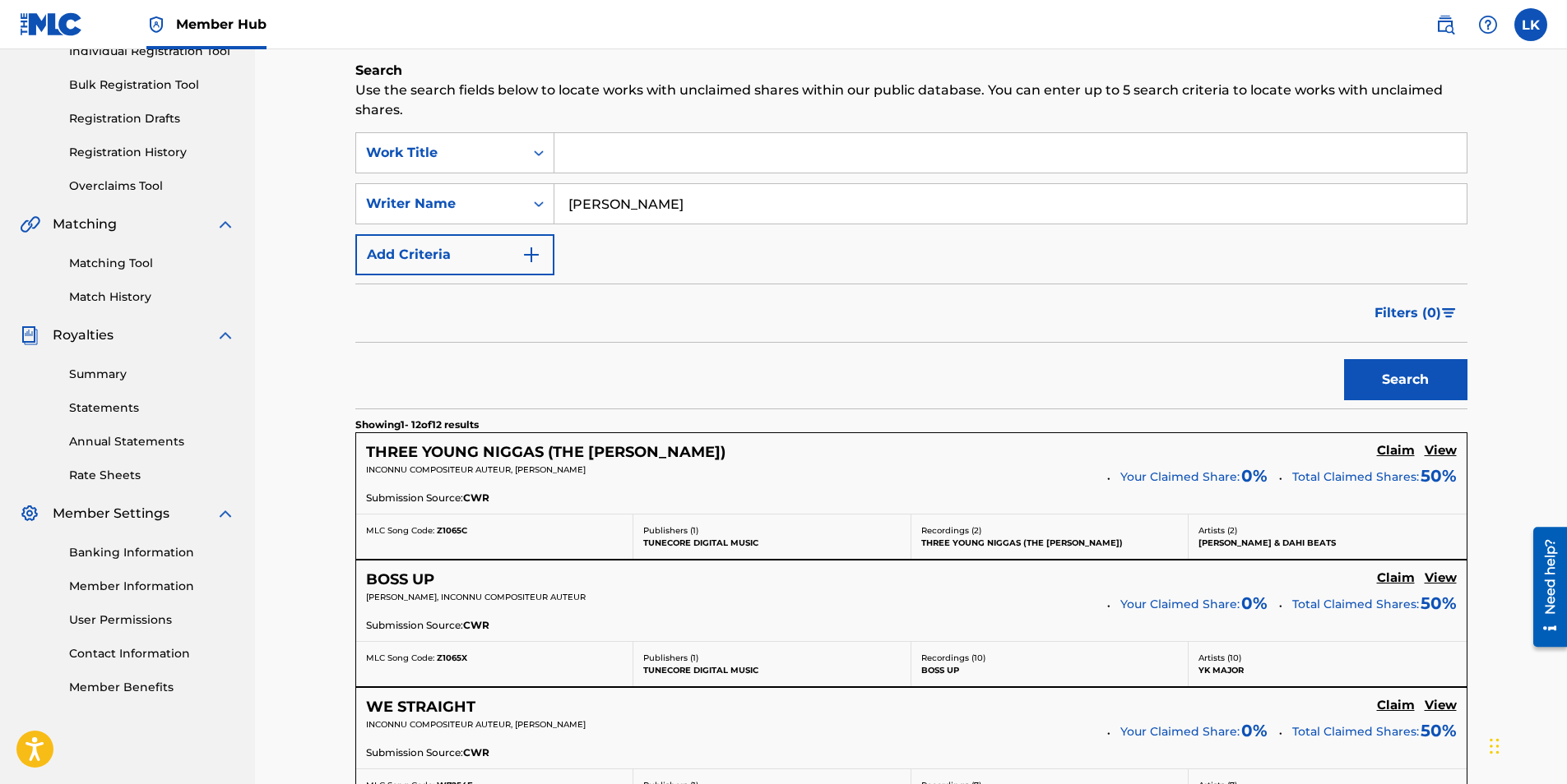
click at [591, 200] on input "[PERSON_NAME]" at bounding box center [1011, 204] width 912 height 39
click at [1370, 375] on button "Search" at bounding box center [1406, 380] width 123 height 41
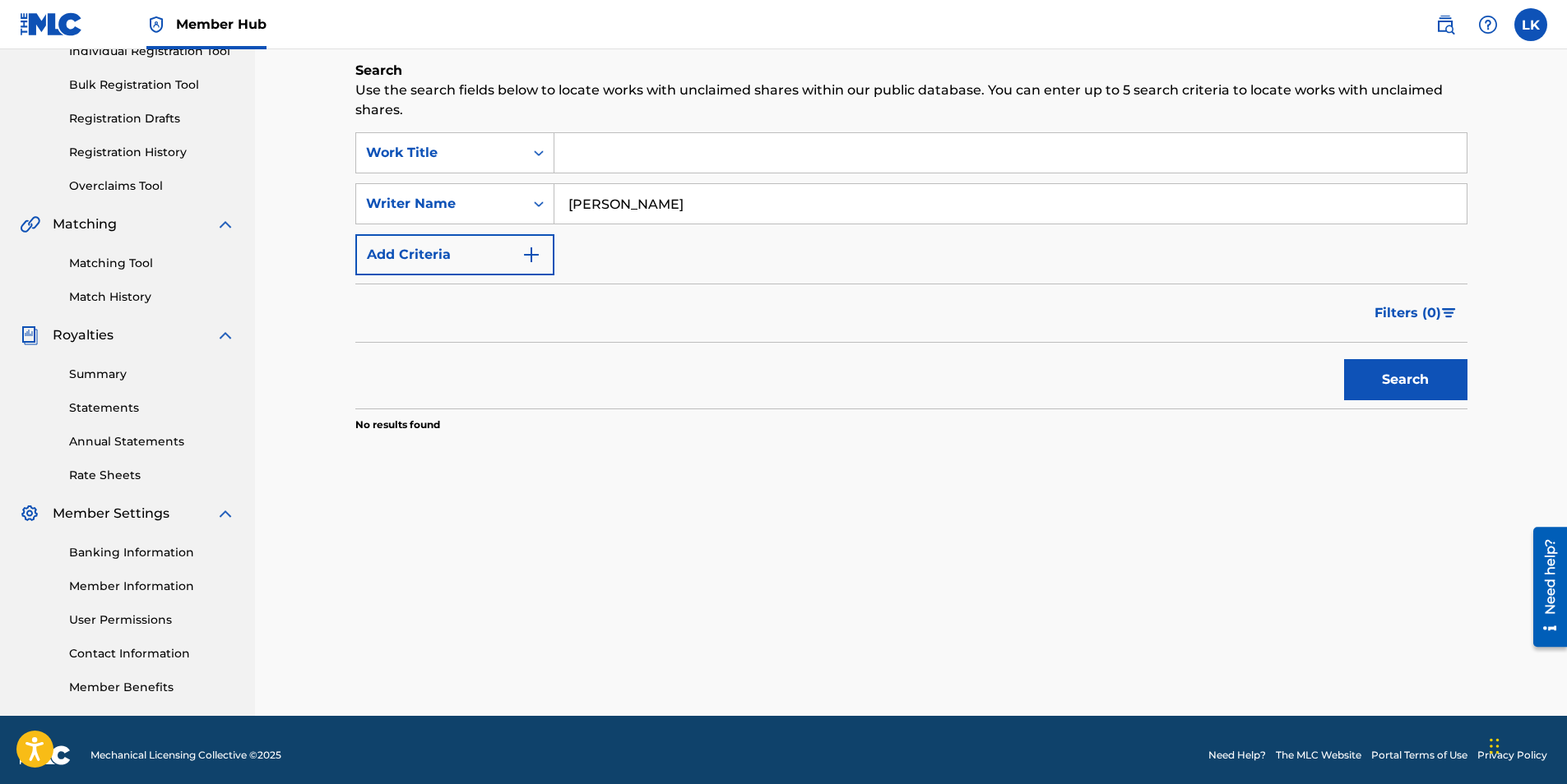
click at [599, 195] on input "[PERSON_NAME]" at bounding box center [1011, 204] width 912 height 39
type input "[PERSON_NAME]"
click at [1428, 389] on button "Search" at bounding box center [1406, 380] width 123 height 41
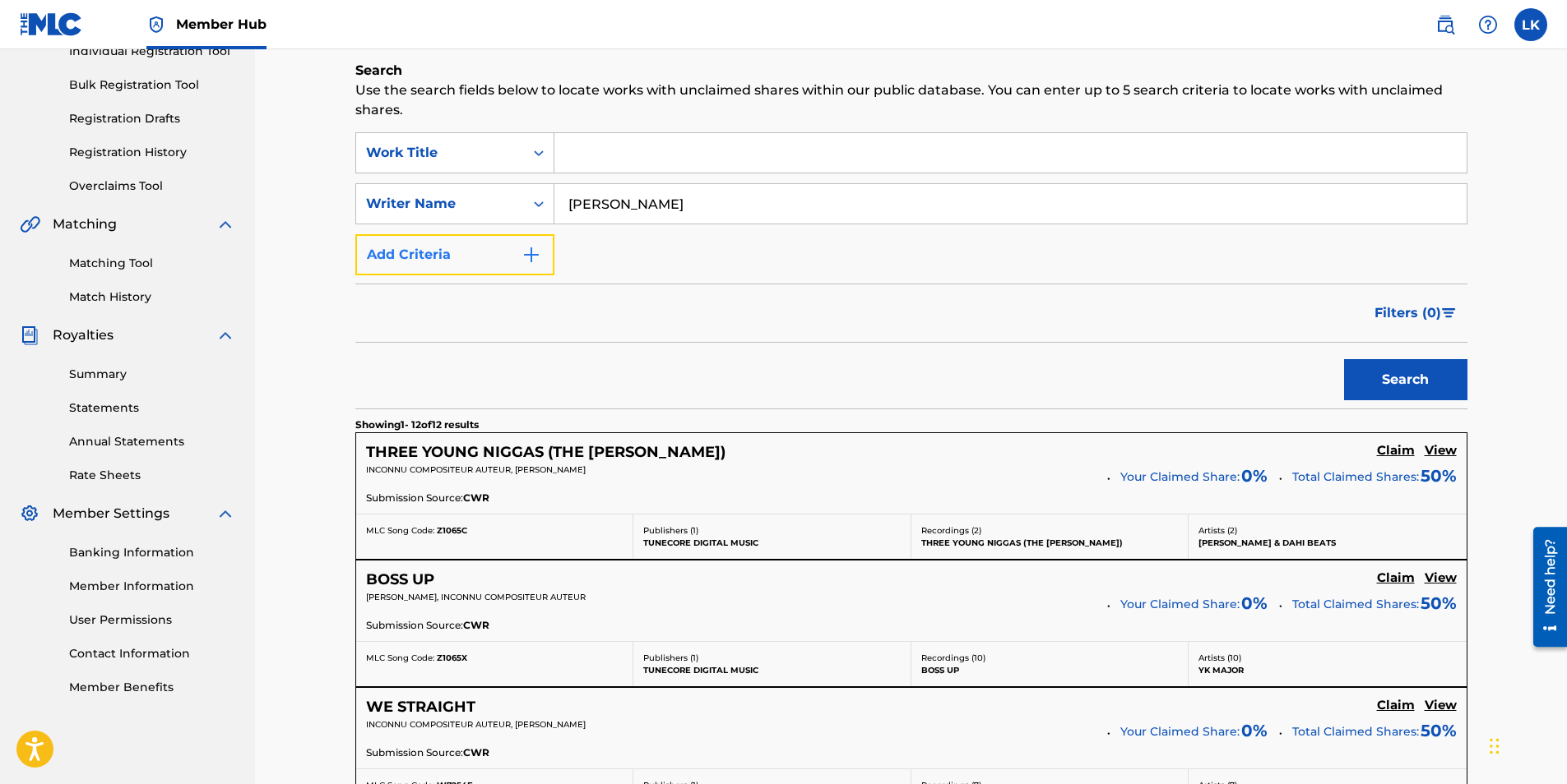
click at [504, 263] on button "Add Criteria" at bounding box center [454, 254] width 199 height 41
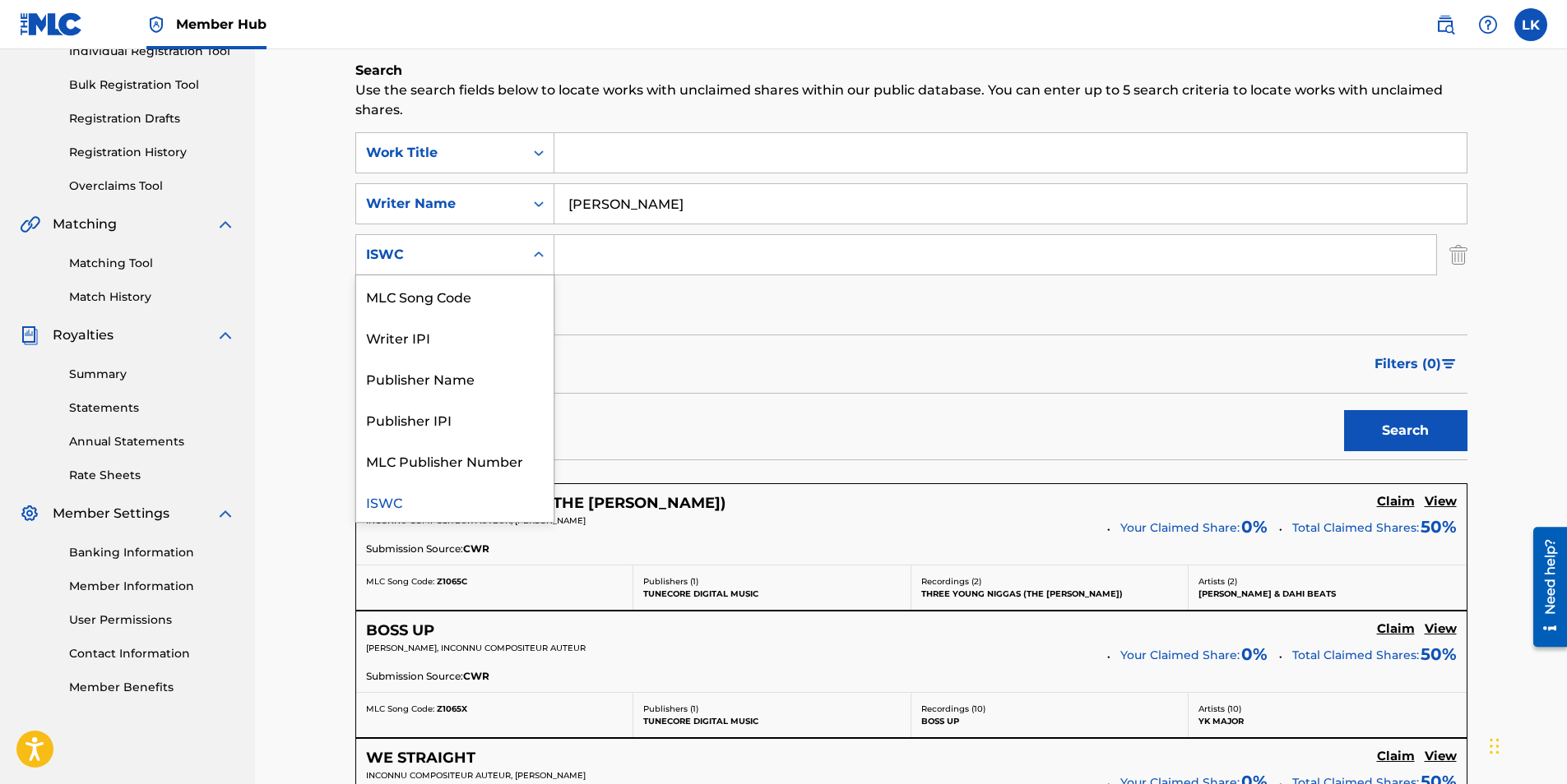
click at [541, 255] on icon "Search Form" at bounding box center [538, 254] width 16 height 16
click at [1454, 258] on img "Search Form" at bounding box center [1458, 254] width 18 height 41
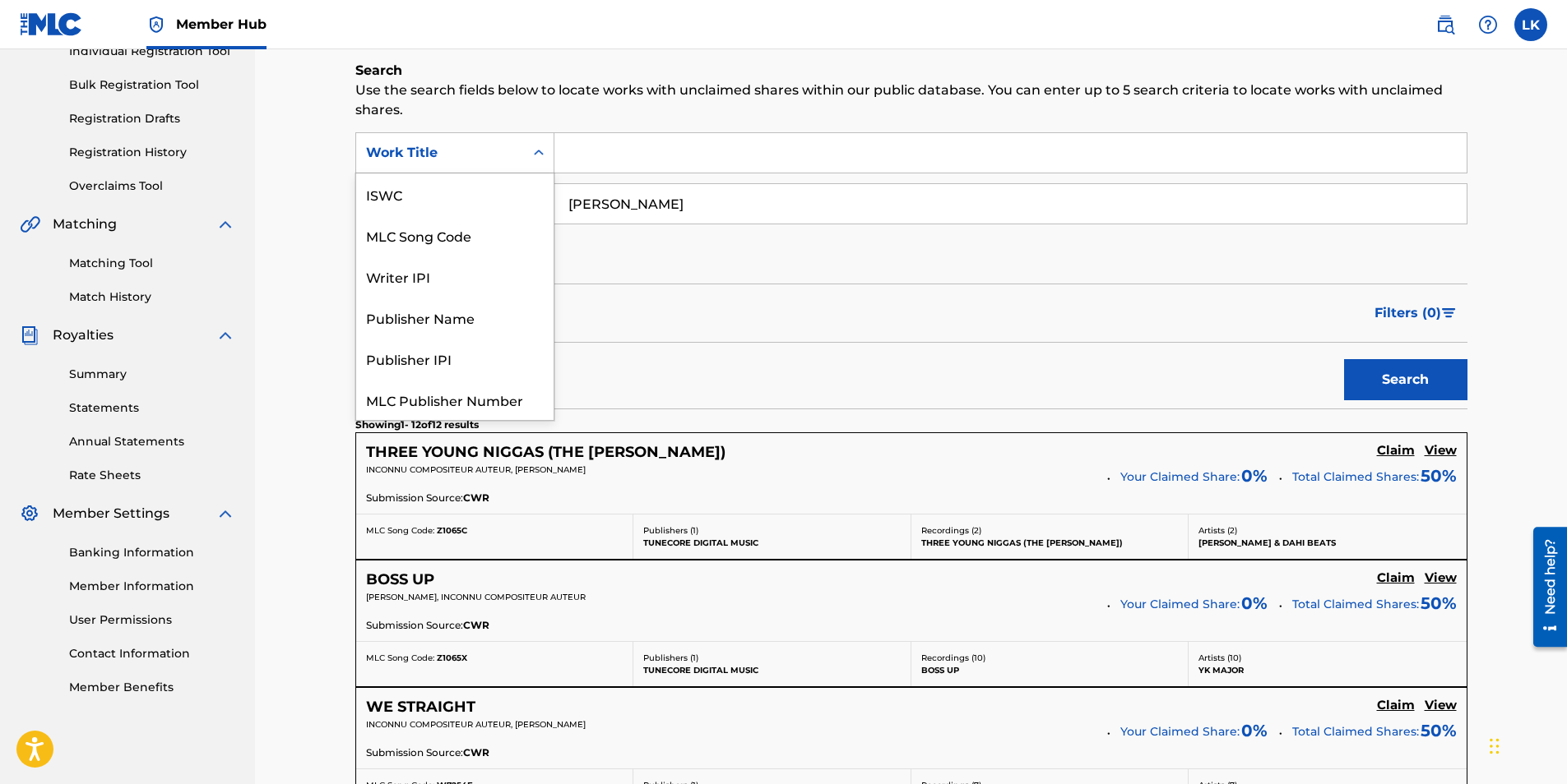
click at [444, 140] on div "Work Title" at bounding box center [440, 153] width 168 height 31
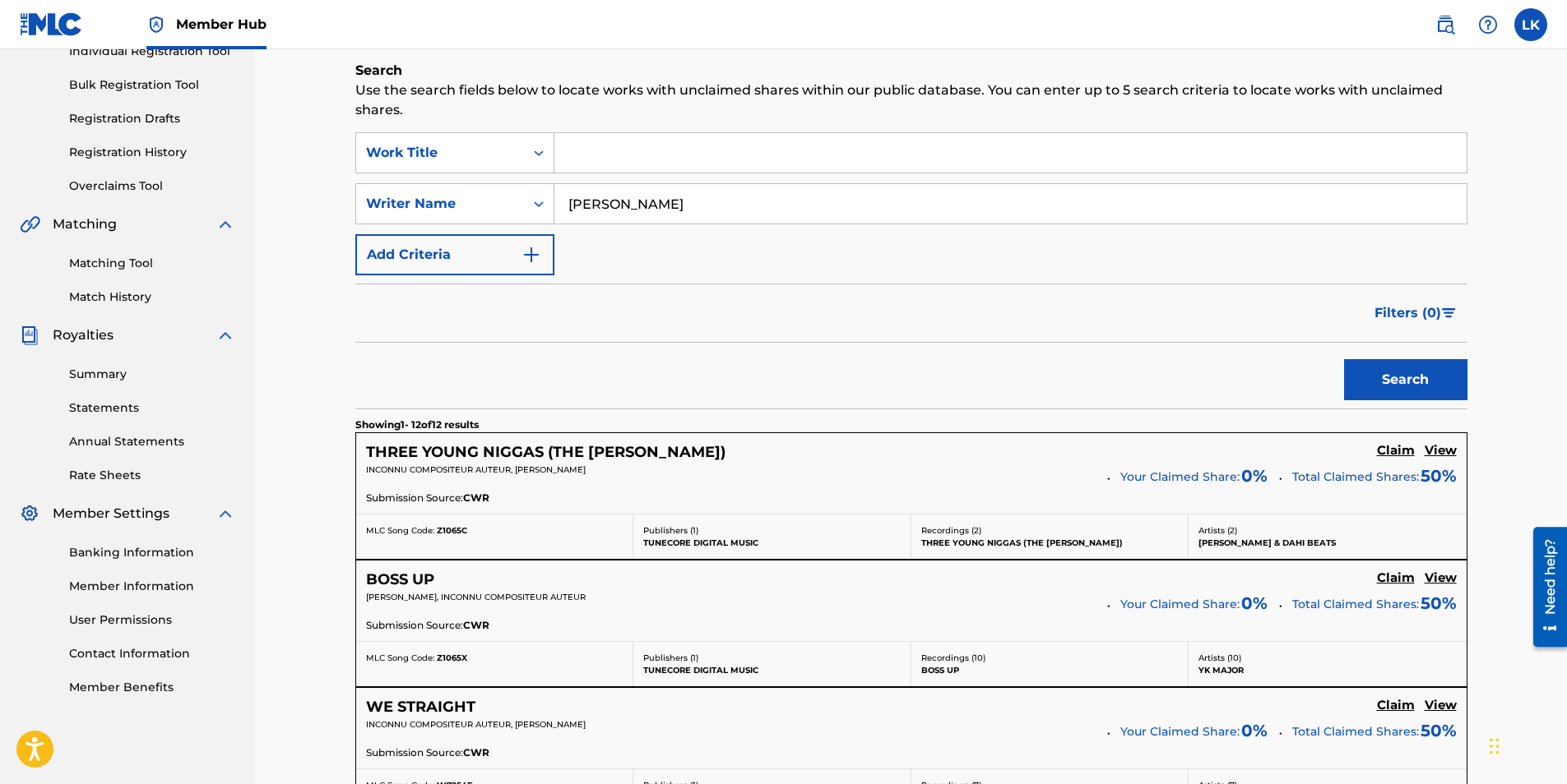
click at [722, 262] on div "SearchWithCriteria05f5e723-bec9-4f79-9ca5-072aed019af1 Work Title SearchWithCri…" at bounding box center [910, 203] width 1112 height 143
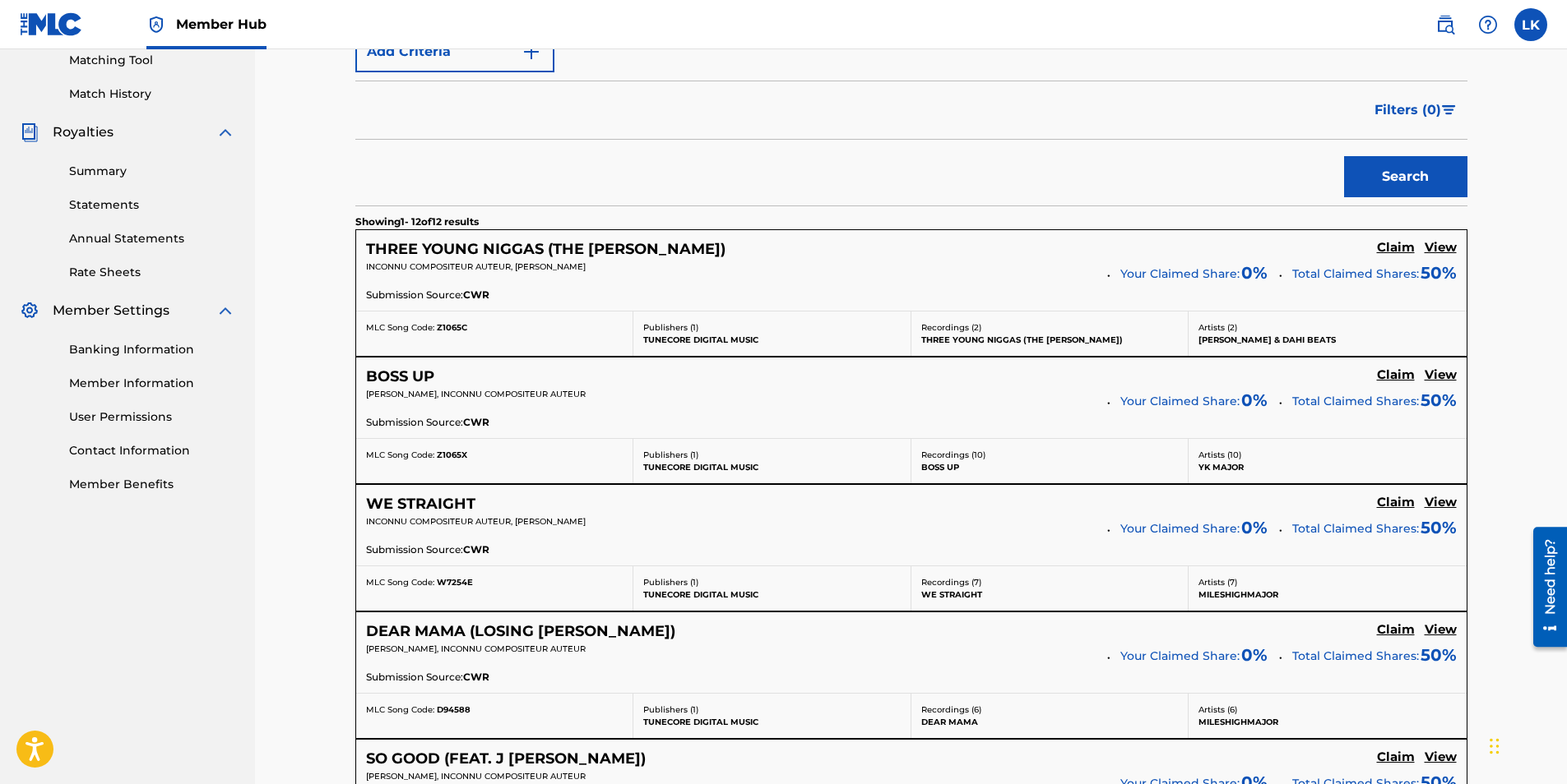
scroll to position [471, 0]
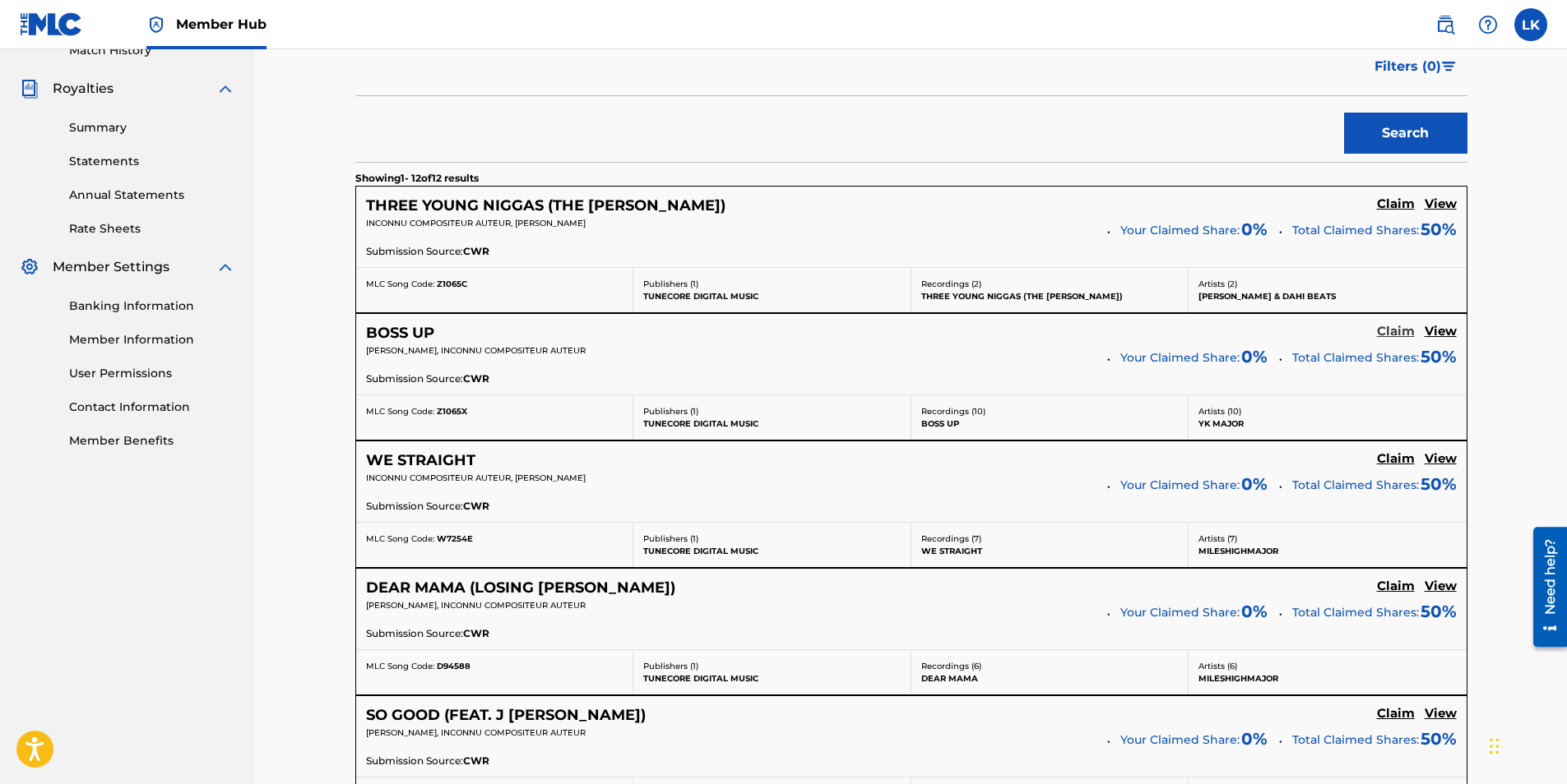
click at [1400, 327] on h5 "Claim" at bounding box center [1396, 332] width 38 height 15
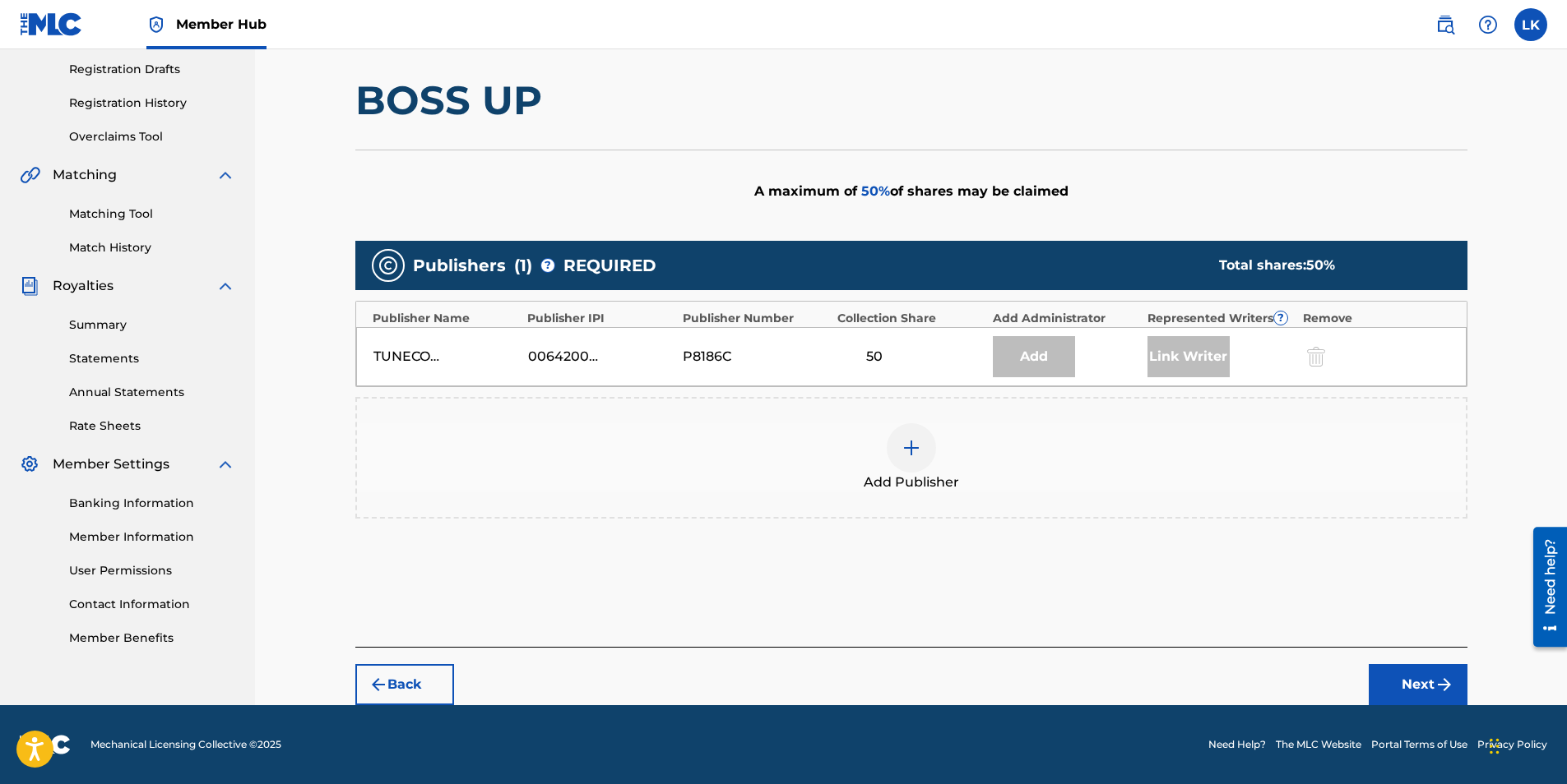
click at [922, 447] on div at bounding box center [911, 448] width 50 height 50
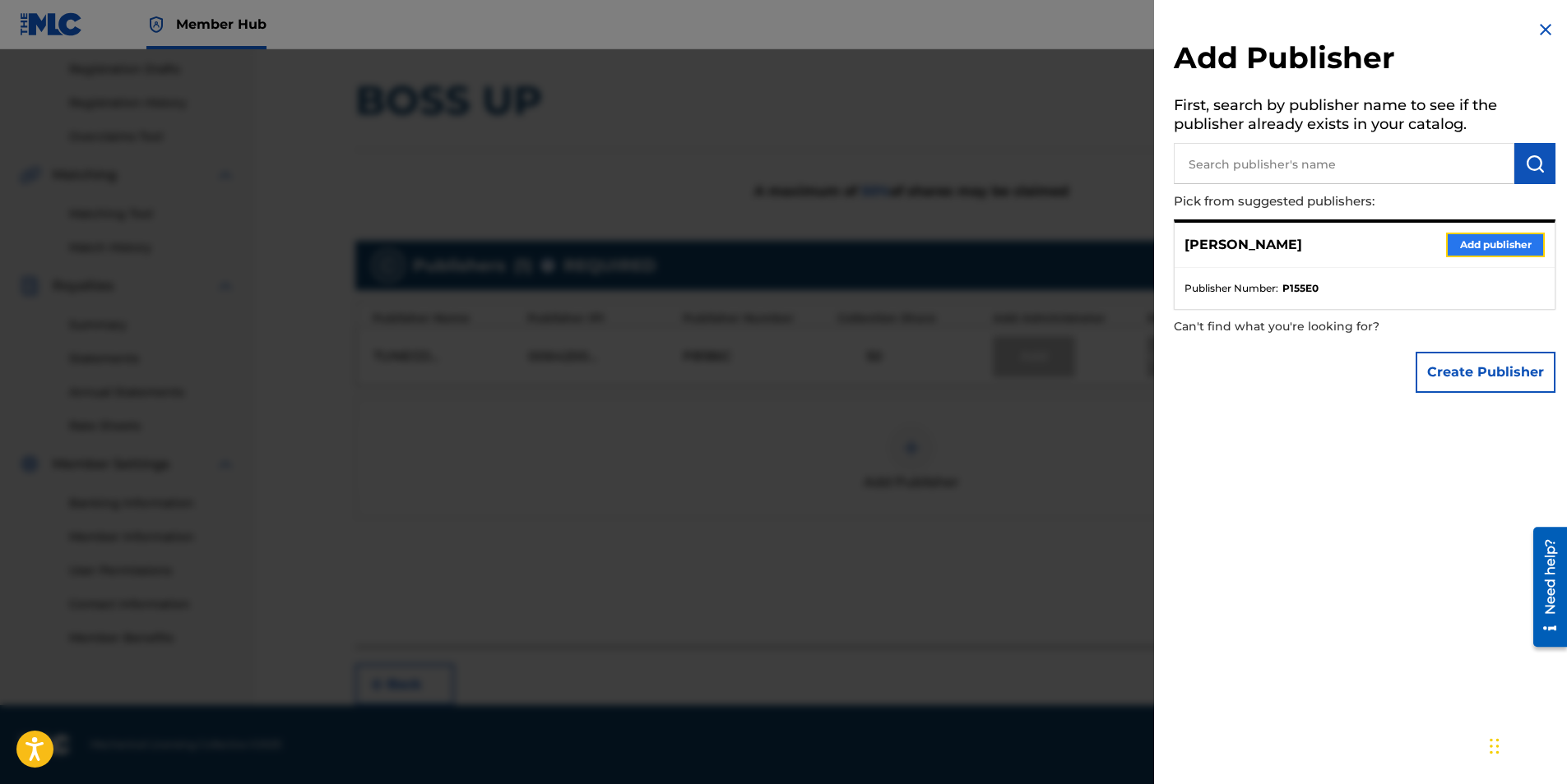
click at [1467, 239] on button "Add publisher" at bounding box center [1495, 245] width 99 height 25
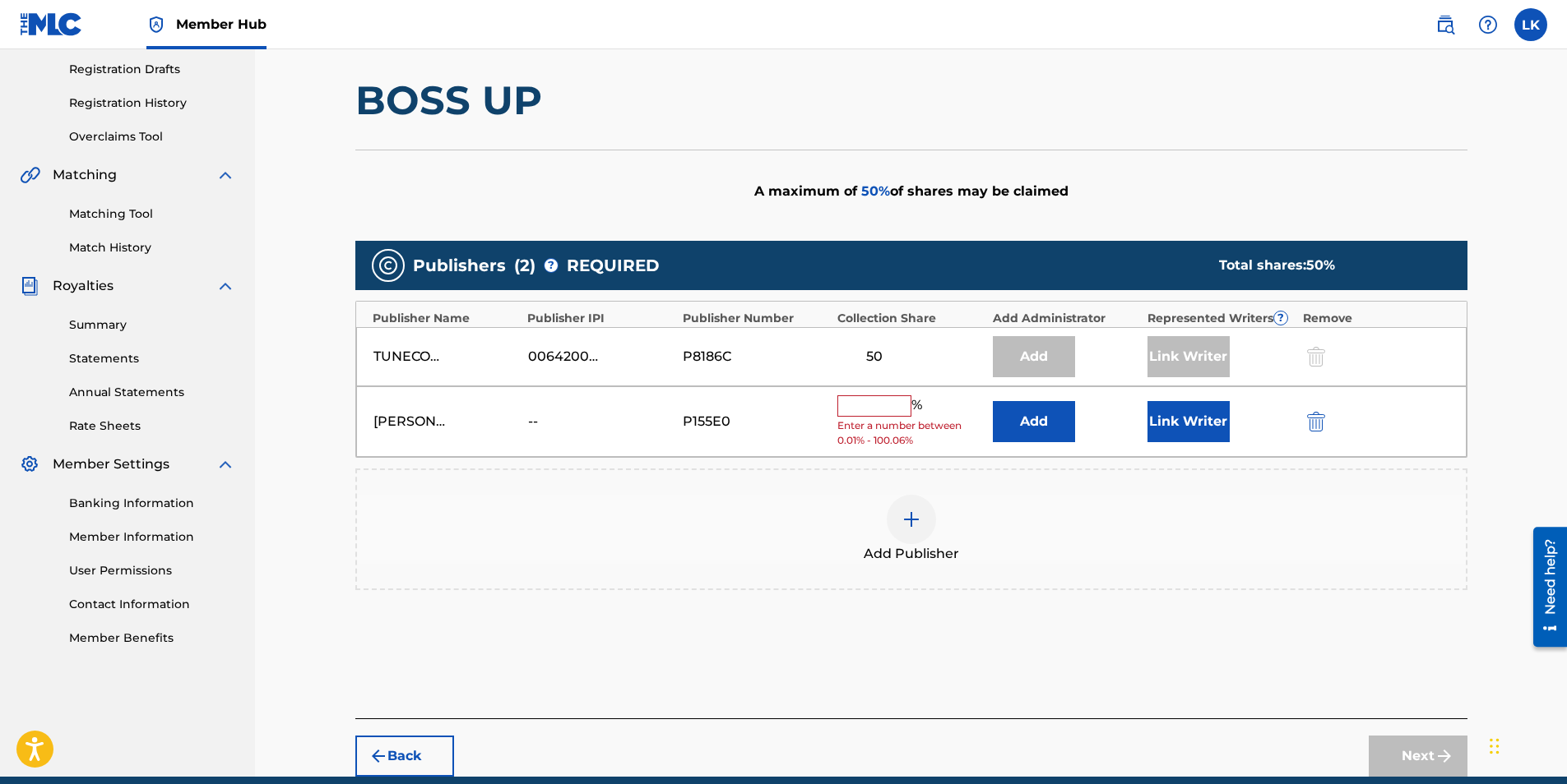
click at [854, 399] on input "text" at bounding box center [874, 405] width 74 height 21
